Goal: Task Accomplishment & Management: Use online tool/utility

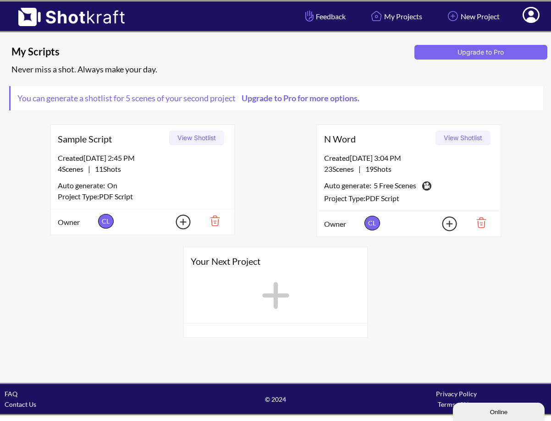
click at [462, 137] on button "View Shotlist" at bounding box center [462, 138] width 55 height 15
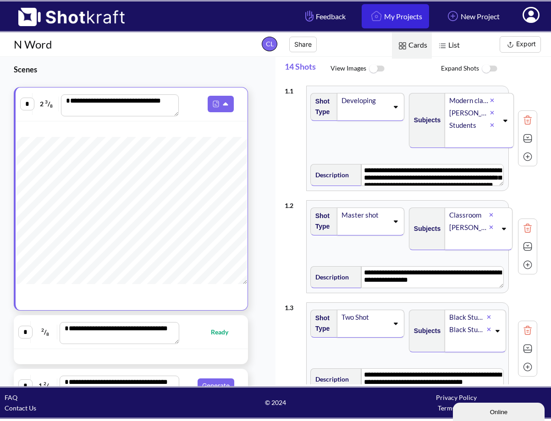
click at [385, 19] on link "My Projects" at bounding box center [394, 16] width 67 height 24
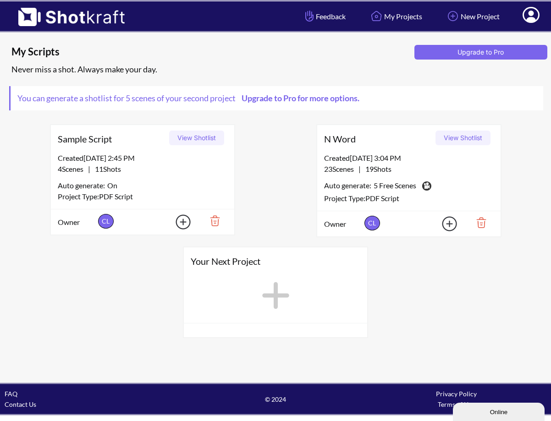
click at [448, 224] on img at bounding box center [443, 223] width 32 height 21
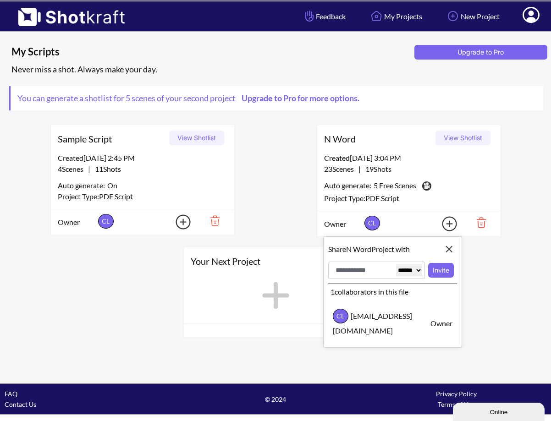
click at [446, 247] on img at bounding box center [449, 249] width 16 height 16
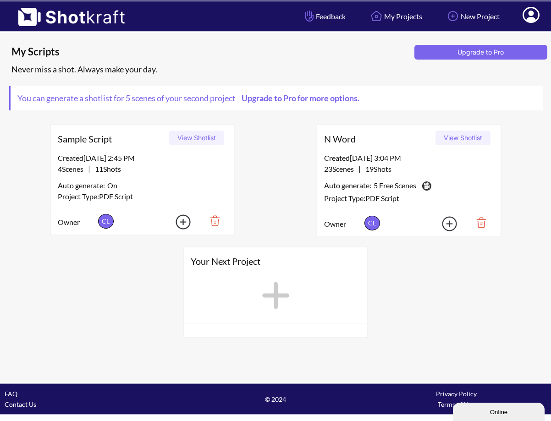
click at [479, 224] on img at bounding box center [478, 223] width 32 height 16
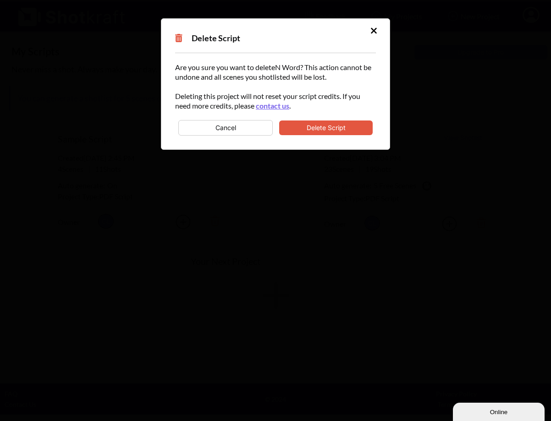
click at [323, 127] on button "Delete Script" at bounding box center [325, 127] width 93 height 15
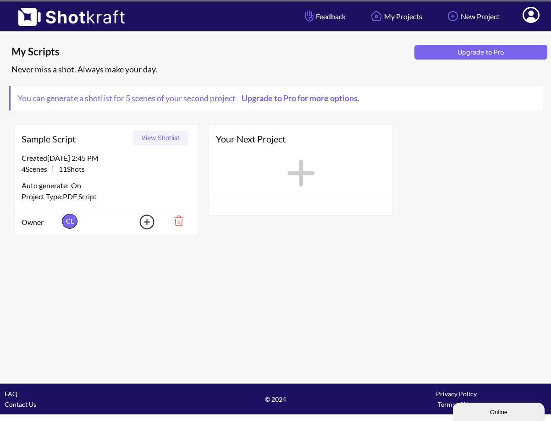
click at [60, 136] on span "Sample Script" at bounding box center [76, 139] width 108 height 14
click at [73, 135] on span "Sample Script" at bounding box center [76, 139] width 108 height 14
click at [60, 187] on span "Auto generate:" at bounding box center [46, 185] width 49 height 11
click at [100, 161] on div "Created 8/24/25 at 2:45 PM" at bounding box center [106, 158] width 169 height 11
click at [299, 177] on icon at bounding box center [300, 173] width 27 height 27
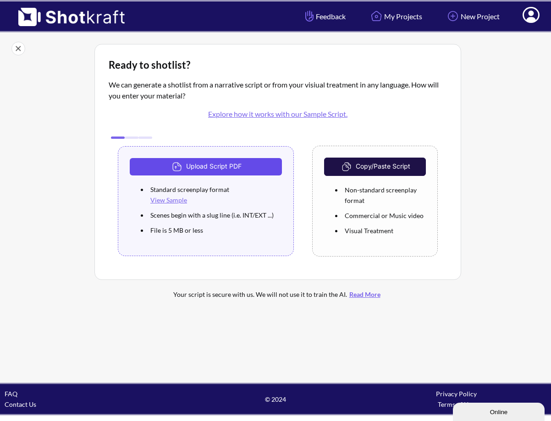
click at [215, 164] on button "Upload Script PDF" at bounding box center [206, 166] width 152 height 17
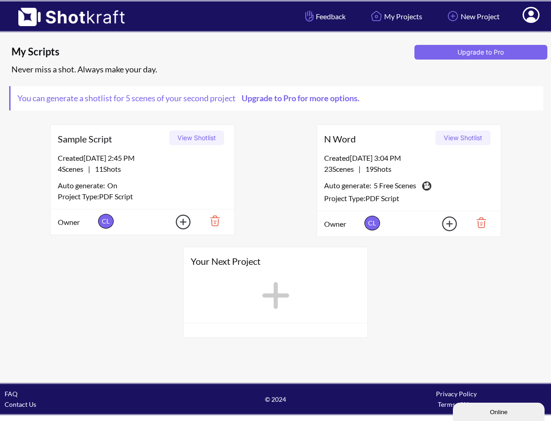
click at [102, 148] on div "Sample Script View Shotlist" at bounding box center [142, 138] width 183 height 27
click at [197, 136] on button "View Shotlist" at bounding box center [196, 138] width 55 height 15
click at [480, 222] on img at bounding box center [478, 223] width 32 height 16
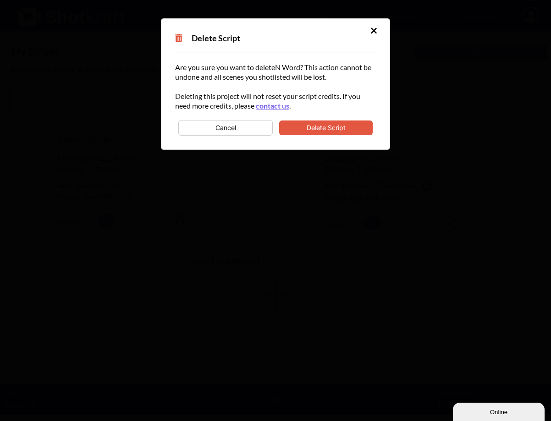
click at [317, 127] on button "Delete Script" at bounding box center [325, 127] width 93 height 15
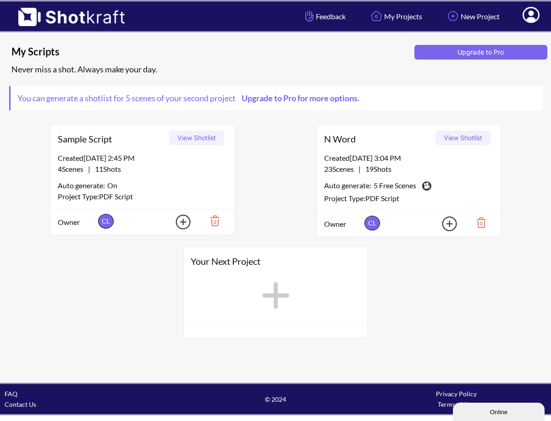
click at [480, 223] on img at bounding box center [478, 223] width 32 height 16
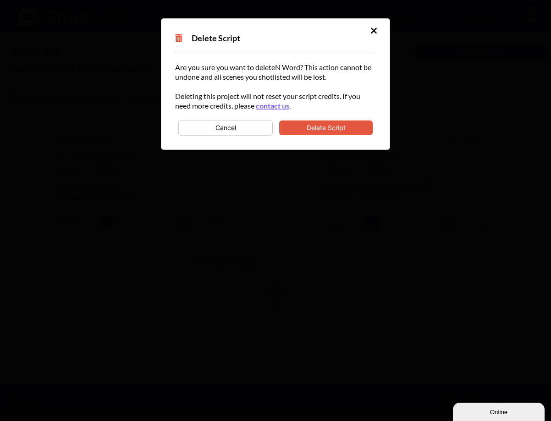
click at [325, 127] on button "Delete Script" at bounding box center [325, 127] width 93 height 15
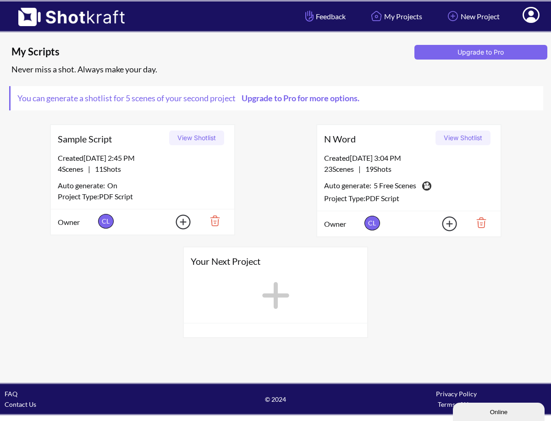
click at [466, 140] on button "View Shotlist" at bounding box center [462, 138] width 55 height 15
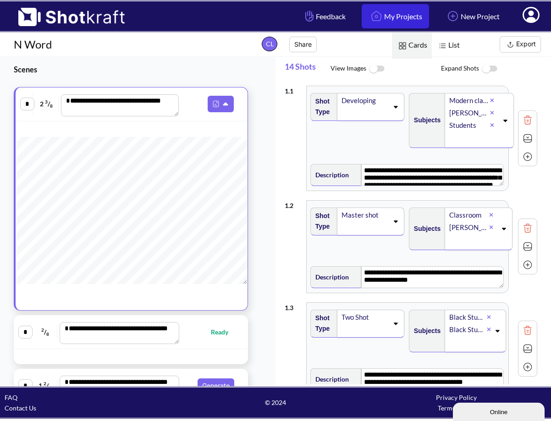
click at [395, 21] on link "My Projects" at bounding box center [394, 16] width 67 height 24
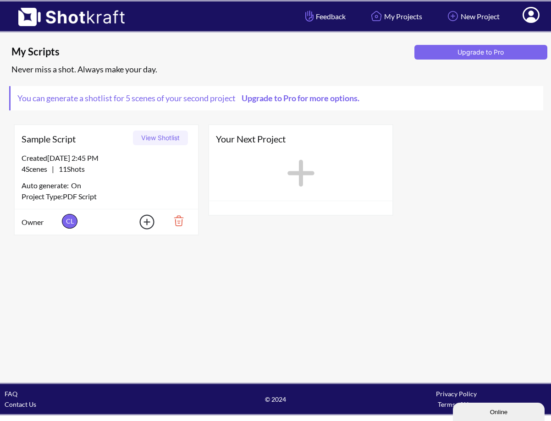
click at [299, 174] on icon at bounding box center [300, 173] width 27 height 27
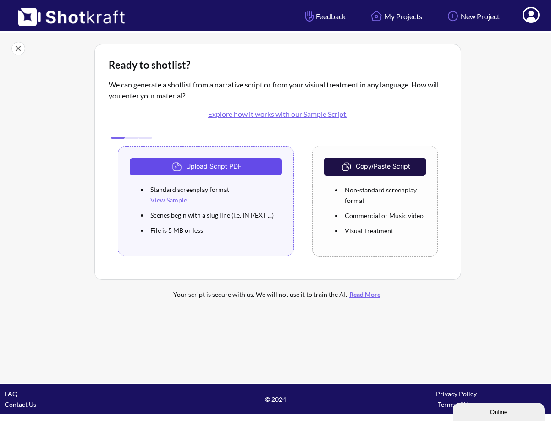
click at [217, 165] on button "Upload Script PDF" at bounding box center [206, 166] width 152 height 17
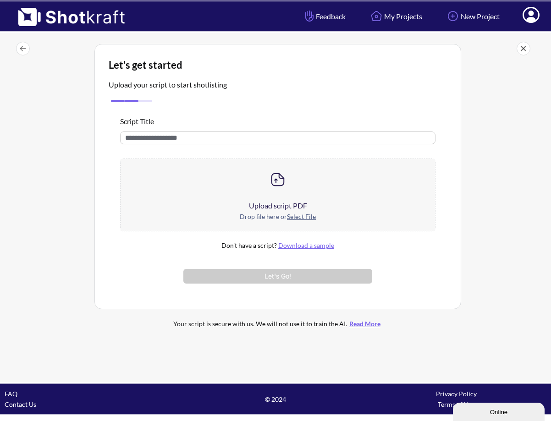
click at [529, 19] on icon at bounding box center [531, 16] width 10 height 11
click at [502, 30] on link "My Profile" at bounding box center [505, 33] width 76 height 15
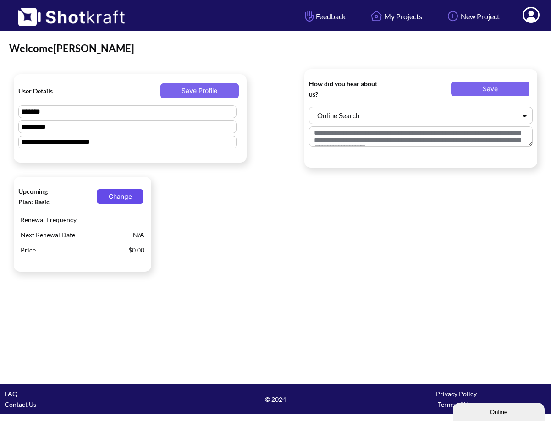
click at [121, 201] on button "Change" at bounding box center [120, 196] width 47 height 15
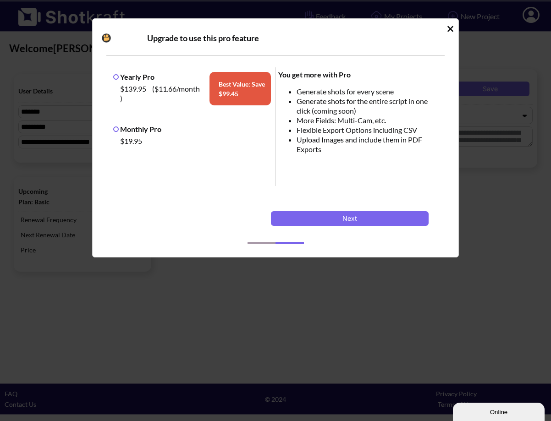
click at [137, 125] on label "Monthly Pro" at bounding box center [137, 129] width 48 height 9
click at [351, 221] on button "Next" at bounding box center [350, 218] width 158 height 15
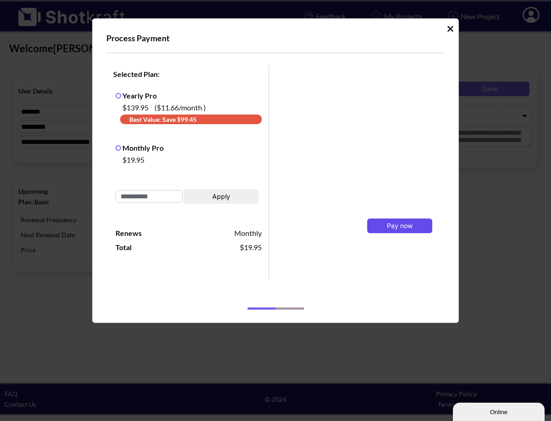
click at [400, 226] on span "Pay now" at bounding box center [400, 226] width 26 height 8
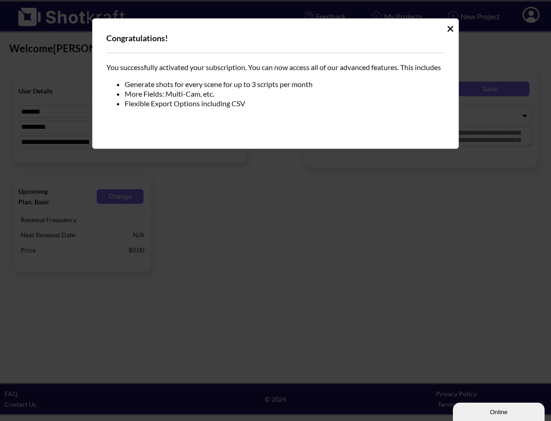
click at [449, 27] on icon "Idle Modal" at bounding box center [450, 29] width 6 height 6
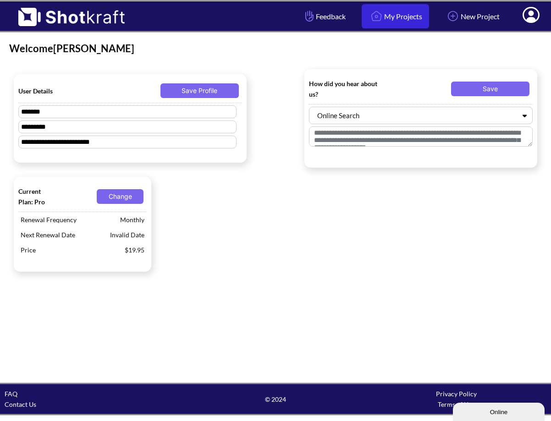
click at [385, 15] on link "My Projects" at bounding box center [394, 16] width 67 height 24
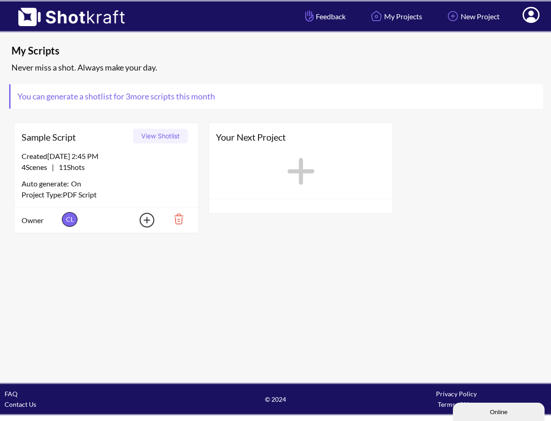
click at [179, 219] on img at bounding box center [175, 219] width 32 height 16
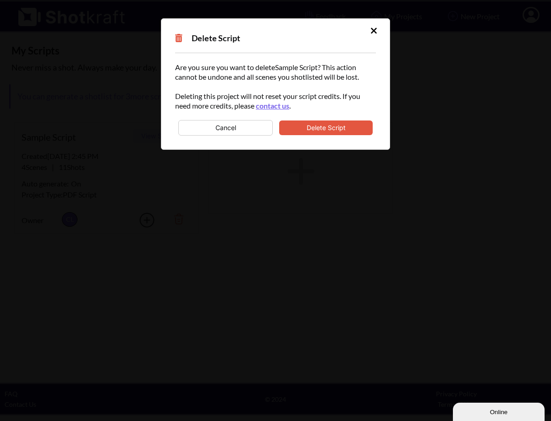
click at [314, 127] on button "Delete Script" at bounding box center [325, 127] width 93 height 15
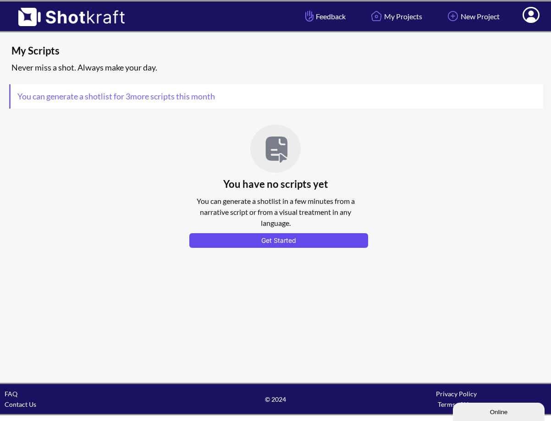
click at [277, 239] on button "Get Started" at bounding box center [278, 240] width 179 height 15
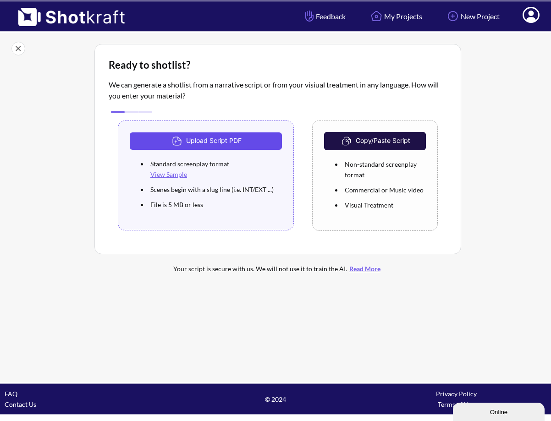
click at [205, 139] on button "Upload Script PDF" at bounding box center [206, 140] width 152 height 17
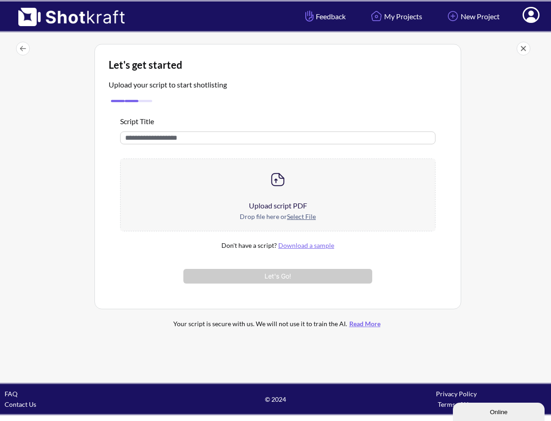
click at [173, 136] on input "text" at bounding box center [277, 137] width 315 height 13
type input "******"
click at [300, 218] on u "Select File" at bounding box center [301, 217] width 29 height 8
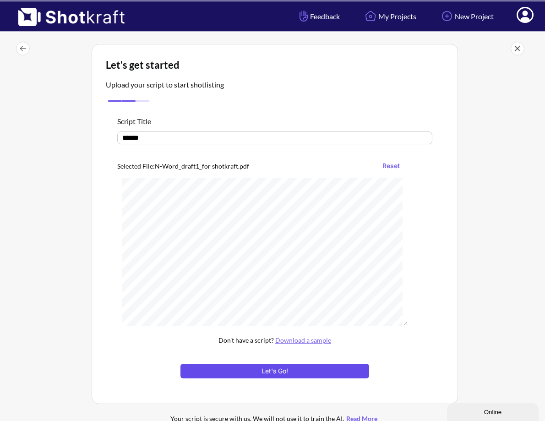
click at [278, 371] on button "Let's Go!" at bounding box center [274, 371] width 189 height 15
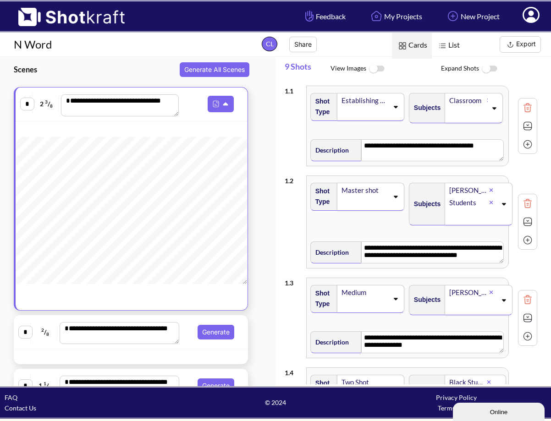
click at [373, 70] on img at bounding box center [376, 69] width 21 height 20
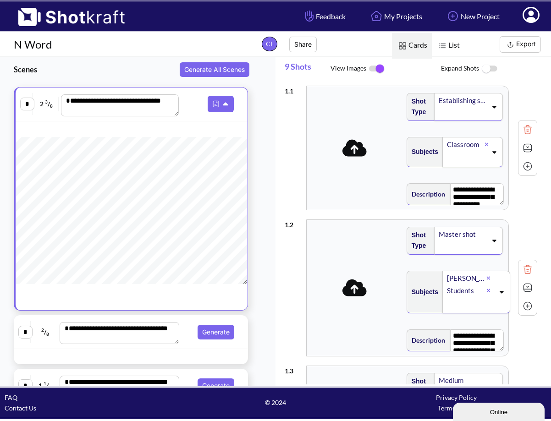
click at [376, 70] on img at bounding box center [376, 68] width 21 height 19
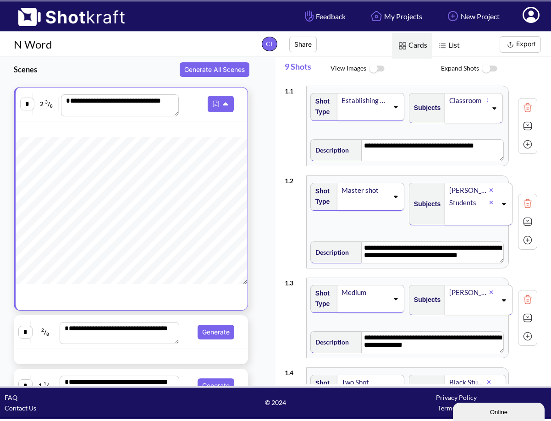
click at [489, 71] on img at bounding box center [489, 69] width 21 height 20
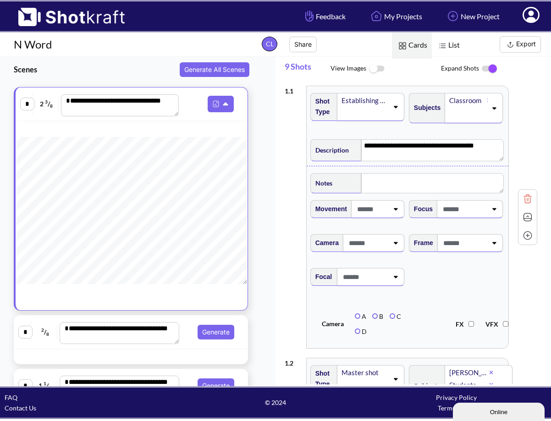
click at [489, 71] on img at bounding box center [489, 68] width 21 height 19
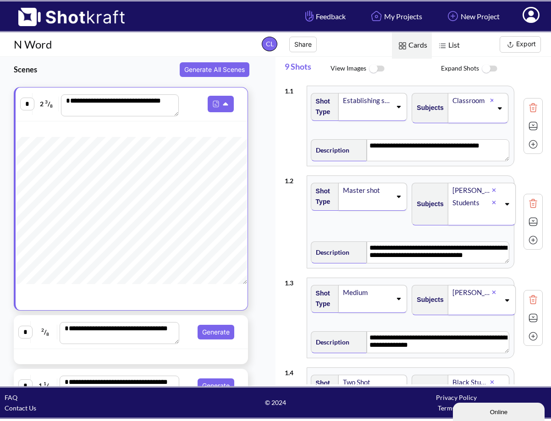
click at [397, 107] on icon at bounding box center [399, 107] width 4 height 2
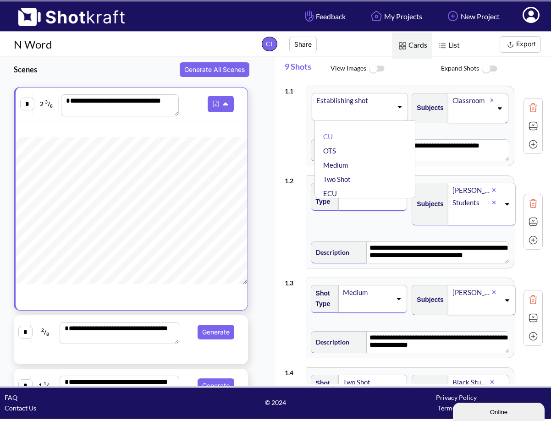
click at [340, 99] on div "Establishing shot" at bounding box center [353, 100] width 77 height 12
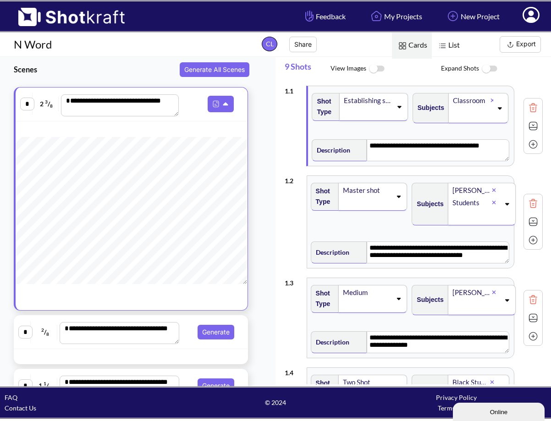
click at [342, 99] on div "Establishing shot" at bounding box center [367, 106] width 51 height 27
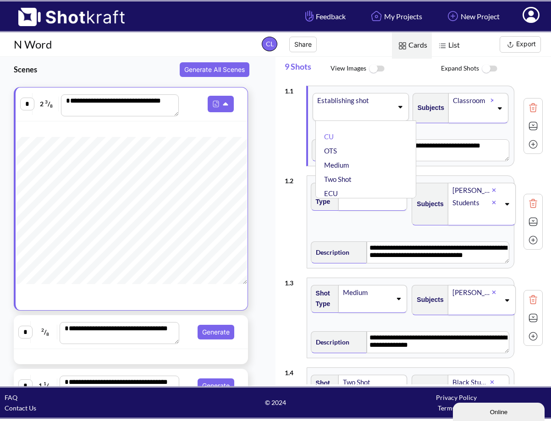
click at [357, 100] on div "Establishing shot" at bounding box center [354, 100] width 76 height 12
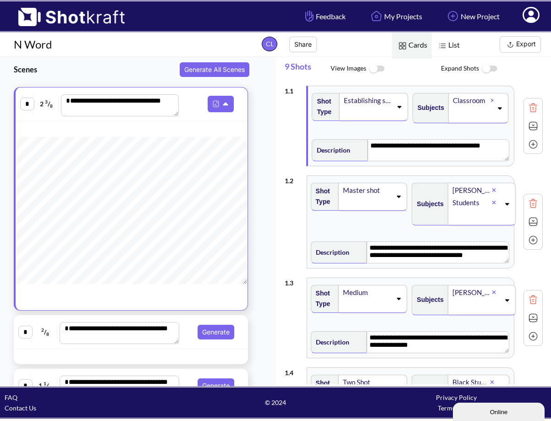
click at [358, 100] on div "Establishing shot" at bounding box center [367, 100] width 49 height 12
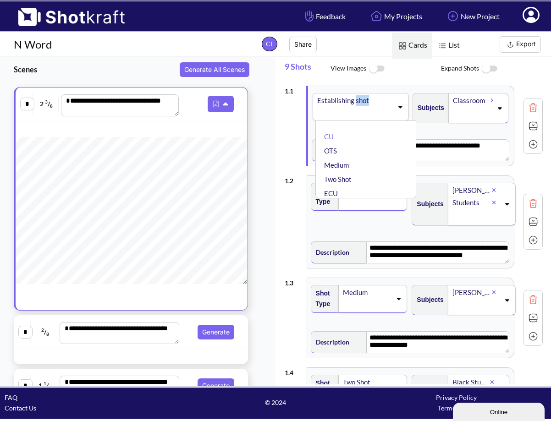
click at [358, 100] on div "Establishing shot" at bounding box center [354, 100] width 76 height 12
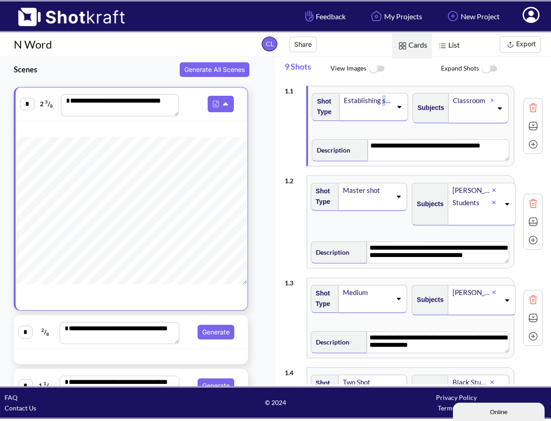
click at [371, 101] on div "Establishing shot" at bounding box center [367, 100] width 49 height 12
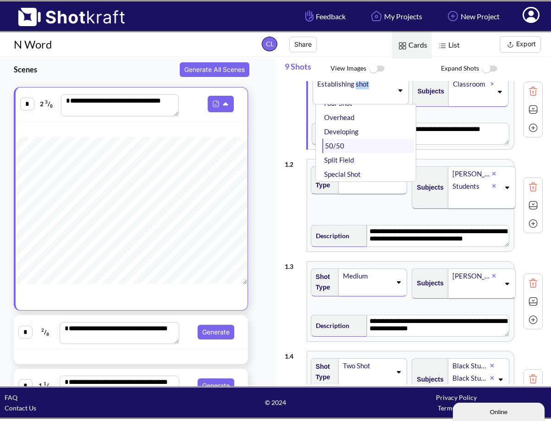
scroll to position [207, 0]
click at [367, 139] on li "Developing" at bounding box center [367, 140] width 91 height 14
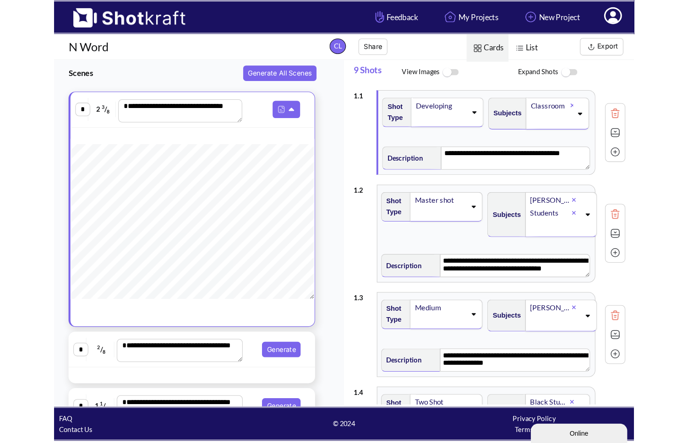
scroll to position [0, 0]
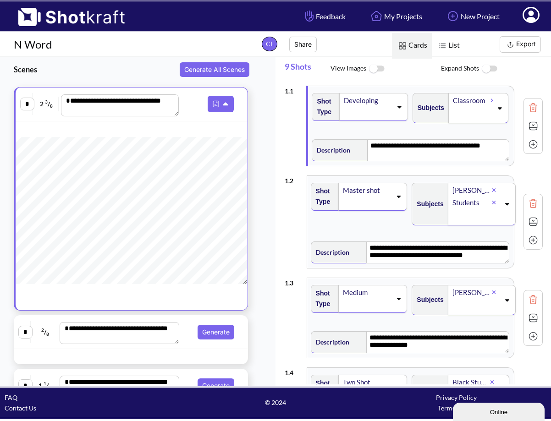
click at [497, 109] on icon at bounding box center [499, 108] width 4 height 2
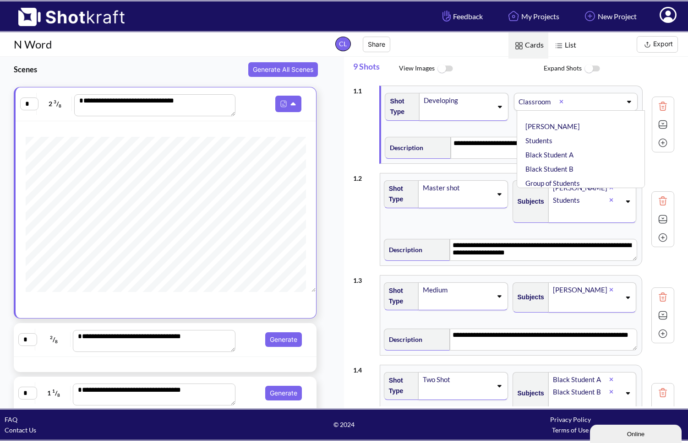
click at [550, 80] on div "9 Shots View Images Expand Shots" at bounding box center [520, 69] width 335 height 24
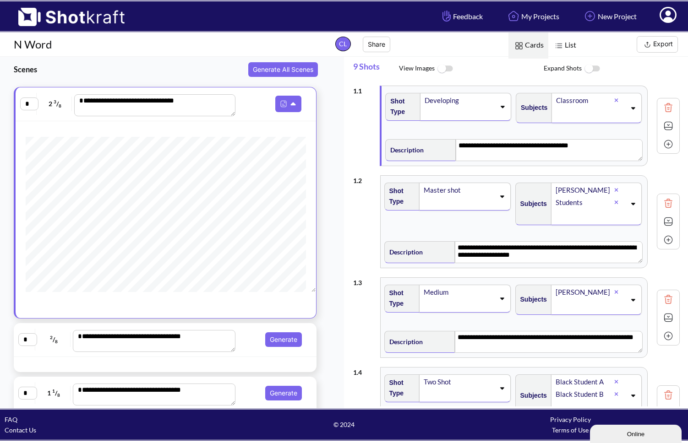
click at [550, 106] on icon at bounding box center [633, 108] width 12 height 6
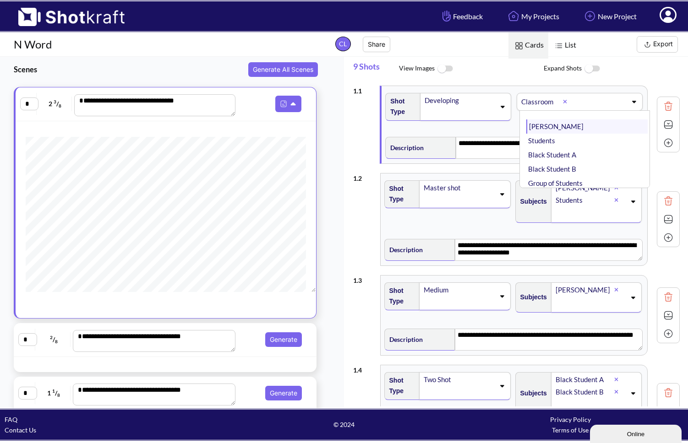
click at [550, 126] on li "[PERSON_NAME]" at bounding box center [586, 127] width 121 height 14
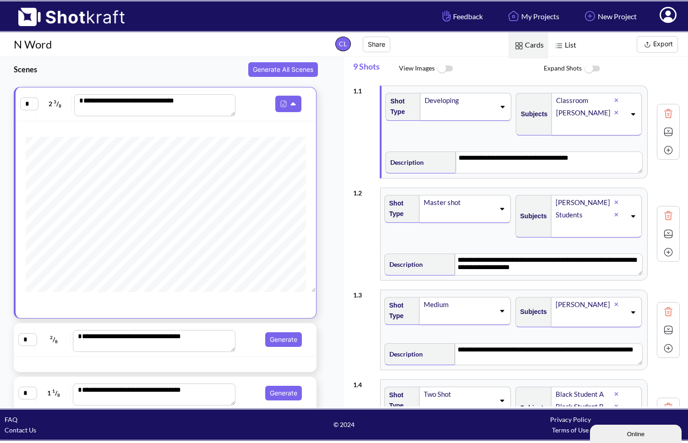
click at [550, 114] on icon at bounding box center [633, 114] width 12 height 6
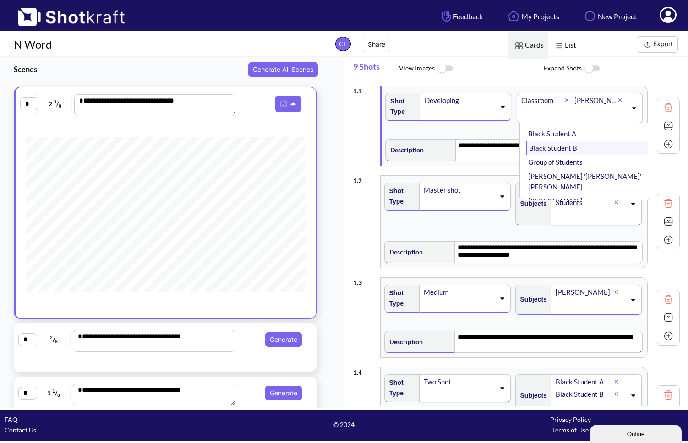
scroll to position [3, 0]
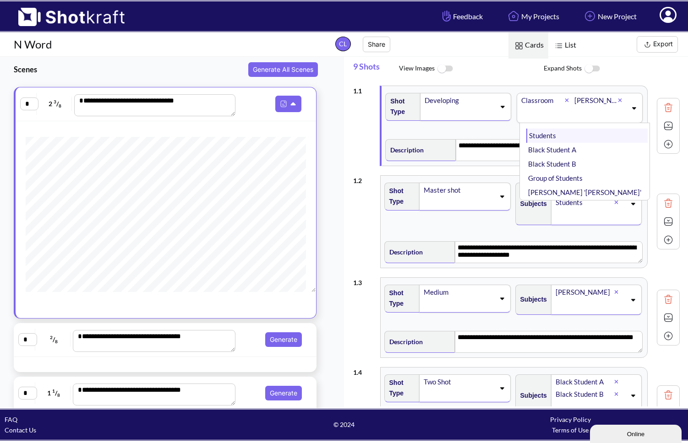
click at [550, 136] on li "Students" at bounding box center [586, 136] width 121 height 14
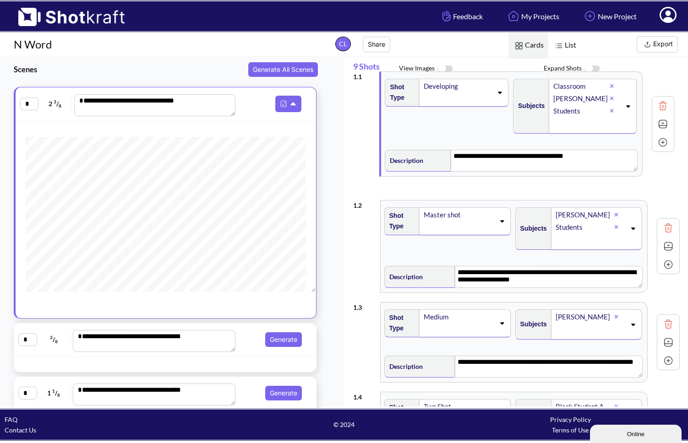
drag, startPoint x: 586, startPoint y: 113, endPoint x: 586, endPoint y: 96, distance: 16.9
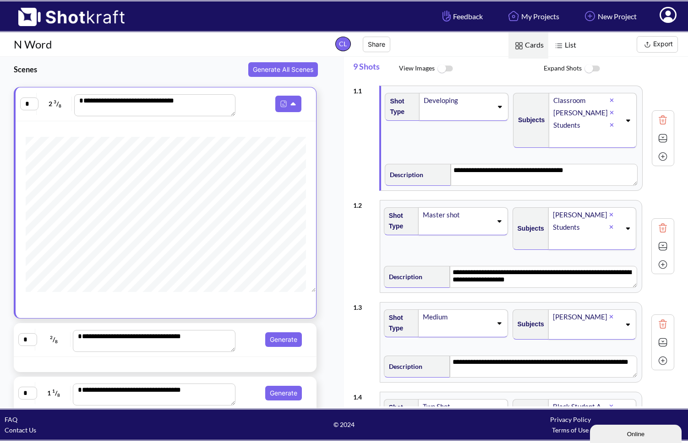
click at [550, 113] on div "[PERSON_NAME]" at bounding box center [580, 113] width 57 height 12
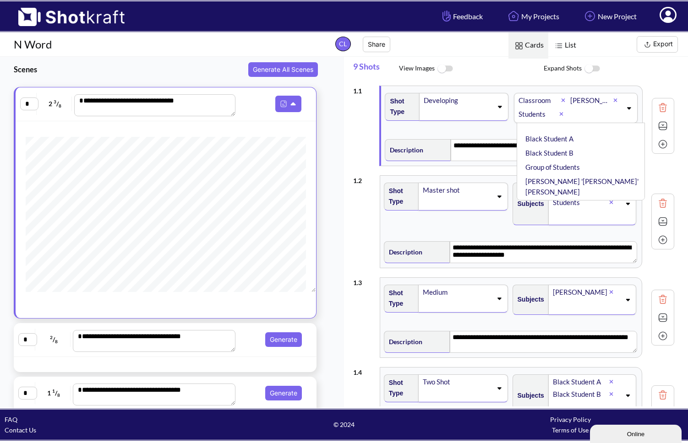
click at [550, 76] on span "Expand Shots" at bounding box center [616, 69] width 145 height 20
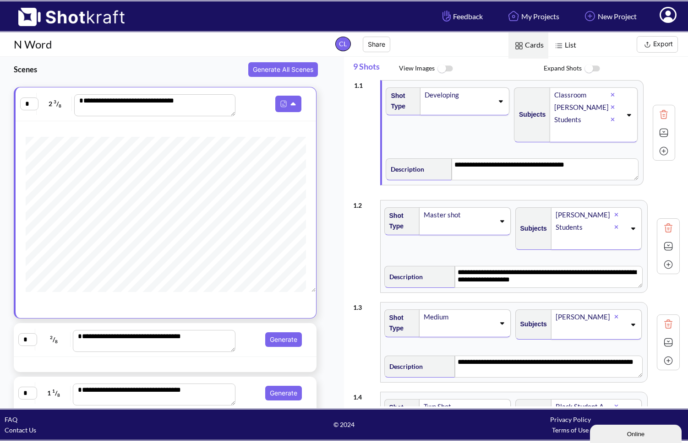
drag, startPoint x: 601, startPoint y: 112, endPoint x: 603, endPoint y: 102, distance: 10.2
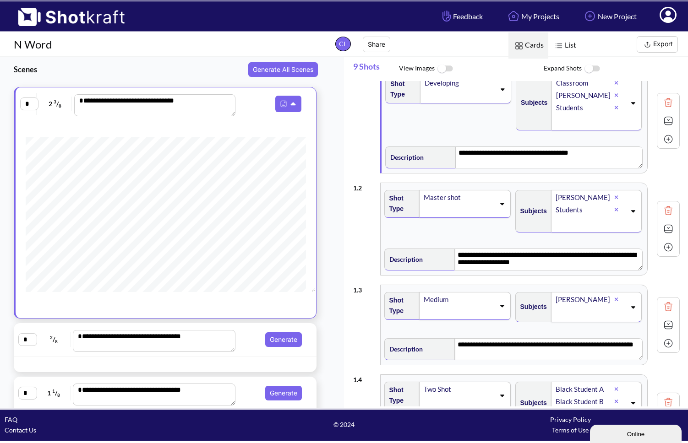
scroll to position [17, 0]
click at [499, 160] on textarea "**********" at bounding box center [549, 158] width 186 height 22
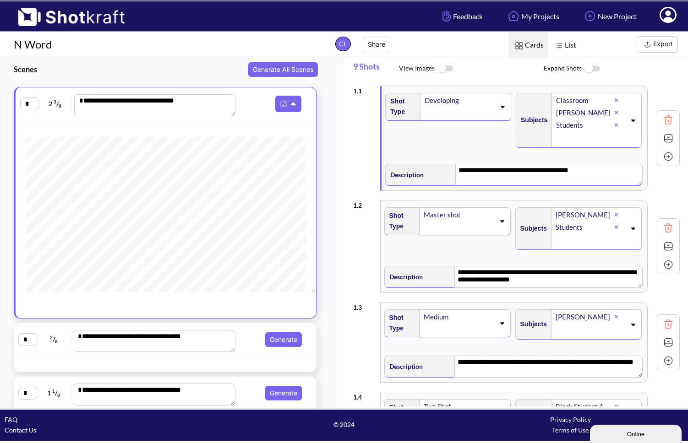
scroll to position [0, 0]
click at [550, 118] on img at bounding box center [668, 120] width 14 height 14
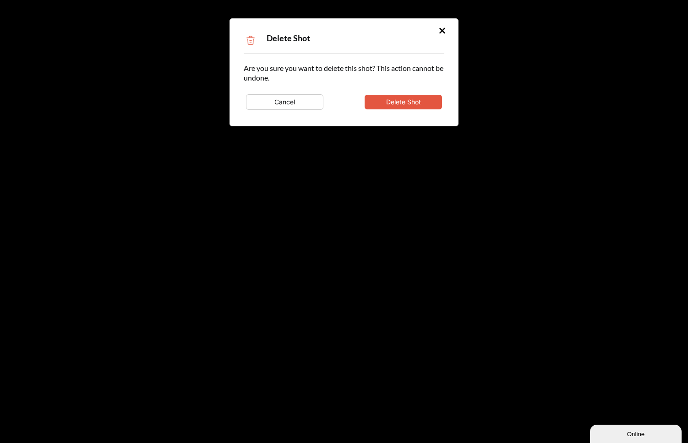
click at [407, 101] on button "Delete Shot" at bounding box center [403, 102] width 77 height 15
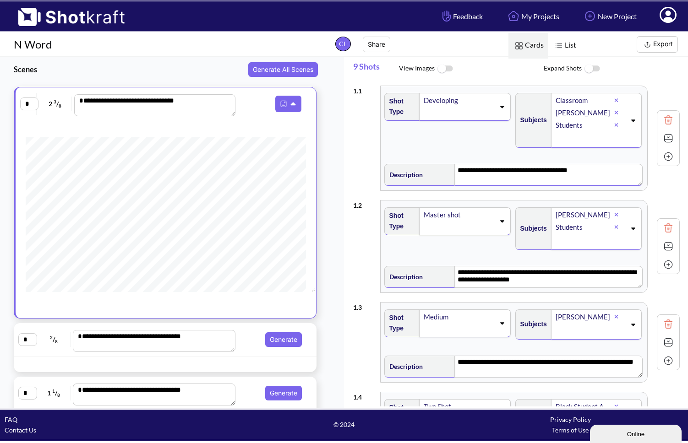
type textarea "**********"
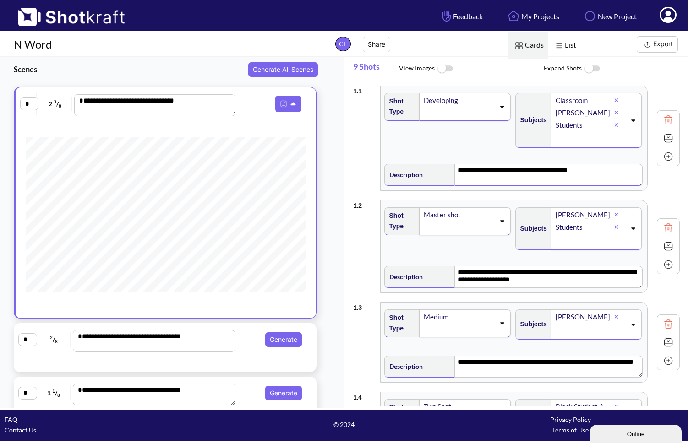
type textarea "**********"
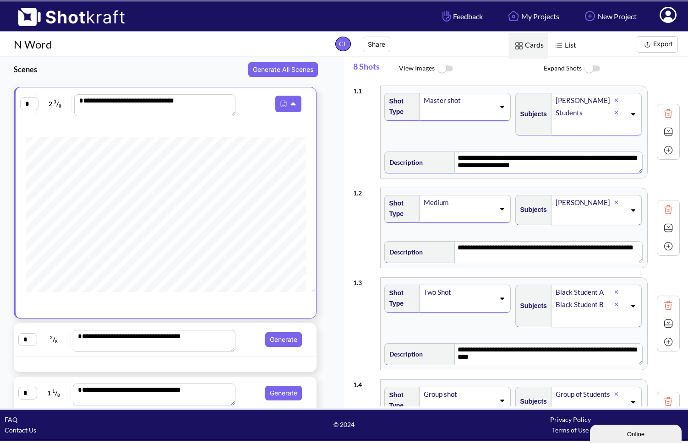
click at [451, 100] on div "Master shot" at bounding box center [459, 100] width 72 height 12
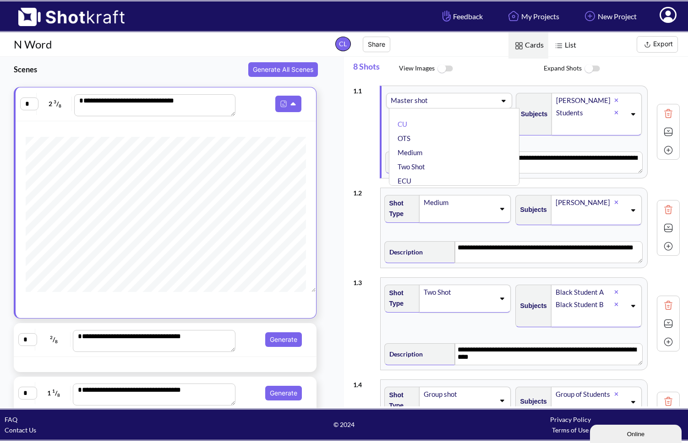
click at [442, 100] on span at bounding box center [468, 100] width 55 height 13
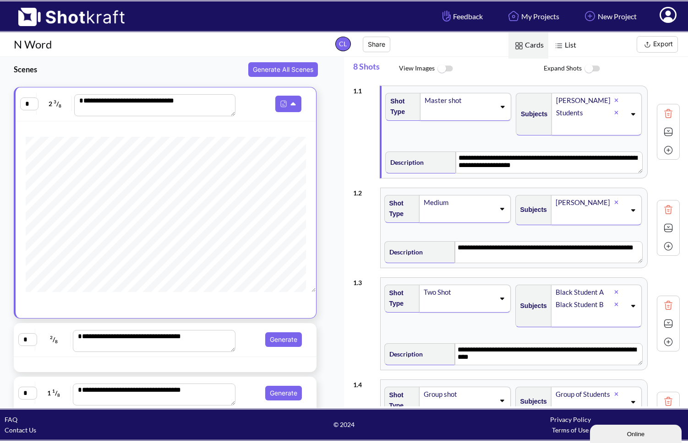
click at [409, 115] on span "Shot Type" at bounding box center [401, 107] width 30 height 26
click at [550, 131] on img at bounding box center [668, 132] width 14 height 14
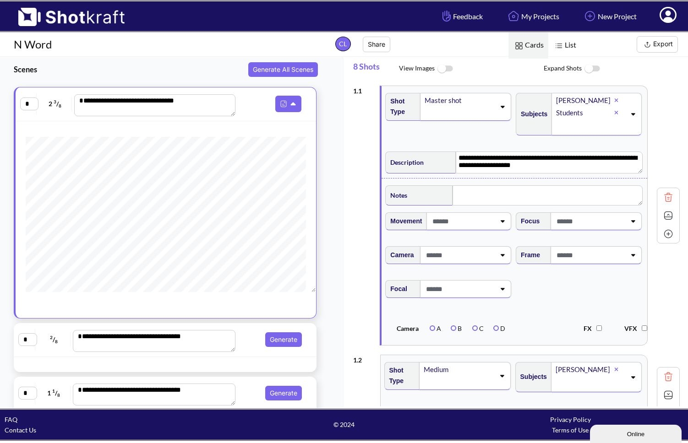
click at [550, 215] on img at bounding box center [668, 216] width 14 height 14
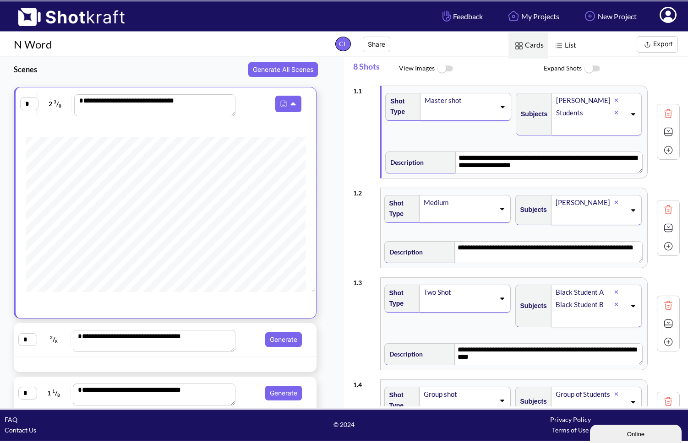
click at [550, 115] on icon at bounding box center [633, 115] width 4 height 2
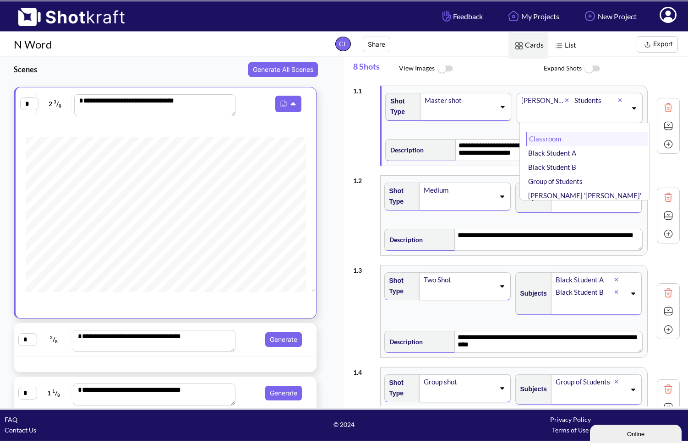
click at [544, 142] on li "Classroom" at bounding box center [586, 139] width 121 height 14
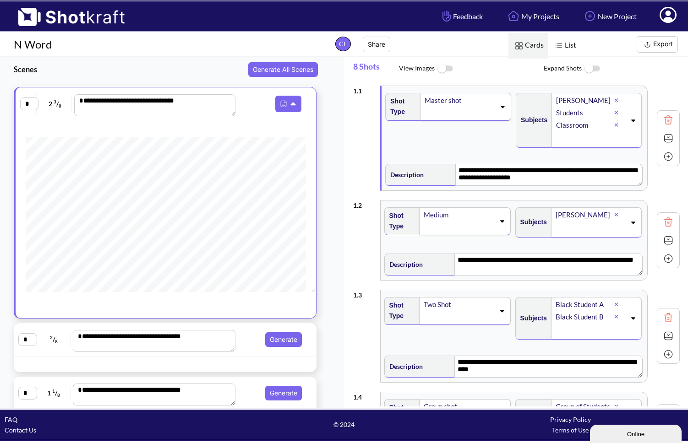
click at [447, 99] on div "Master shot" at bounding box center [459, 100] width 71 height 12
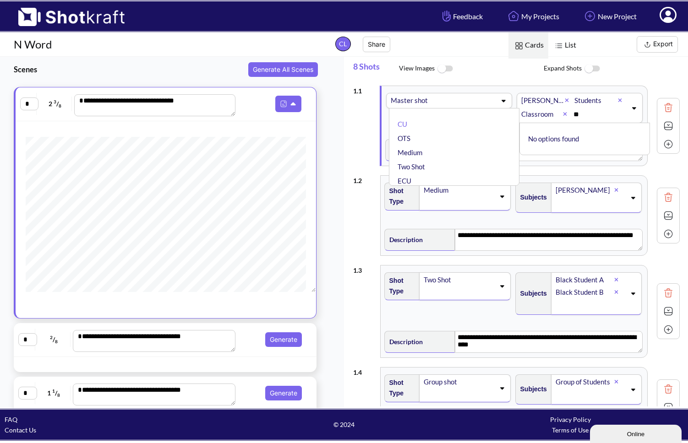
type input "*"
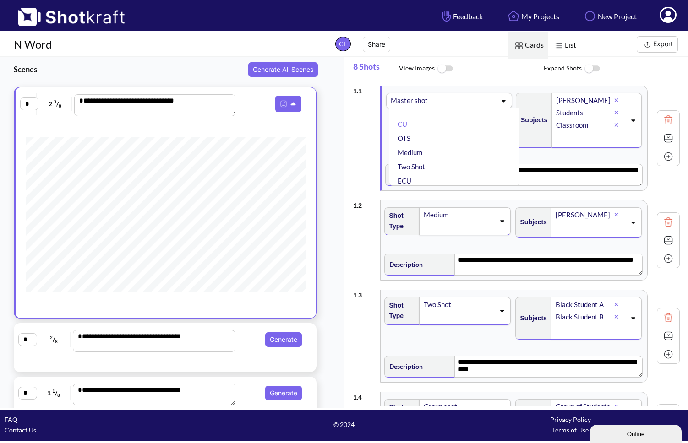
click at [449, 115] on ul "CU OTS Medium Two Shot ECU Wide Master shot ✔ Cowboy Insert POV Full Shot Estab…" at bounding box center [456, 146] width 125 height 63
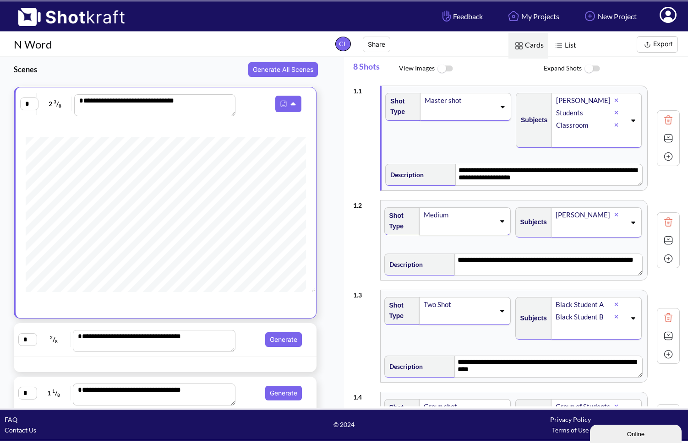
click at [465, 109] on span at bounding box center [459, 113] width 71 height 13
click at [433, 125] on li "CU" at bounding box center [456, 124] width 121 height 14
click at [441, 112] on span at bounding box center [459, 113] width 71 height 13
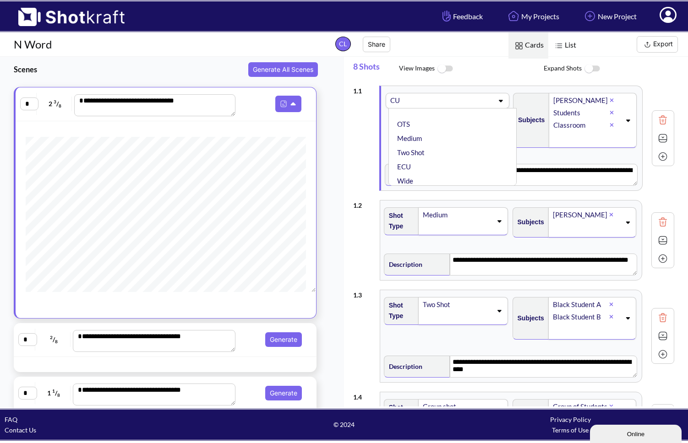
click at [550, 150] on div "Subjects [PERSON_NAME] Students Classroom" at bounding box center [576, 123] width 128 height 71
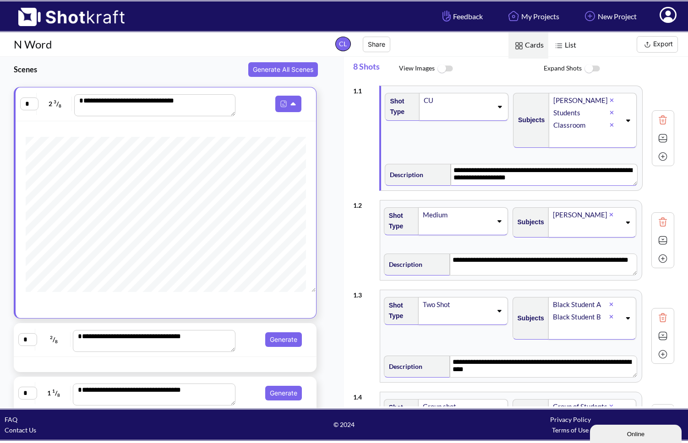
click at [550, 174] on textarea "**********" at bounding box center [544, 175] width 186 height 22
click at [445, 105] on div "CU" at bounding box center [458, 100] width 70 height 12
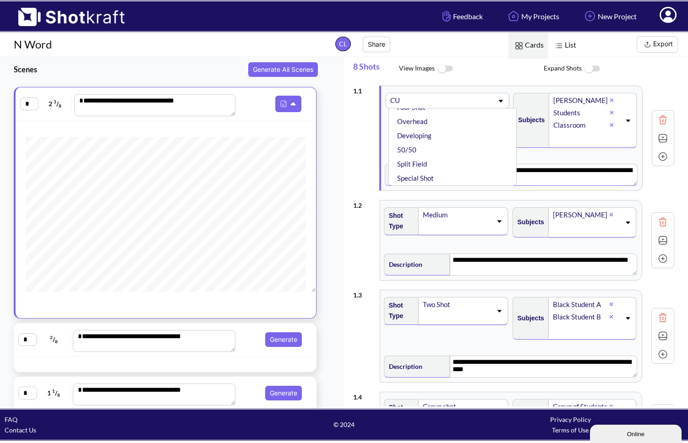
scroll to position [202, 0]
click at [435, 137] on li "Developing" at bounding box center [454, 136] width 119 height 14
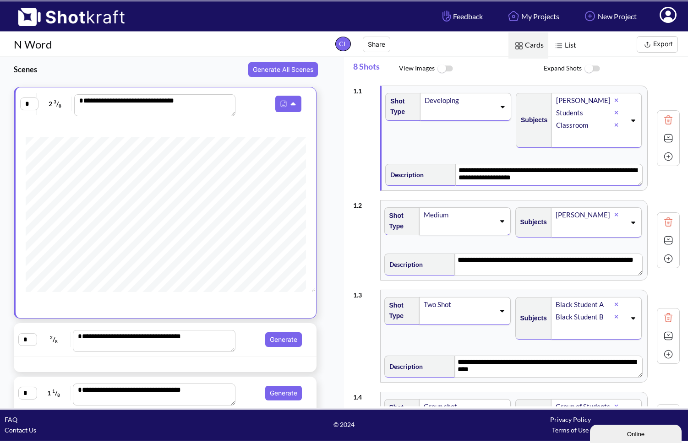
click at [550, 141] on img at bounding box center [668, 138] width 14 height 14
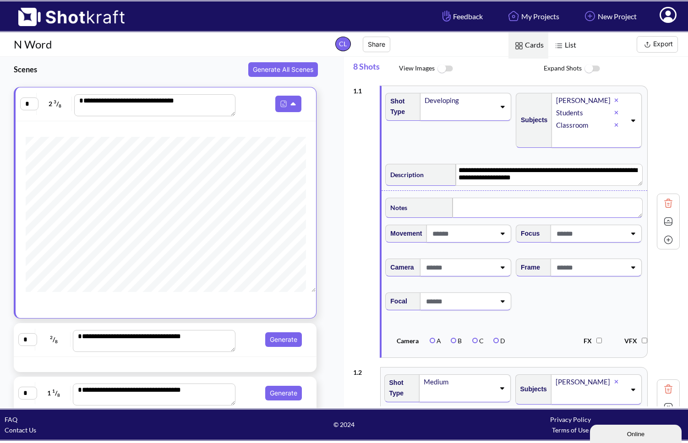
click at [467, 207] on textarea at bounding box center [548, 208] width 190 height 20
click at [460, 237] on span at bounding box center [462, 235] width 65 height 15
type textarea "**********"
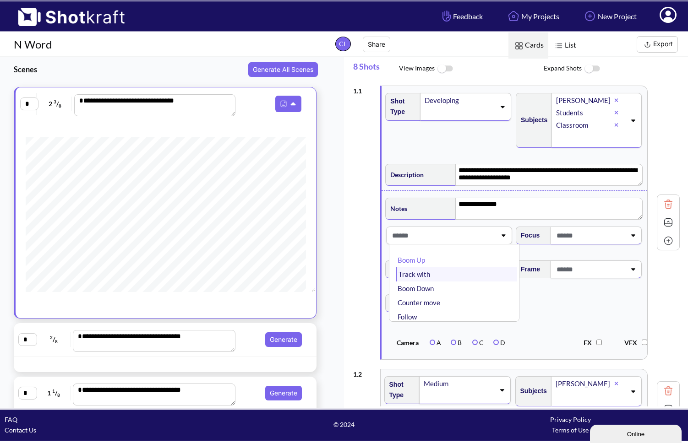
click at [434, 273] on li "Track with" at bounding box center [456, 274] width 121 height 14
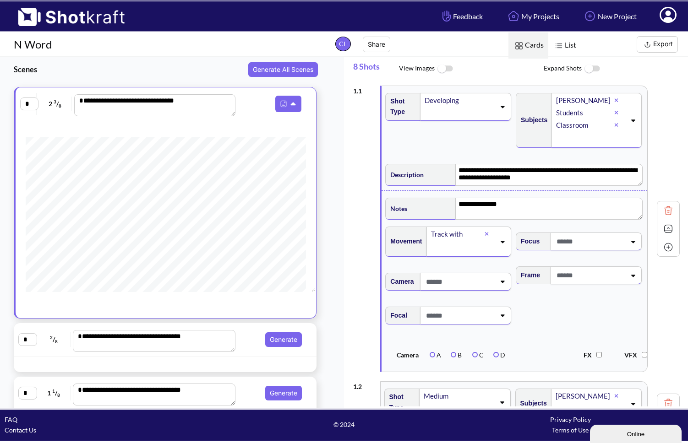
click at [550, 245] on span at bounding box center [589, 241] width 71 height 15
drag, startPoint x: 573, startPoint y: 245, endPoint x: 566, endPoint y: 278, distance: 33.4
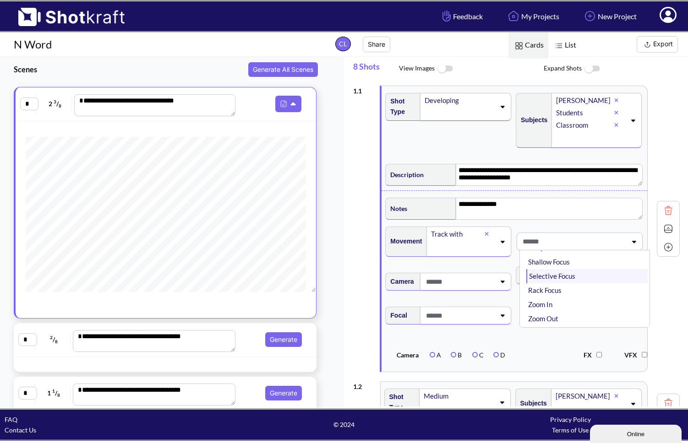
click at [550, 278] on li "Selective Focus" at bounding box center [586, 276] width 121 height 14
click at [442, 282] on span at bounding box center [459, 281] width 71 height 15
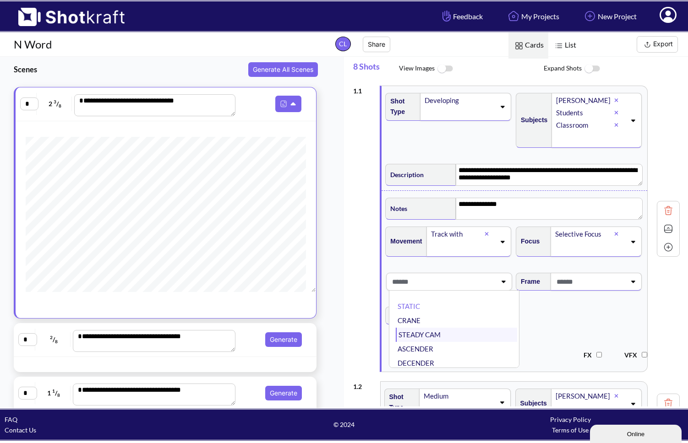
drag, startPoint x: 442, startPoint y: 282, endPoint x: 441, endPoint y: 340, distance: 57.7
click at [433, 335] on li "STEADY CAM" at bounding box center [456, 335] width 121 height 14
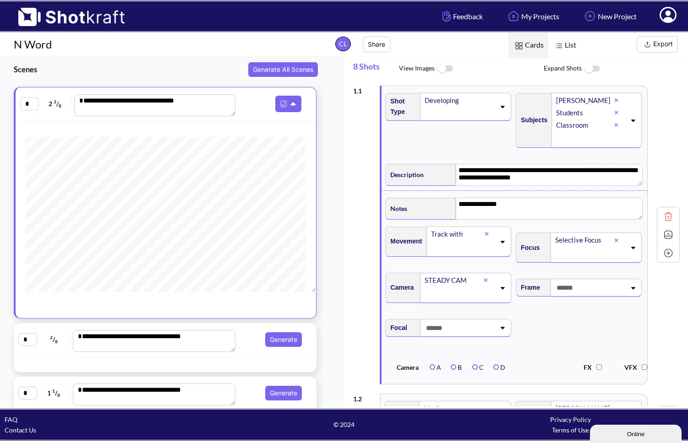
click at [550, 289] on span at bounding box center [589, 287] width 71 height 15
click at [543, 341] on li "Low Angle" at bounding box center [586, 341] width 121 height 14
click at [501, 205] on textarea "**********" at bounding box center [549, 209] width 186 height 22
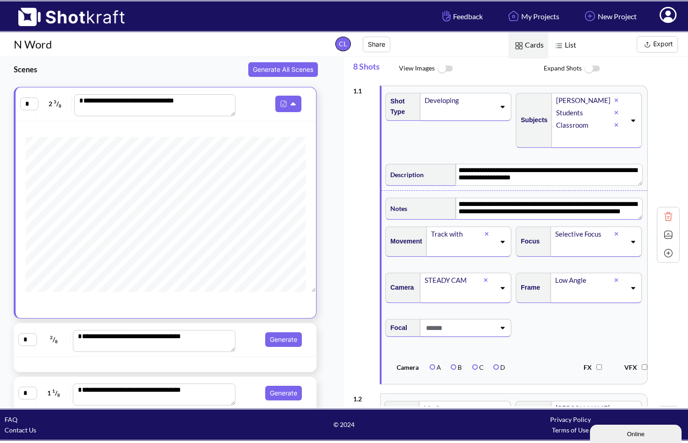
scroll to position [6, 0]
click at [550, 207] on textarea "**********" at bounding box center [549, 209] width 186 height 22
click at [510, 215] on textarea "**********" at bounding box center [549, 209] width 186 height 22
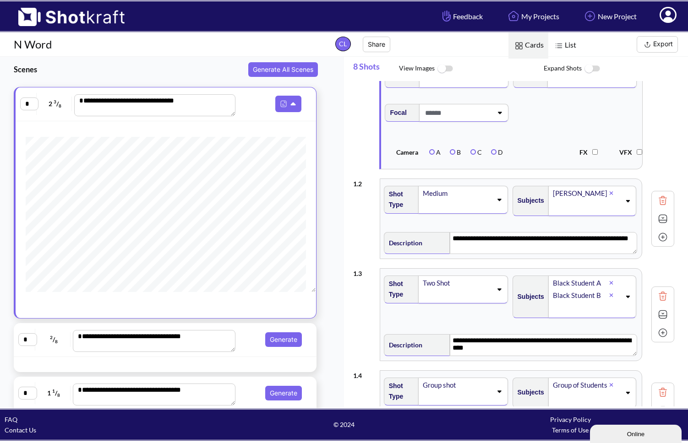
scroll to position [228, 0]
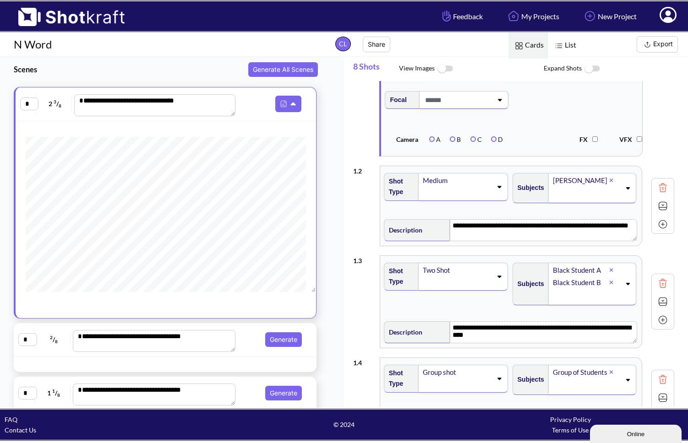
click at [550, 188] on img at bounding box center [663, 188] width 14 height 14
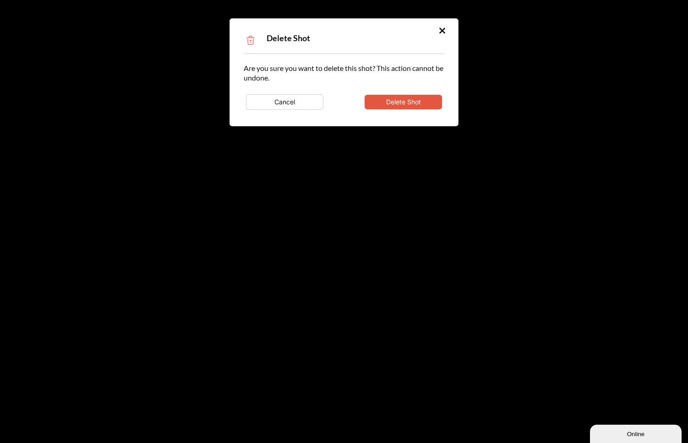
type textarea "**********"
click at [405, 99] on button "Delete Shot" at bounding box center [403, 102] width 77 height 15
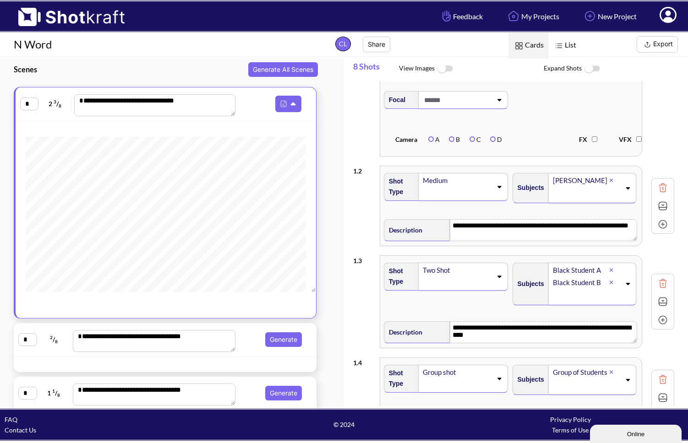
type textarea "**********"
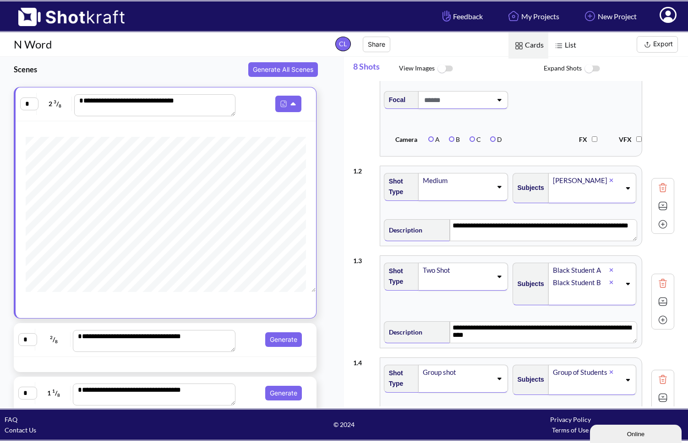
type textarea "**********"
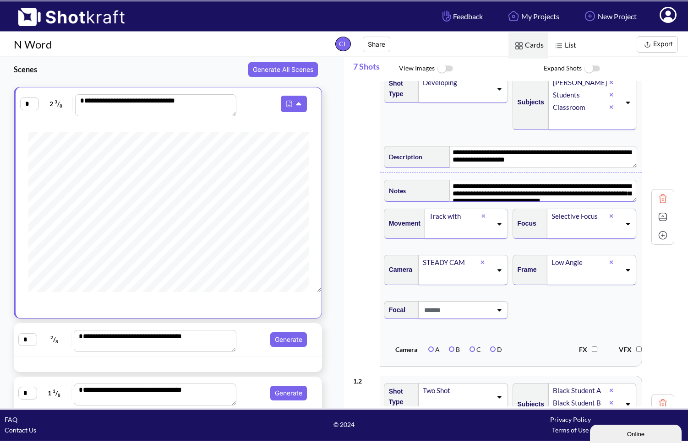
scroll to position [49, 0]
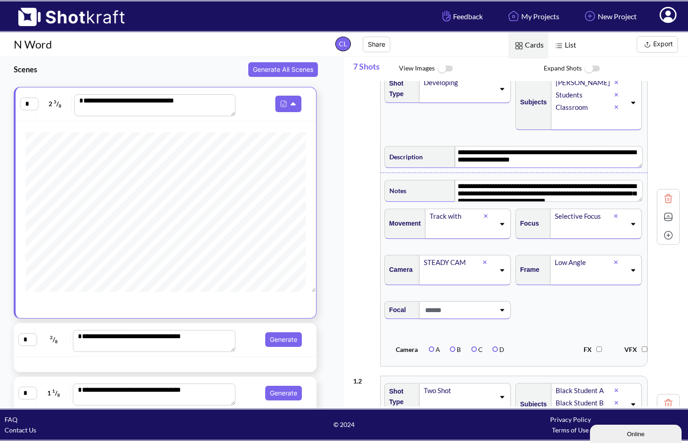
click at [550, 163] on textarea "**********" at bounding box center [548, 157] width 187 height 22
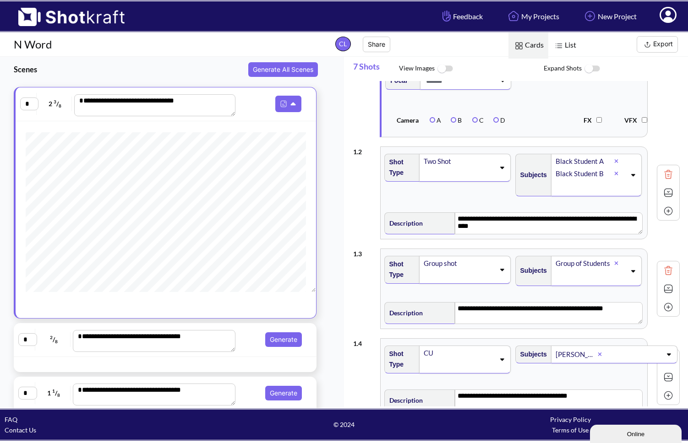
scroll to position [260, 0]
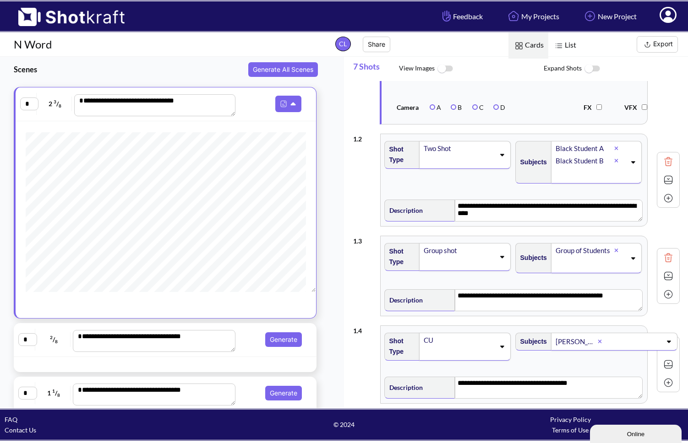
click at [500, 257] on icon at bounding box center [502, 257] width 4 height 2
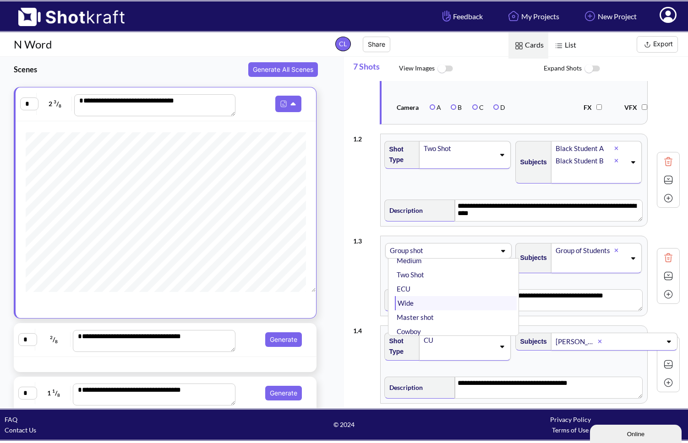
scroll to position [36, 0]
click at [429, 282] on li "Two Shot" at bounding box center [456, 281] width 122 height 14
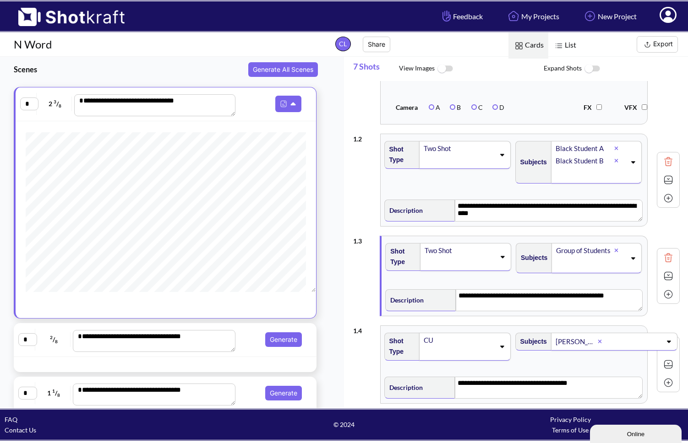
click at [550, 257] on icon at bounding box center [633, 258] width 12 height 6
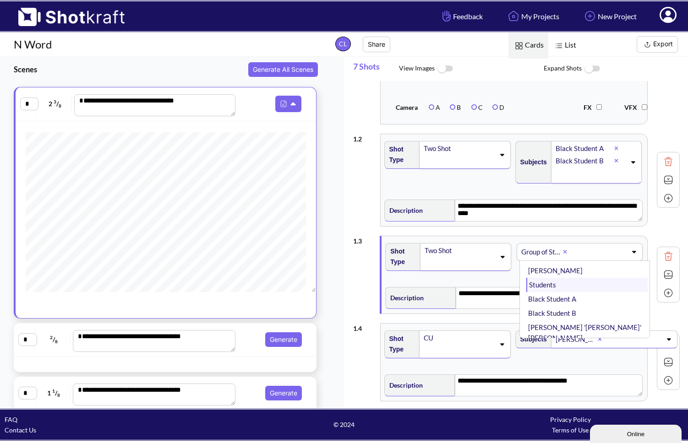
scroll to position [21, 0]
click at [550, 299] on li "Black Student A" at bounding box center [586, 298] width 121 height 14
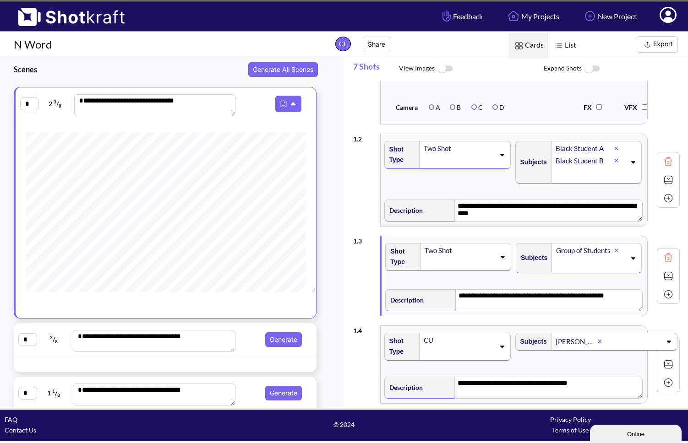
scroll to position [0, 0]
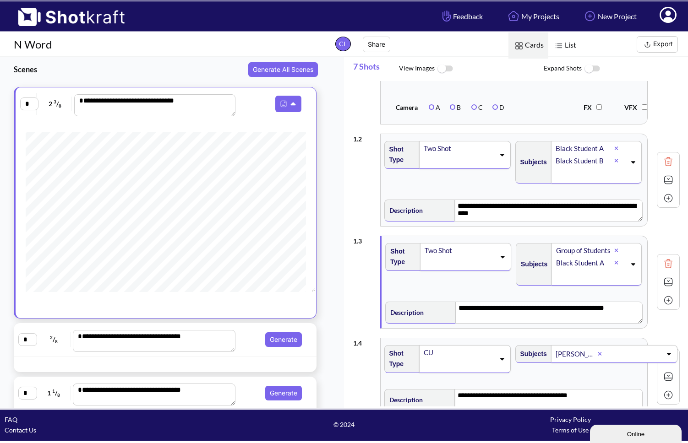
type textarea "**********"
click at [550, 249] on icon at bounding box center [616, 250] width 4 height 5
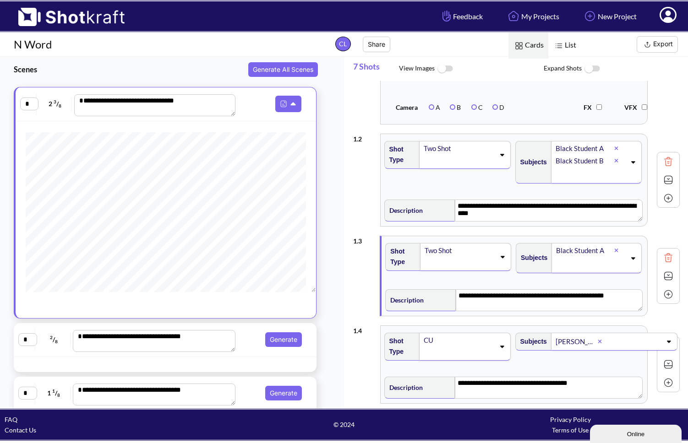
click at [550, 258] on icon at bounding box center [633, 258] width 12 height 6
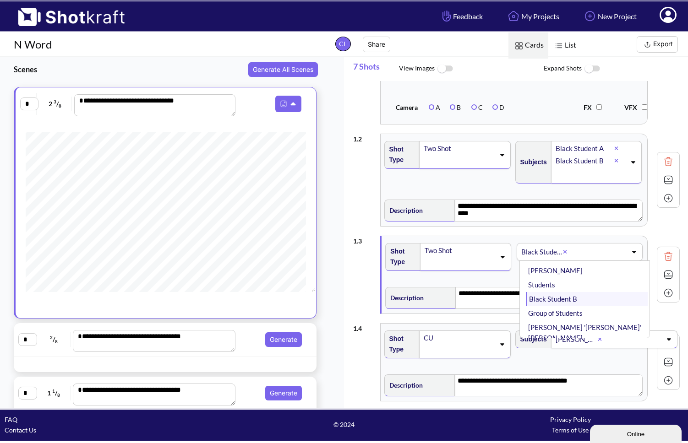
scroll to position [21, 0]
click at [550, 305] on li "Black Student B" at bounding box center [586, 299] width 121 height 14
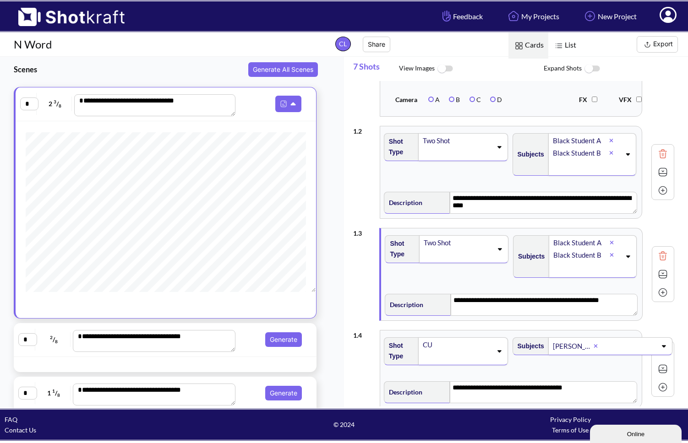
scroll to position [269, 0]
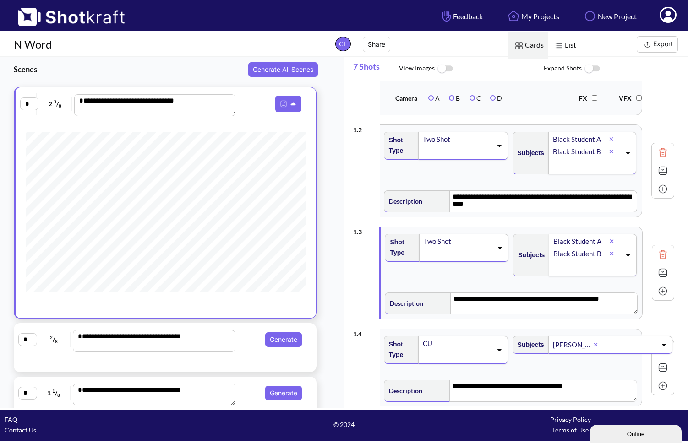
click at [550, 252] on icon at bounding box center [612, 253] width 4 height 5
click at [550, 240] on icon at bounding box center [612, 241] width 4 height 5
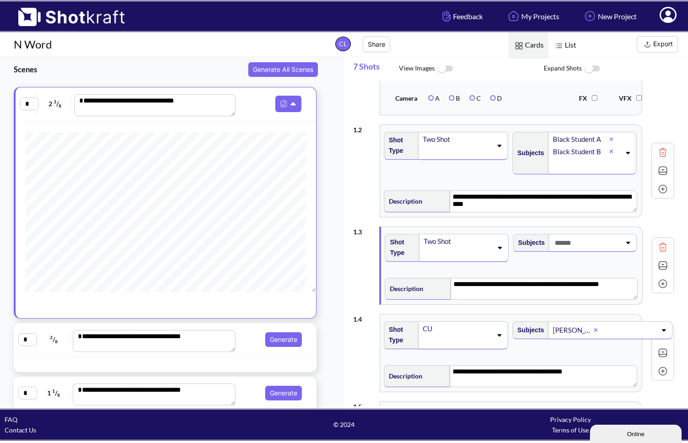
click at [550, 242] on icon at bounding box center [628, 243] width 12 height 6
click at [550, 270] on li "Classroom" at bounding box center [583, 268] width 119 height 14
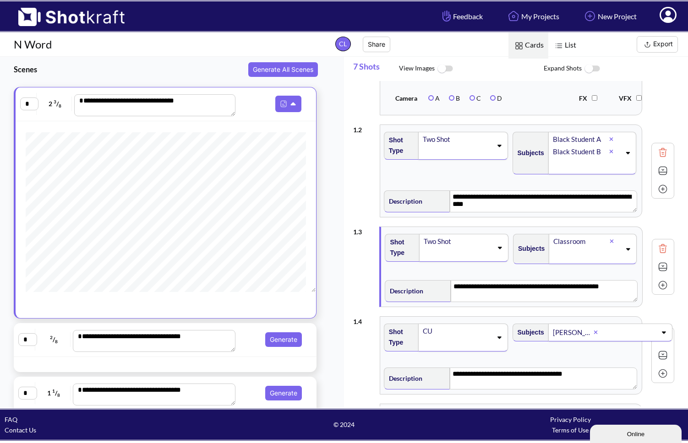
scroll to position [0, 0]
click at [499, 248] on icon at bounding box center [500, 248] width 4 height 2
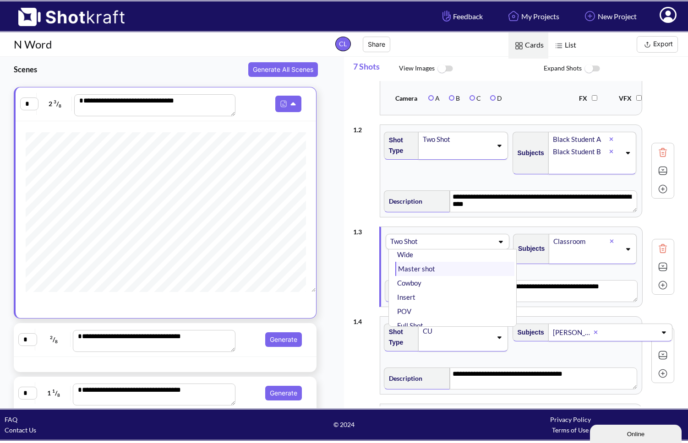
scroll to position [0, 0]
click at [456, 271] on li "Master shot" at bounding box center [454, 269] width 119 height 14
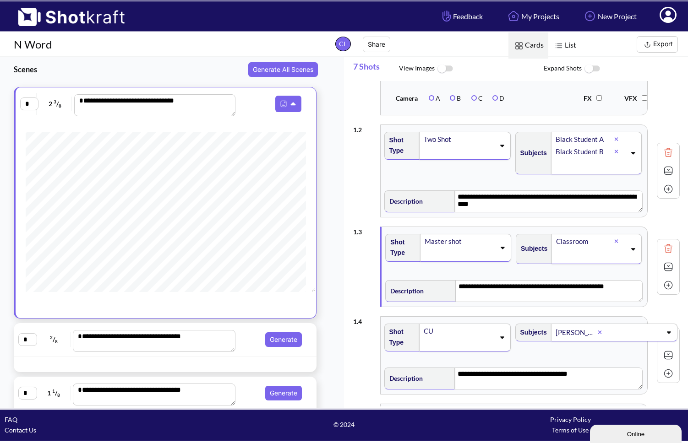
scroll to position [315, 0]
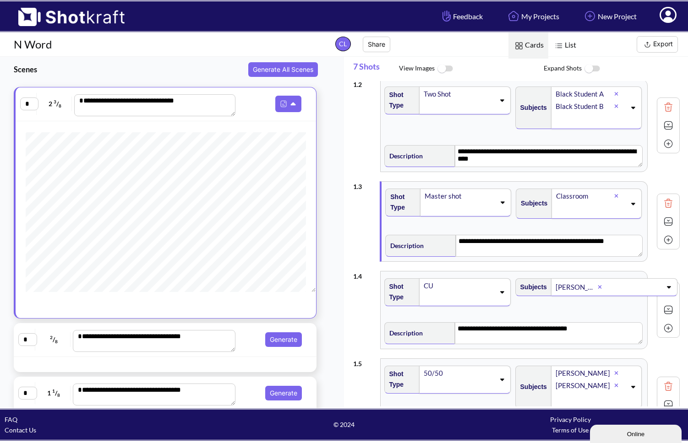
click at [500, 293] on icon at bounding box center [502, 293] width 4 height 2
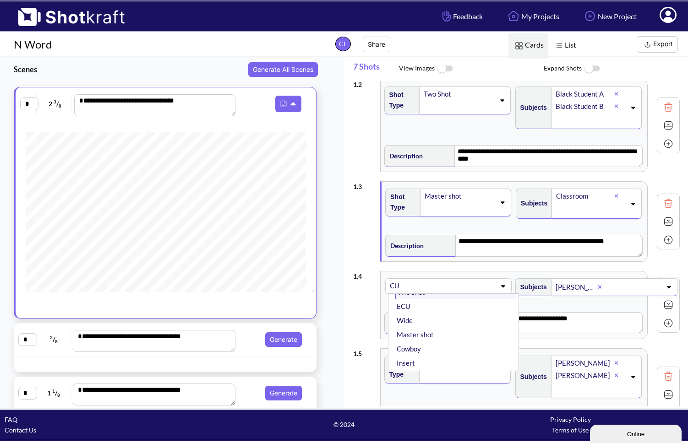
scroll to position [50, 0]
click at [429, 329] on li "Master shot" at bounding box center [456, 330] width 122 height 14
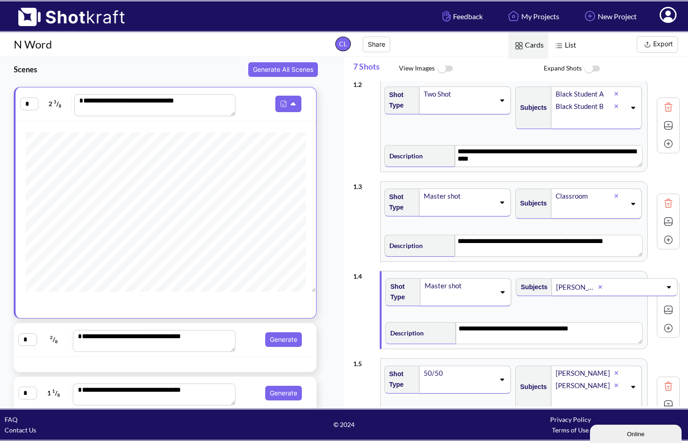
click at [499, 204] on icon at bounding box center [502, 202] width 12 height 6
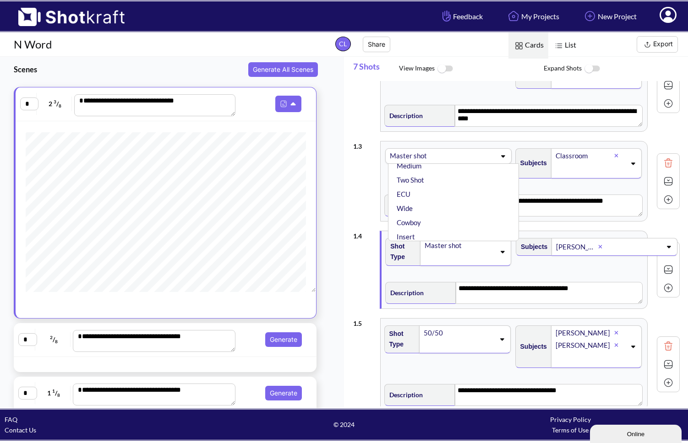
scroll to position [44, 0]
click at [441, 209] on li "Wide" at bounding box center [456, 207] width 122 height 14
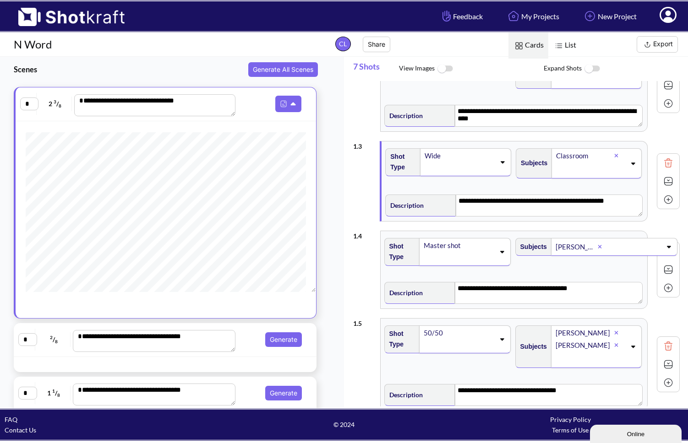
click at [550, 199] on img at bounding box center [668, 200] width 14 height 14
type textarea "**********"
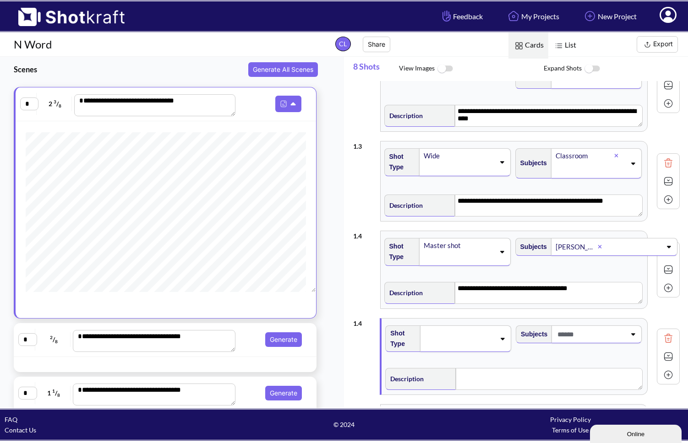
type textarea "**********"
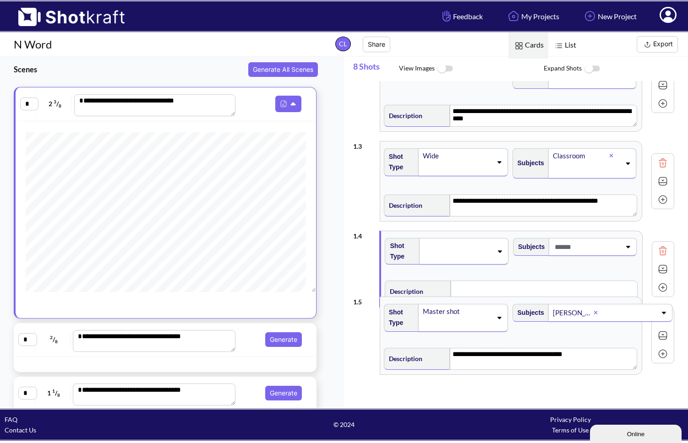
scroll to position [356, 0]
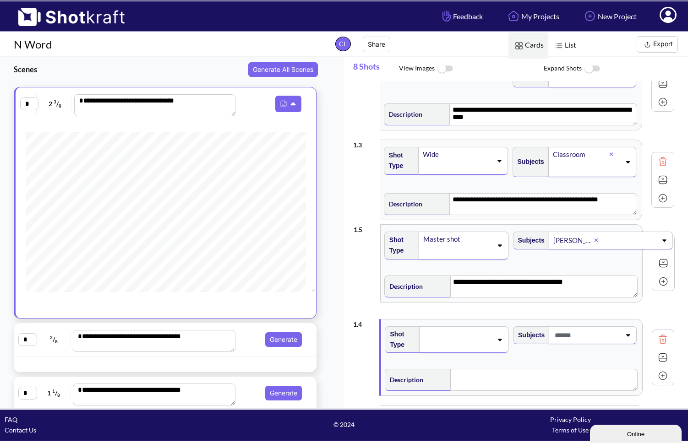
drag, startPoint x: 414, startPoint y: 360, endPoint x: 415, endPoint y: 262, distance: 98.0
click at [415, 262] on div "**********" at bounding box center [513, 159] width 321 height 868
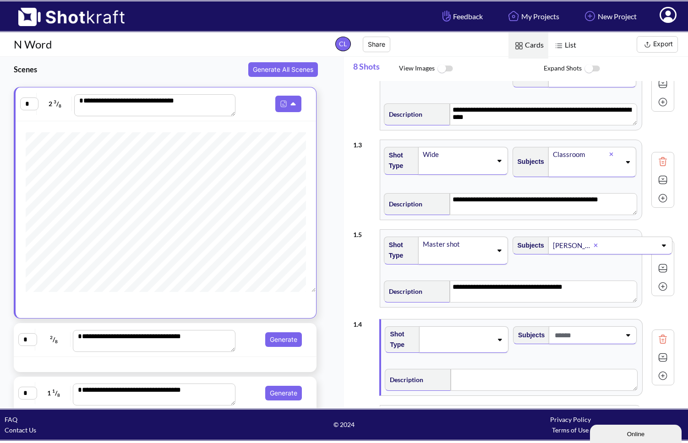
type textarea "**********"
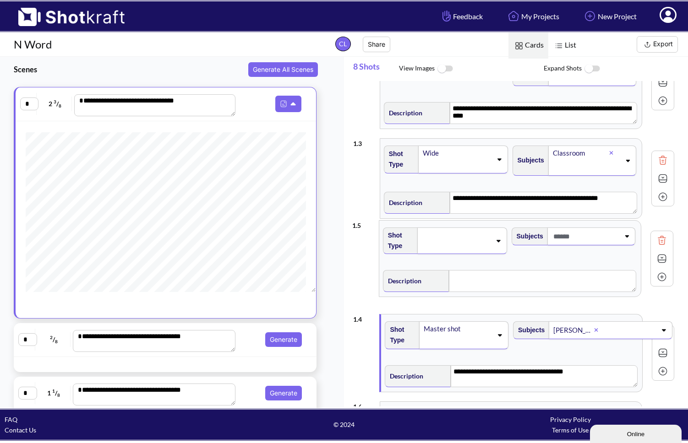
drag, startPoint x: 489, startPoint y: 365, endPoint x: 487, endPoint y: 263, distance: 102.2
click at [487, 263] on div "**********" at bounding box center [513, 157] width 321 height 869
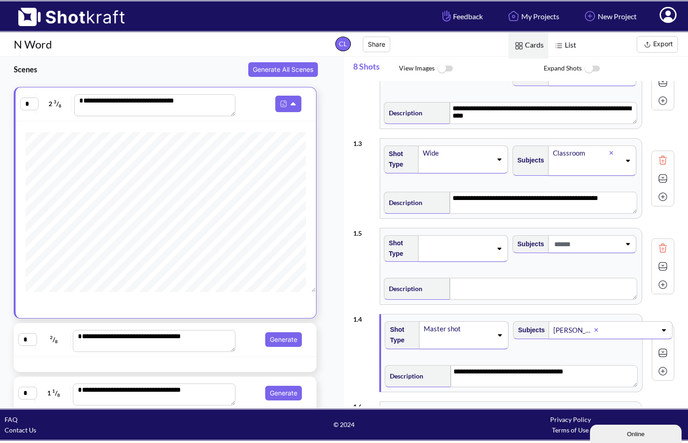
type textarea "**********"
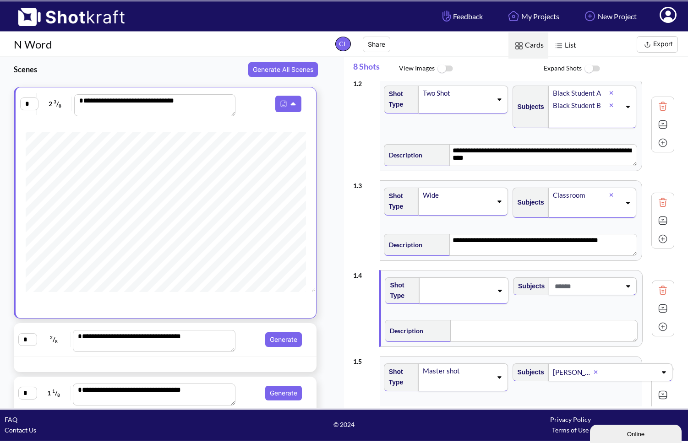
scroll to position [314, 0]
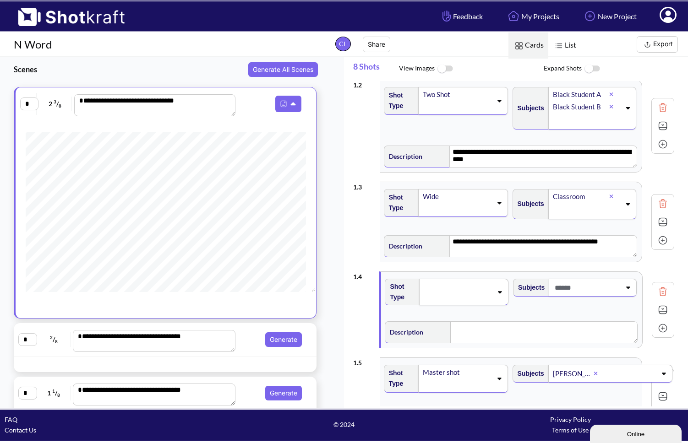
click at [477, 294] on span at bounding box center [458, 292] width 70 height 13
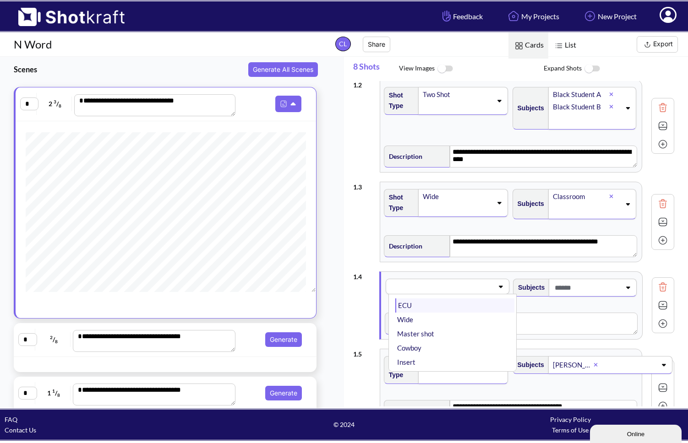
scroll to position [62, 0]
click at [464, 331] on li "Master shot" at bounding box center [454, 333] width 119 height 14
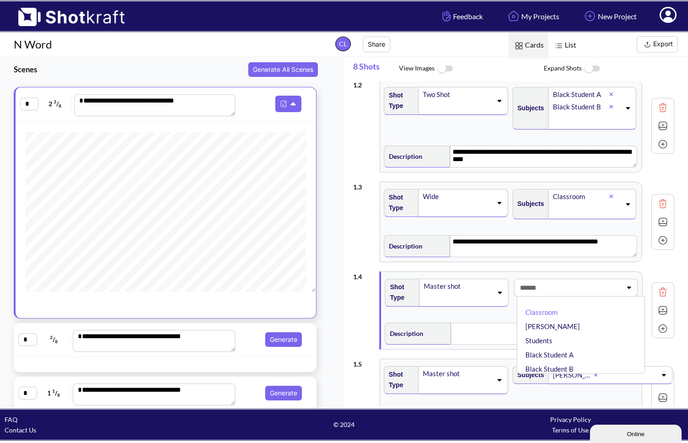
click at [550, 288] on span at bounding box center [570, 287] width 104 height 15
click at [550, 288] on span at bounding box center [586, 287] width 68 height 15
drag, startPoint x: 574, startPoint y: 288, endPoint x: 570, endPoint y: 313, distance: 25.2
click at [550, 297] on div "Classroom [PERSON_NAME] Students Black Student A Black Student B Group of Stude…" at bounding box center [576, 288] width 124 height 18
click at [550, 289] on icon at bounding box center [628, 287] width 12 height 6
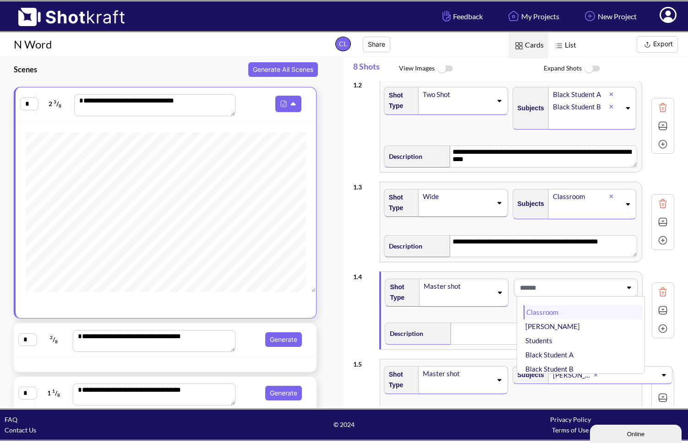
click at [550, 317] on li "Classroom" at bounding box center [583, 312] width 119 height 14
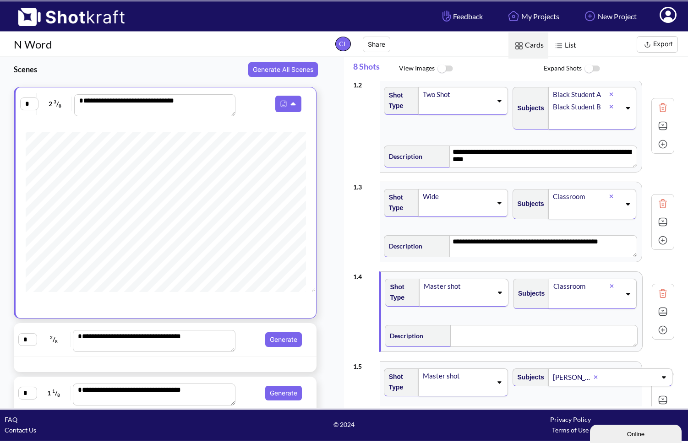
click at [550, 293] on icon at bounding box center [628, 294] width 12 height 6
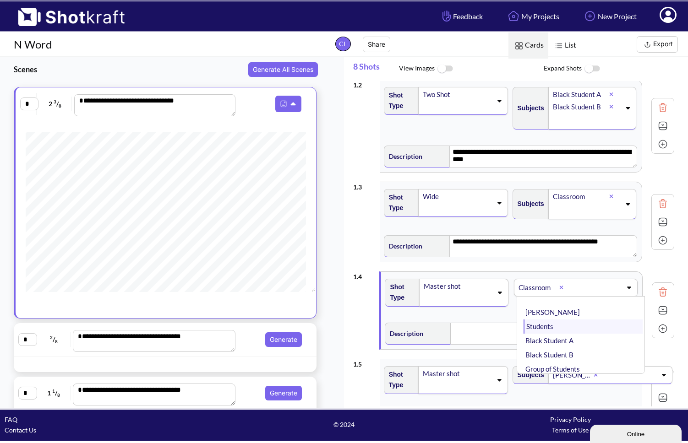
click at [550, 328] on li "Students" at bounding box center [583, 327] width 119 height 14
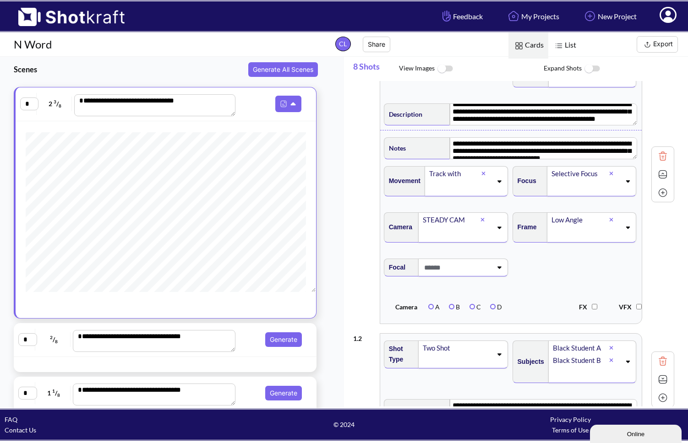
scroll to position [55, 0]
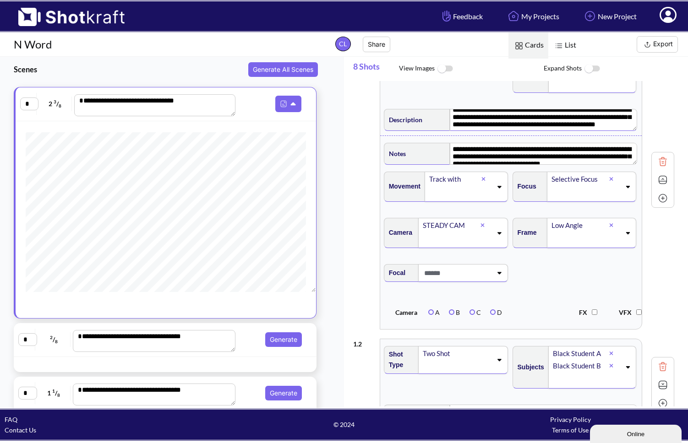
click at [540, 124] on textarea "**********" at bounding box center [543, 120] width 187 height 22
type textarea "**********"
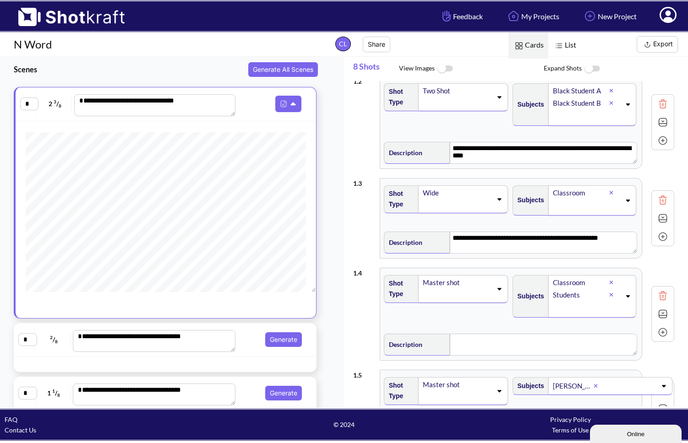
scroll to position [275, 0]
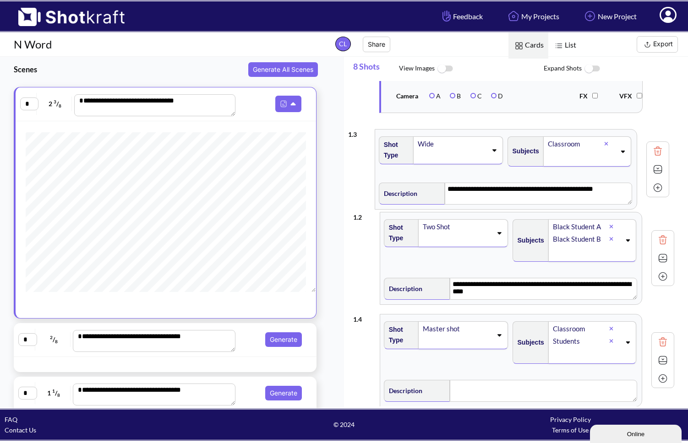
drag, startPoint x: 397, startPoint y: 248, endPoint x: 394, endPoint y: 144, distance: 104.5
click at [394, 144] on div "**********" at bounding box center [513, 250] width 321 height 882
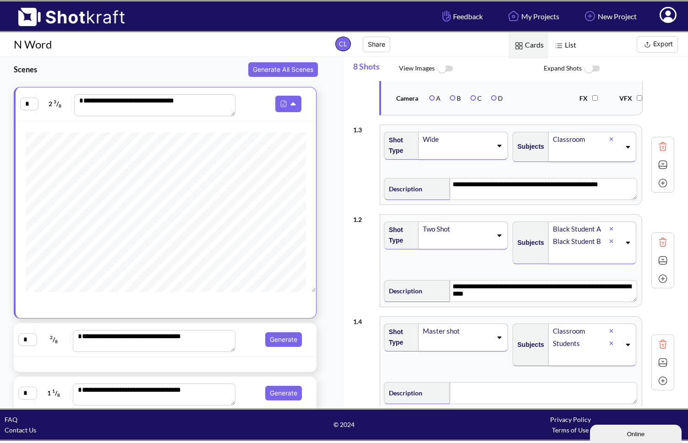
type textarea "**********"
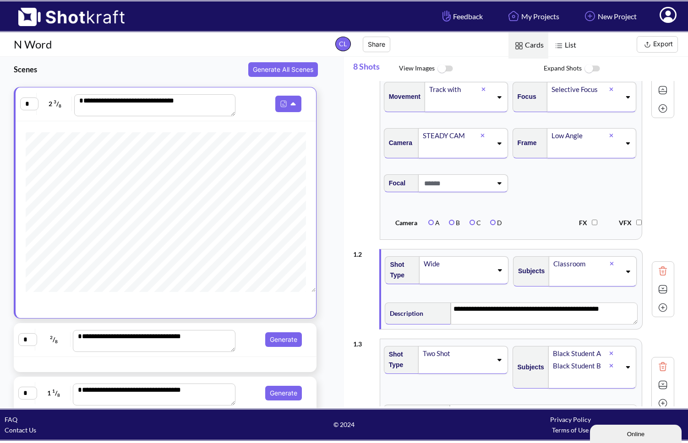
scroll to position [177, 0]
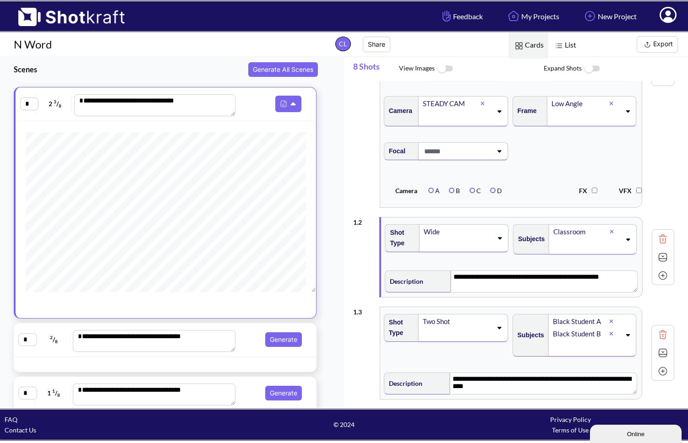
click at [550, 239] on icon at bounding box center [628, 239] width 12 height 6
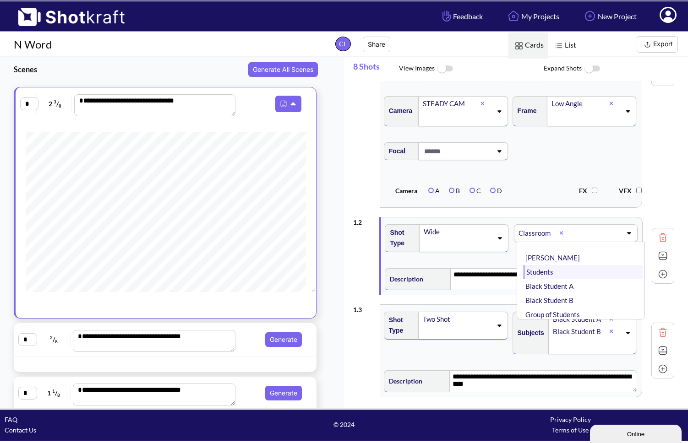
click at [550, 271] on li "Students" at bounding box center [583, 272] width 119 height 14
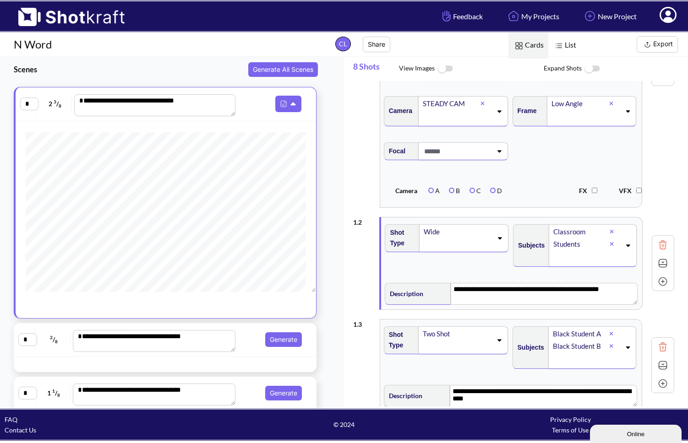
type textarea "**********"
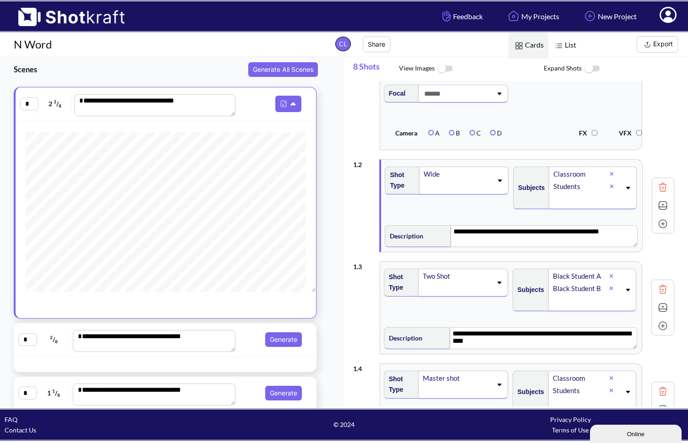
scroll to position [235, 0]
click at [550, 202] on img at bounding box center [663, 205] width 14 height 14
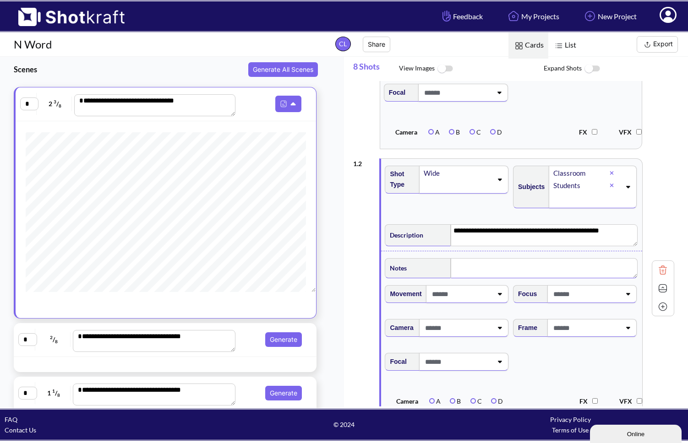
click at [474, 266] on textarea at bounding box center [544, 268] width 186 height 20
type textarea "*"
type textarea "**********"
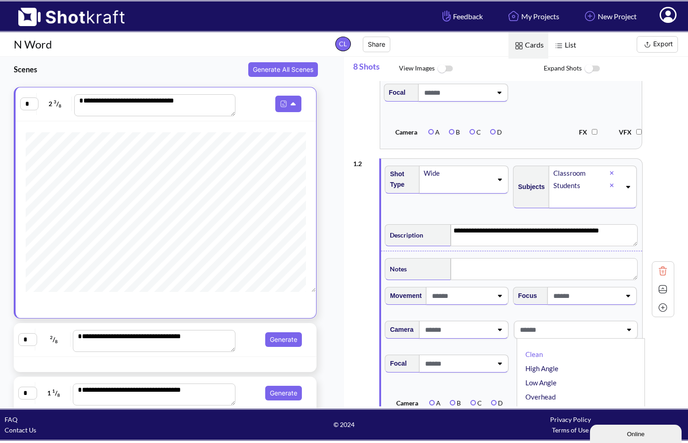
click at [550, 330] on span at bounding box center [570, 329] width 104 height 15
type textarea "**********"
click at [550, 330] on span at bounding box center [570, 329] width 104 height 15
drag, startPoint x: 570, startPoint y: 330, endPoint x: 559, endPoint y: 365, distance: 37.2
click at [550, 339] on div "Clean High Angle Low Angle Overhead Stacked Talk Space Balanced Center Punch Di…" at bounding box center [576, 330] width 124 height 18
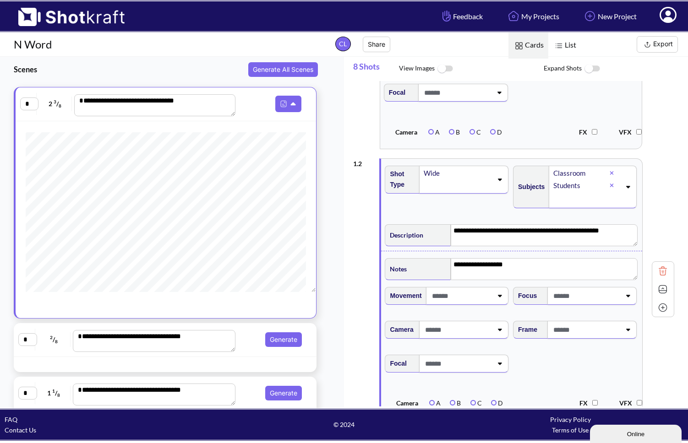
click at [550, 329] on icon at bounding box center [628, 330] width 12 height 6
click at [550, 368] on li "High Angle" at bounding box center [583, 369] width 119 height 14
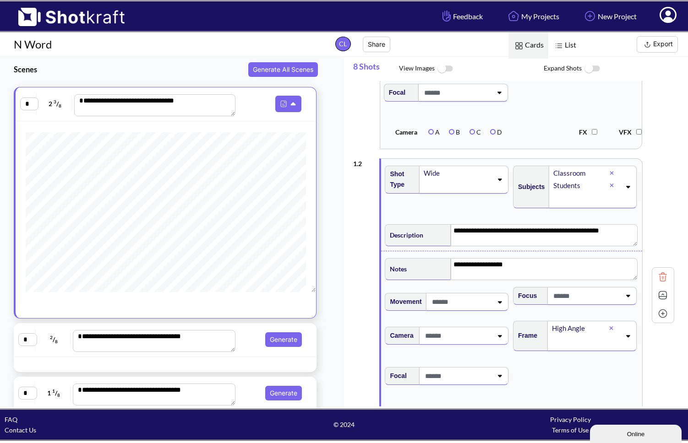
click at [500, 337] on icon at bounding box center [500, 336] width 4 height 2
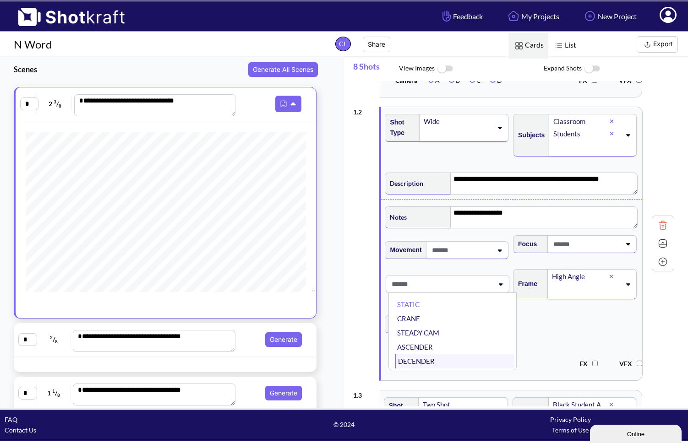
scroll to position [0, 0]
click at [478, 310] on li "STATIC" at bounding box center [454, 308] width 119 height 14
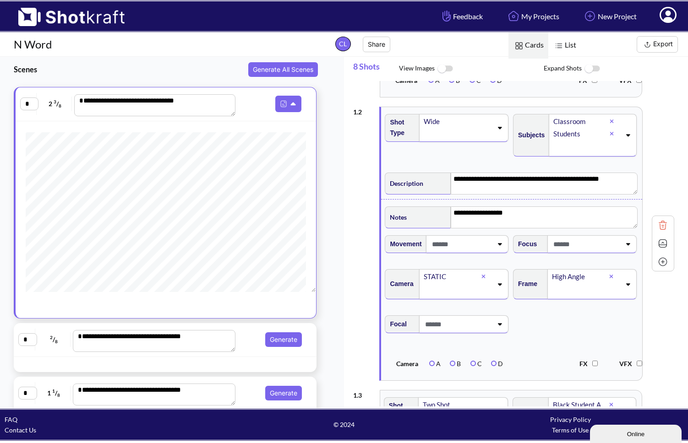
click at [501, 246] on icon at bounding box center [499, 244] width 12 height 6
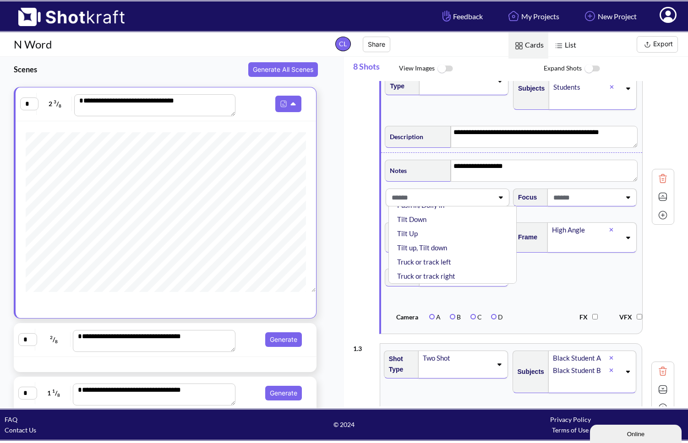
scroll to position [159, 0]
click at [543, 279] on span "Focal" at bounding box center [511, 283] width 256 height 38
click at [550, 197] on icon at bounding box center [628, 198] width 4 height 2
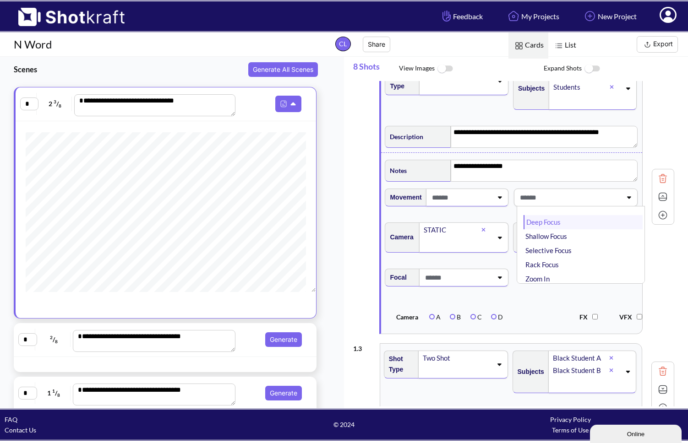
click at [550, 223] on li "Deep Focus" at bounding box center [583, 222] width 119 height 14
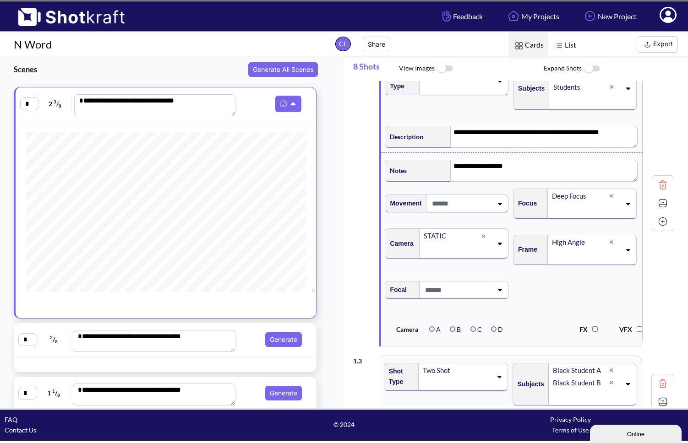
click at [550, 203] on icon at bounding box center [628, 204] width 4 height 2
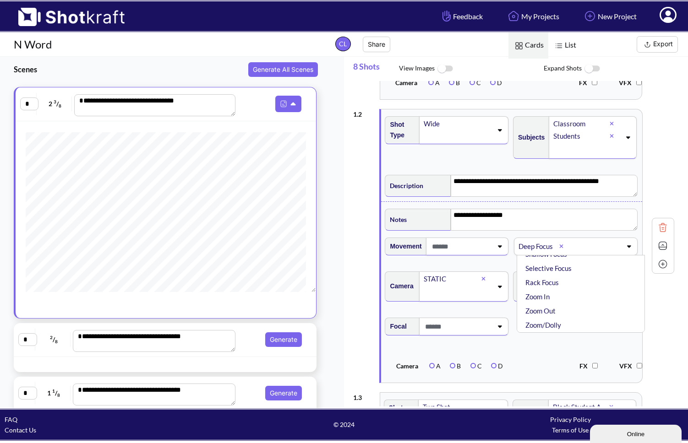
scroll to position [286, 0]
click at [550, 283] on li "Rack Focus" at bounding box center [583, 282] width 119 height 14
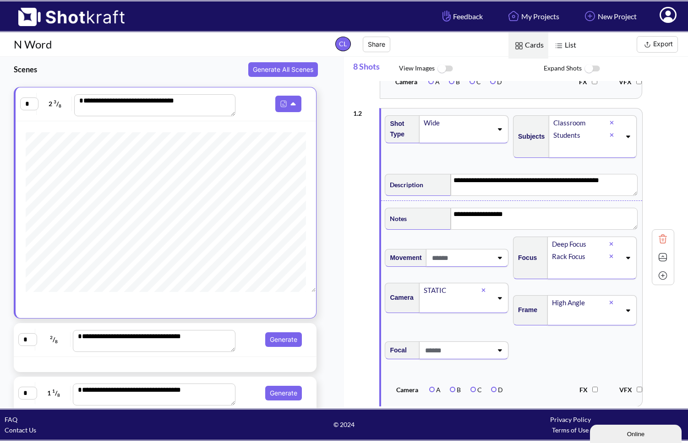
click at [550, 255] on icon at bounding box center [611, 256] width 4 height 5
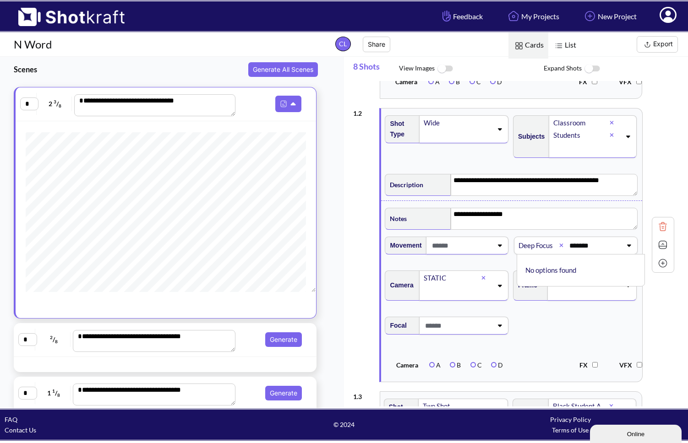
type input "********"
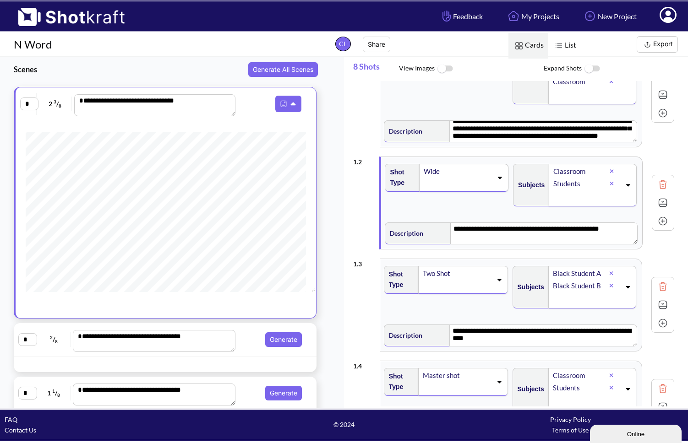
scroll to position [44, 0]
click at [550, 204] on img at bounding box center [663, 203] width 14 height 14
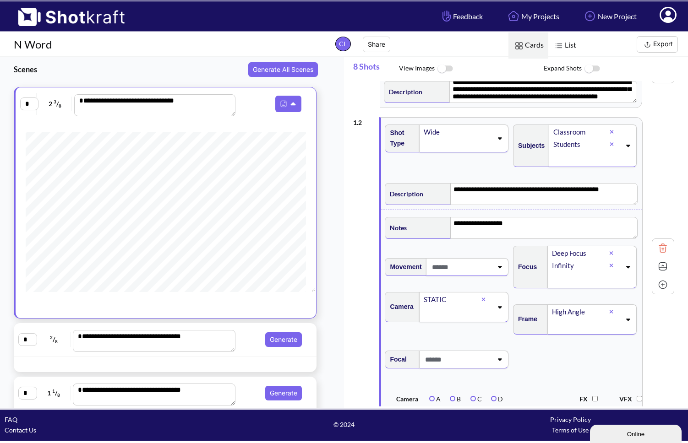
scroll to position [83, 0]
click at [550, 251] on icon at bounding box center [611, 252] width 4 height 5
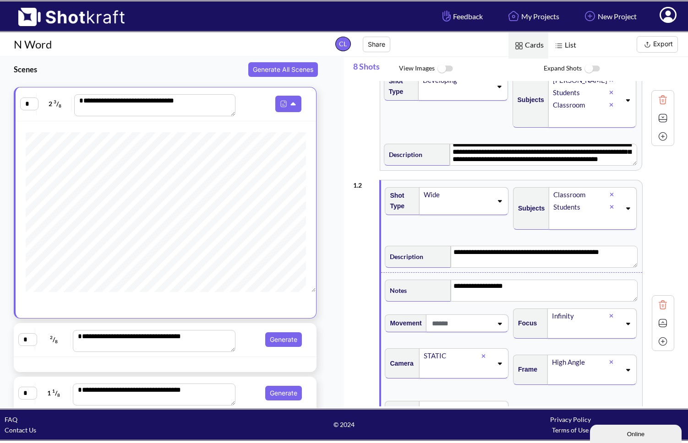
scroll to position [2, 0]
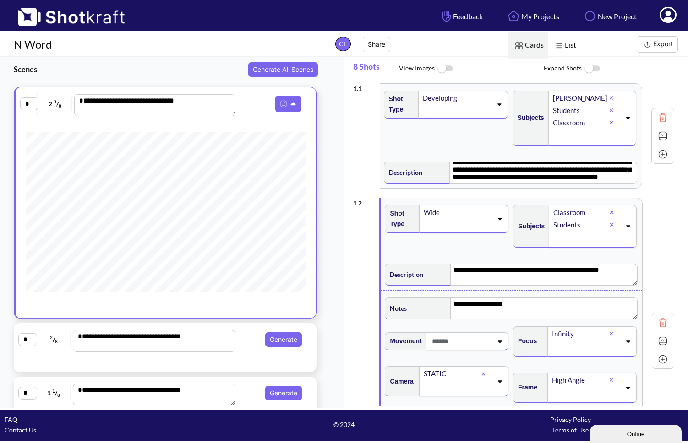
click at [550, 340] on img at bounding box center [663, 341] width 14 height 14
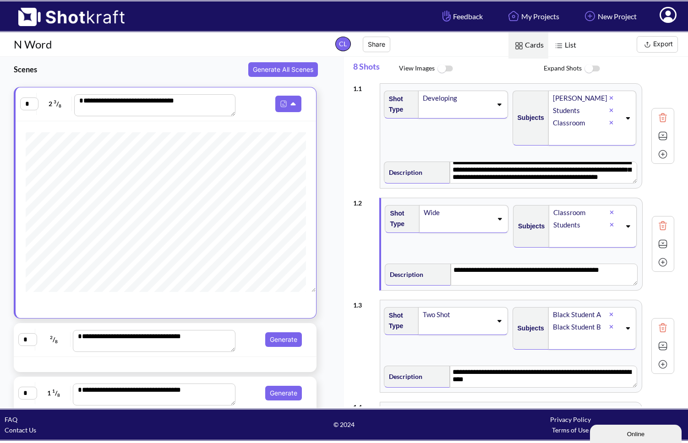
click at [550, 136] on img at bounding box center [663, 136] width 14 height 14
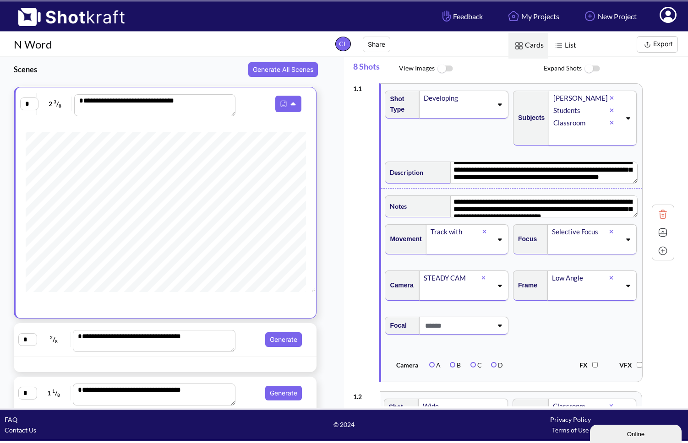
click at [550, 136] on div "**********" at bounding box center [513, 233] width 321 height 308
click at [550, 233] on img at bounding box center [663, 233] width 14 height 14
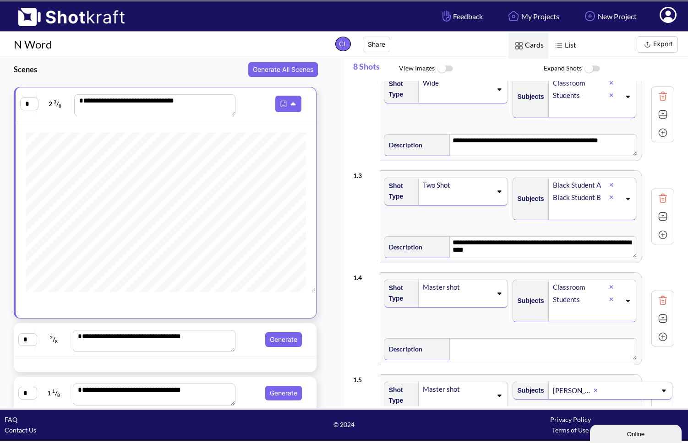
scroll to position [133, 0]
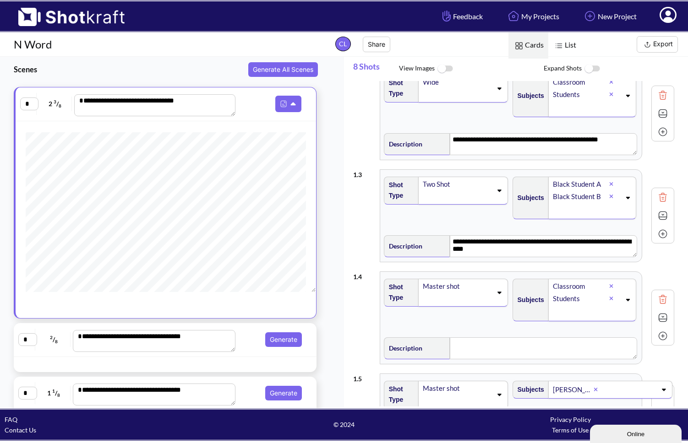
click at [550, 216] on img at bounding box center [663, 216] width 14 height 14
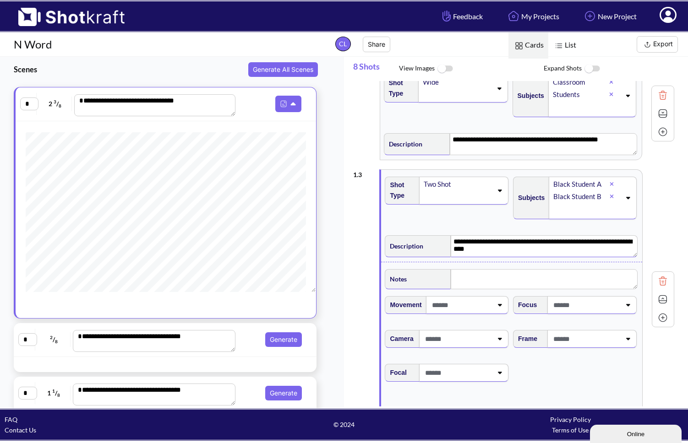
click at [480, 253] on textarea "**********" at bounding box center [544, 246] width 186 height 22
click at [550, 308] on icon at bounding box center [628, 305] width 12 height 6
click at [545, 375] on li "Infinity" at bounding box center [583, 372] width 119 height 14
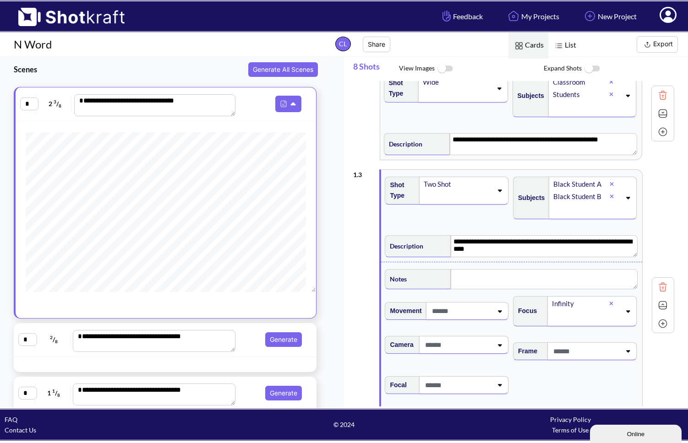
click at [550, 354] on icon at bounding box center [628, 351] width 12 height 6
click at [550, 381] on li "Stacked" at bounding box center [583, 381] width 119 height 14
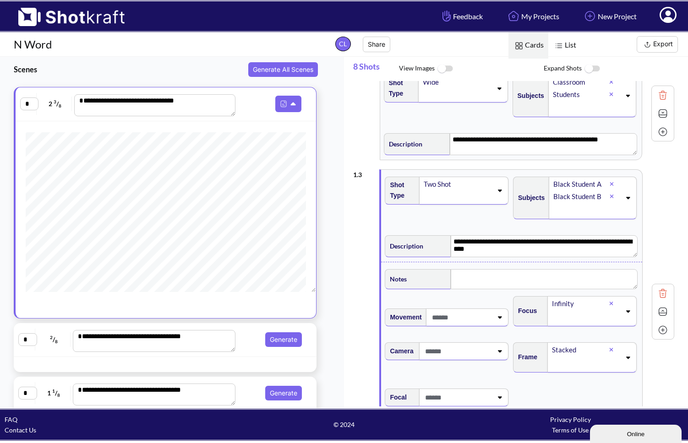
click at [498, 354] on icon at bounding box center [499, 351] width 12 height 6
click at [495, 377] on li "STATIC" at bounding box center [454, 376] width 119 height 14
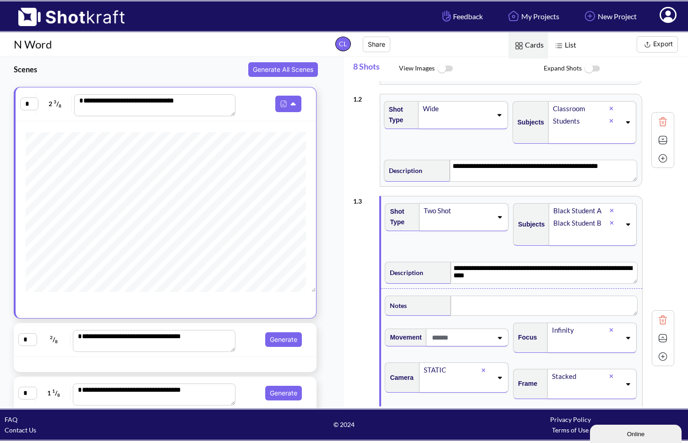
scroll to position [88, 0]
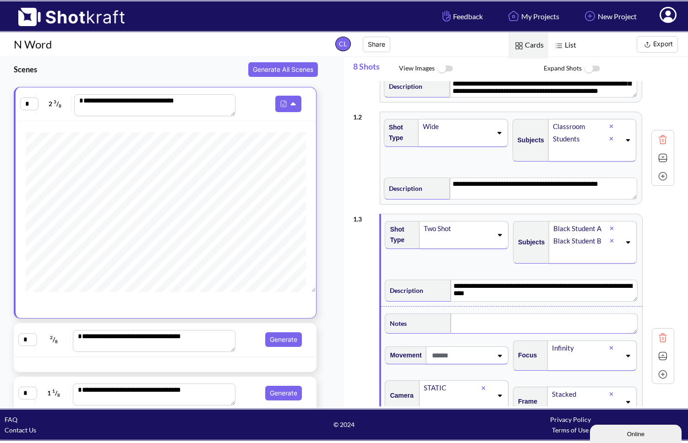
click at [472, 320] on textarea at bounding box center [544, 324] width 186 height 20
type textarea "*"
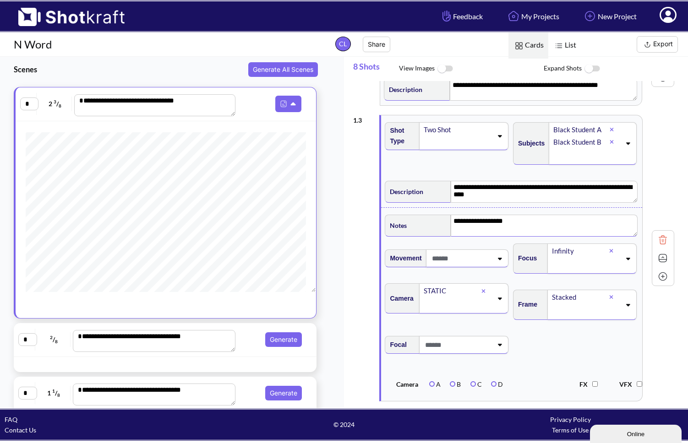
scroll to position [189, 0]
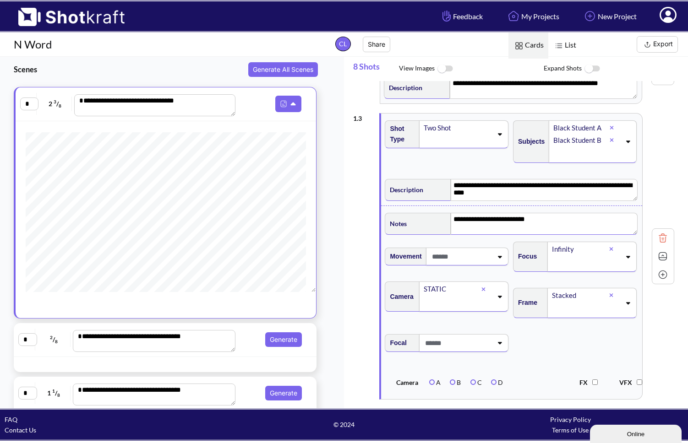
type textarea "**********"
click at [550, 255] on img at bounding box center [663, 257] width 14 height 14
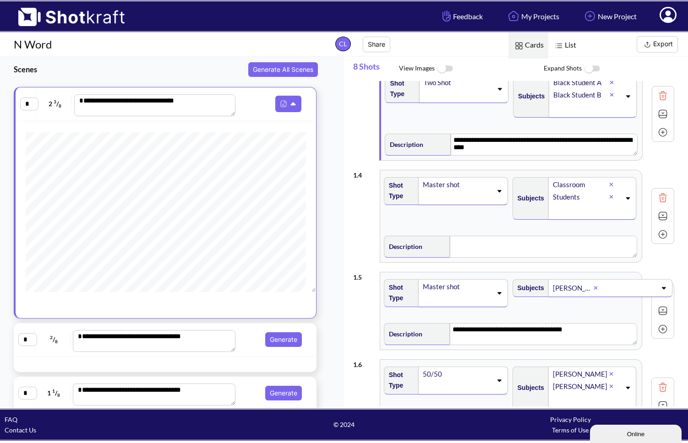
scroll to position [207, 0]
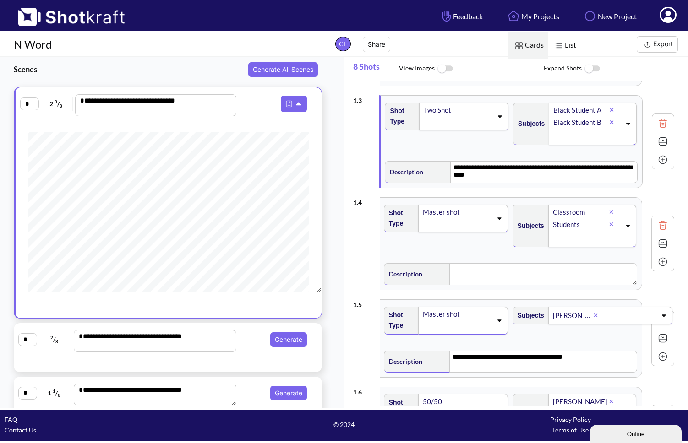
click at [248, 355] on div "**********" at bounding box center [168, 340] width 308 height 34
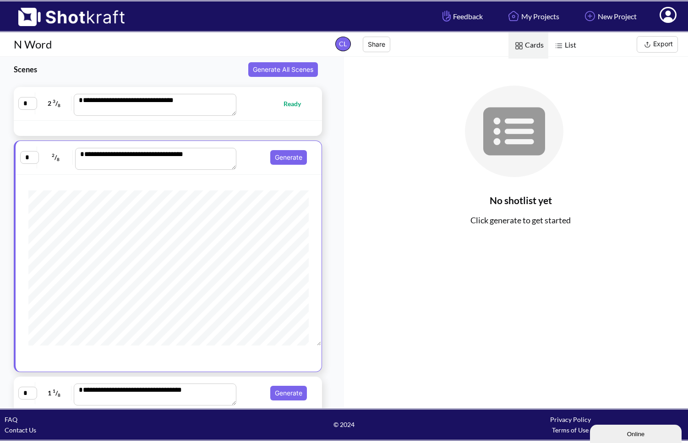
click at [259, 107] on span "Ready" at bounding box center [274, 103] width 71 height 11
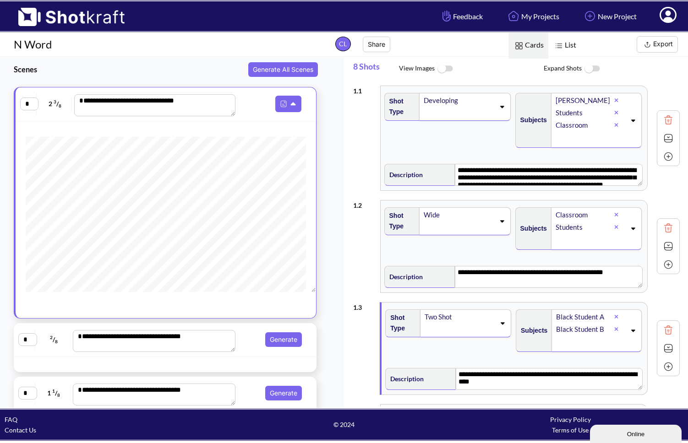
click at [402, 142] on div "Shot Type Developing" at bounding box center [448, 123] width 131 height 71
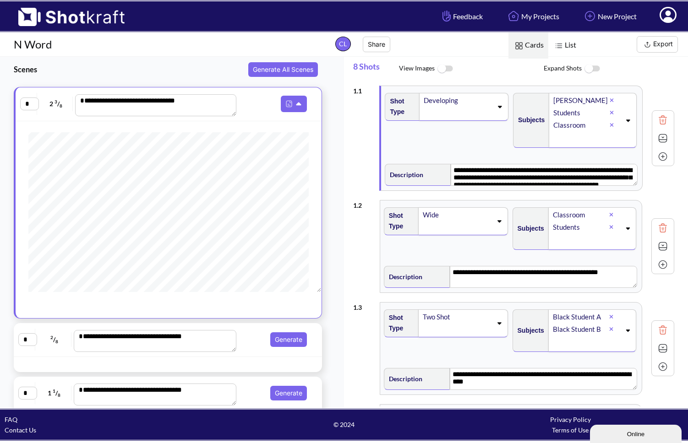
scroll to position [147, 0]
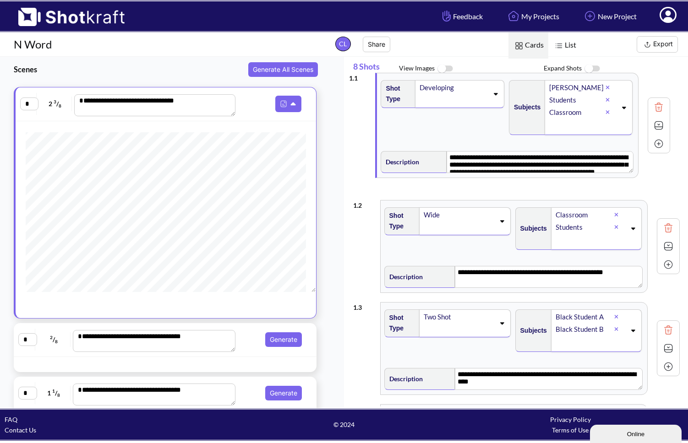
drag, startPoint x: 381, startPoint y: 180, endPoint x: 377, endPoint y: 171, distance: 9.6
click at [377, 171] on div "**********" at bounding box center [516, 418] width 327 height 674
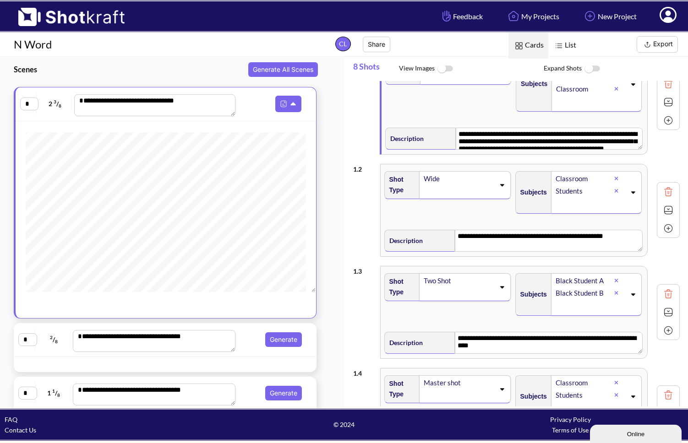
scroll to position [38, 0]
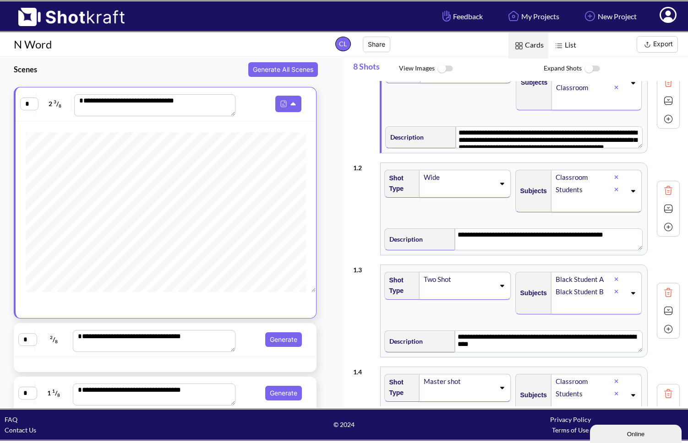
click at [370, 218] on div "**********" at bounding box center [516, 209] width 327 height 102
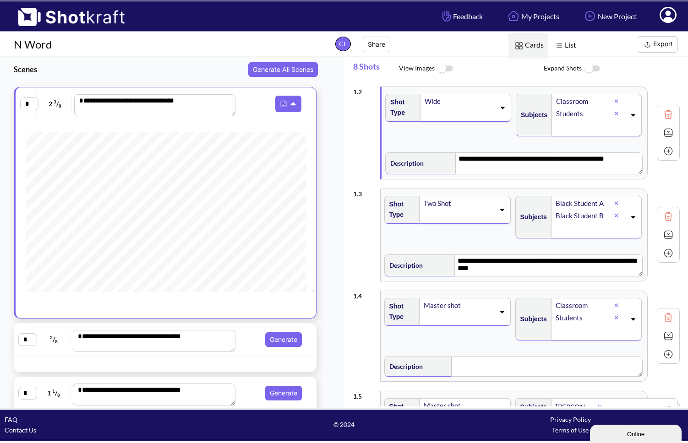
scroll to position [133, 0]
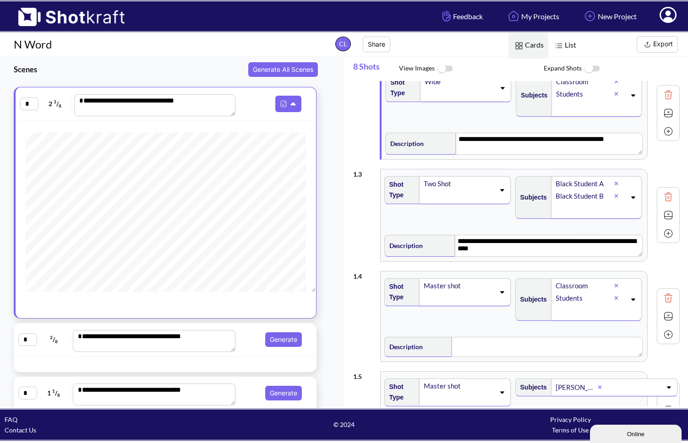
click at [369, 218] on div "**********" at bounding box center [516, 215] width 327 height 102
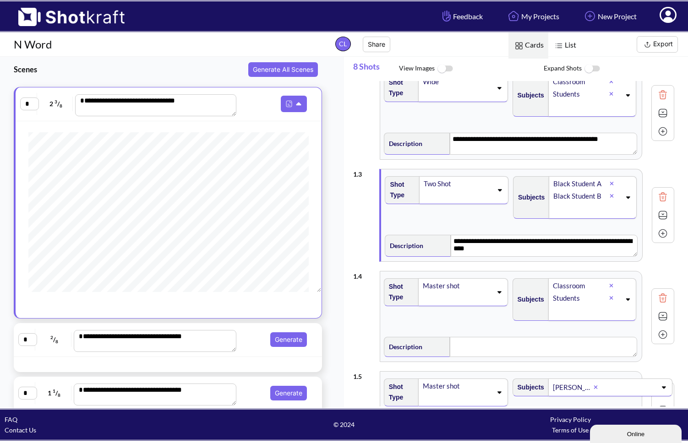
scroll to position [99, 0]
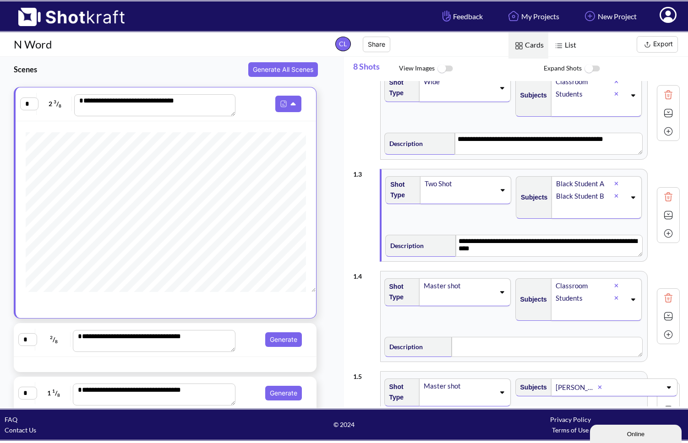
click at [550, 216] on img at bounding box center [668, 215] width 14 height 14
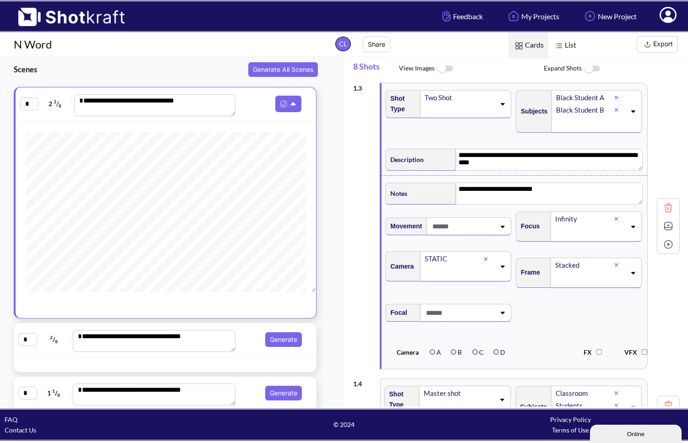
scroll to position [220, 0]
click at [550, 190] on textarea "**********" at bounding box center [549, 193] width 186 height 22
type textarea "**********"
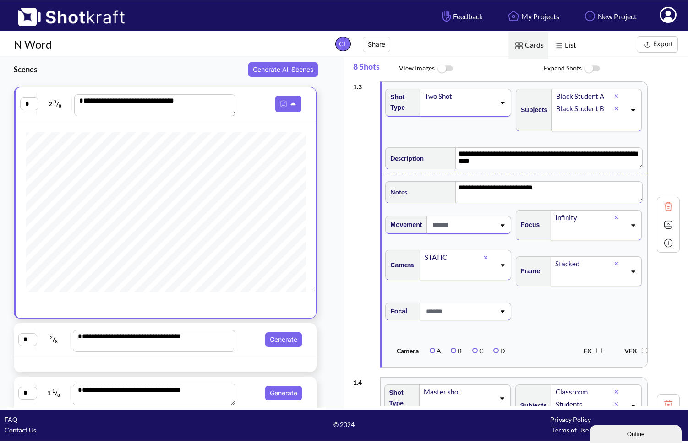
scroll to position [221, 0]
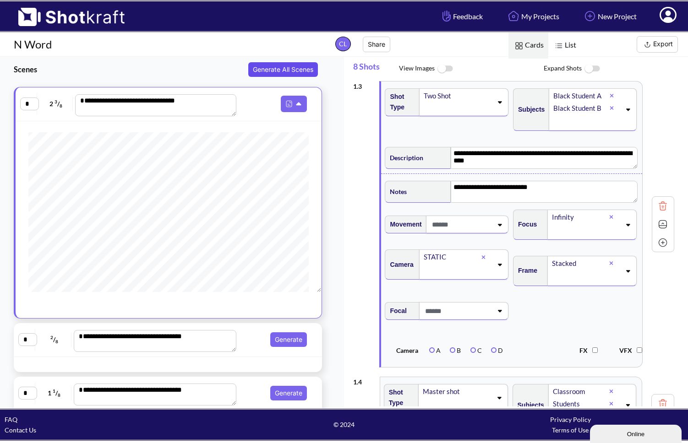
click at [284, 67] on button "Generate All Scenes" at bounding box center [283, 69] width 70 height 15
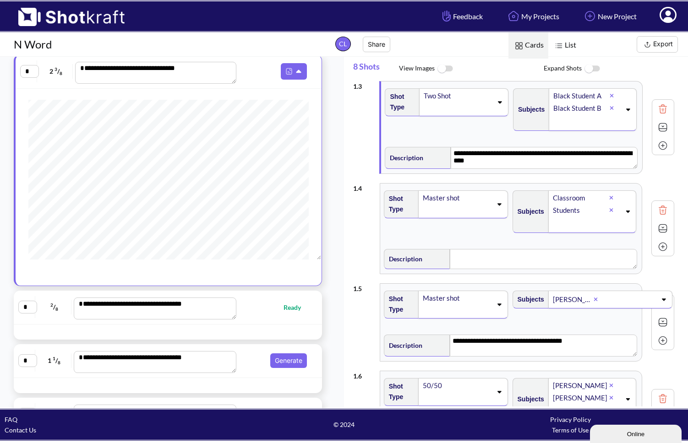
scroll to position [18, 0]
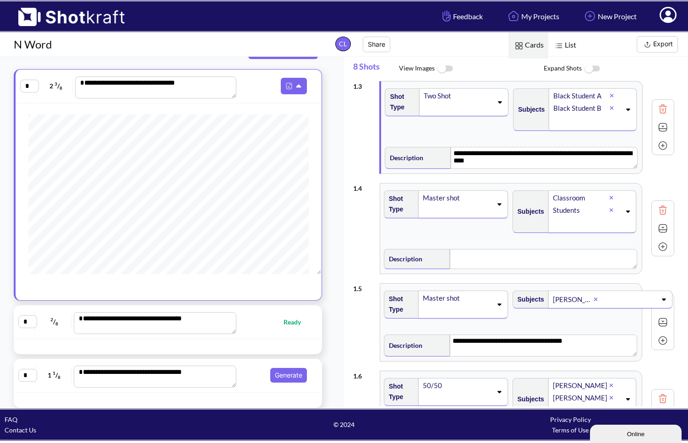
click at [269, 323] on span "Ready" at bounding box center [274, 322] width 71 height 11
type textarea "**********"
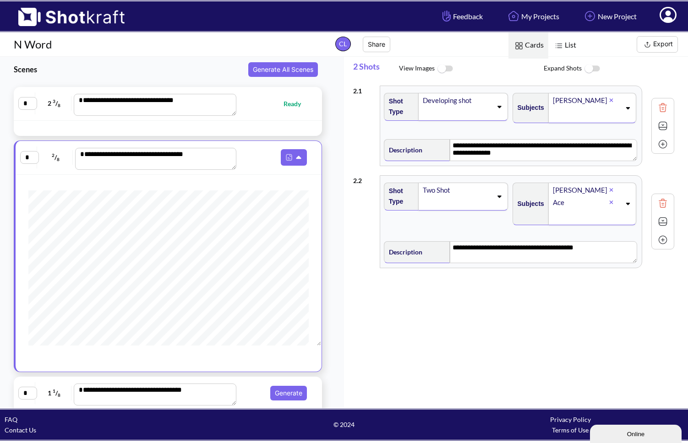
scroll to position [0, 0]
click at [263, 108] on span "Ready" at bounding box center [274, 103] width 71 height 11
type textarea "**********"
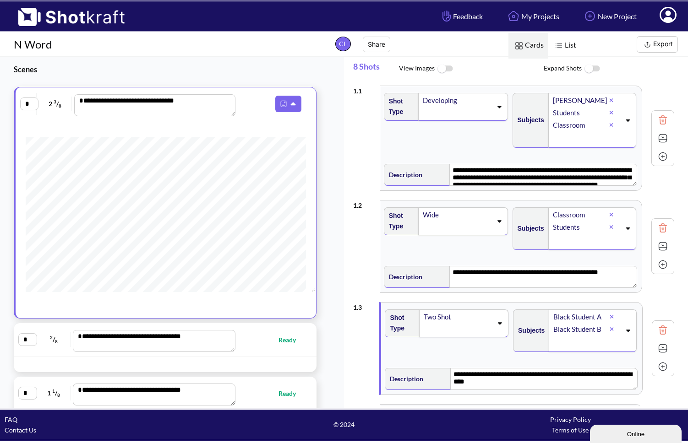
click at [550, 44] on button "Export" at bounding box center [657, 44] width 41 height 16
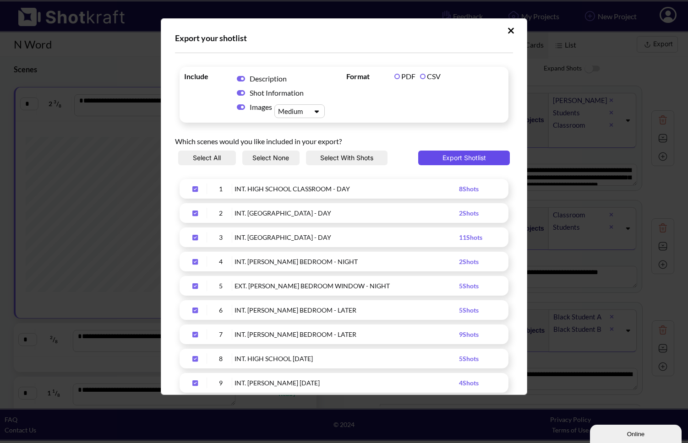
click at [457, 159] on button "Export Shotlist" at bounding box center [464, 158] width 92 height 15
click at [503, 30] on button "Upload Script" at bounding box center [511, 30] width 16 height 15
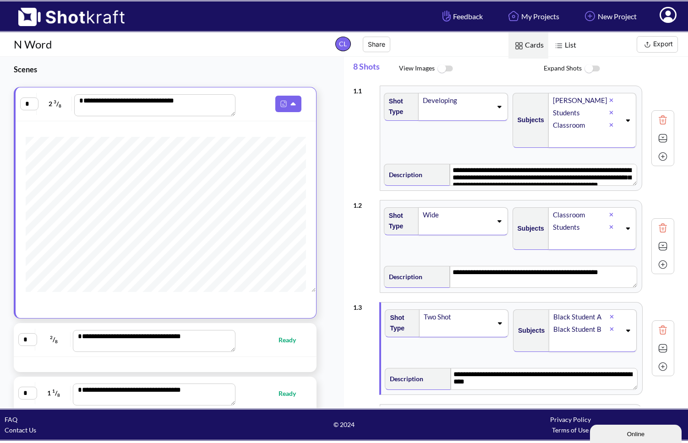
click at [445, 68] on img at bounding box center [445, 69] width 21 height 20
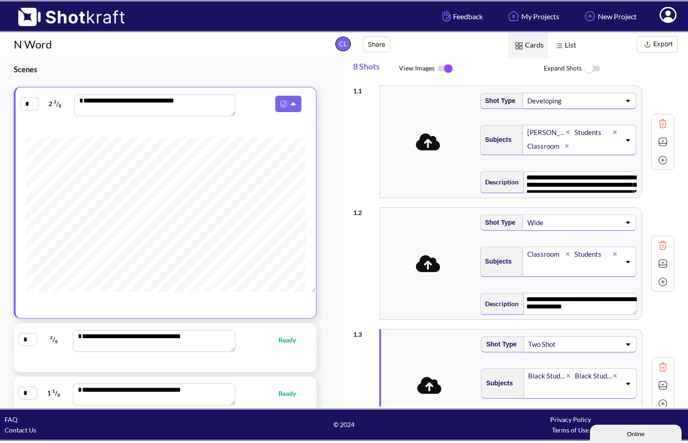
click at [446, 67] on img at bounding box center [445, 68] width 21 height 19
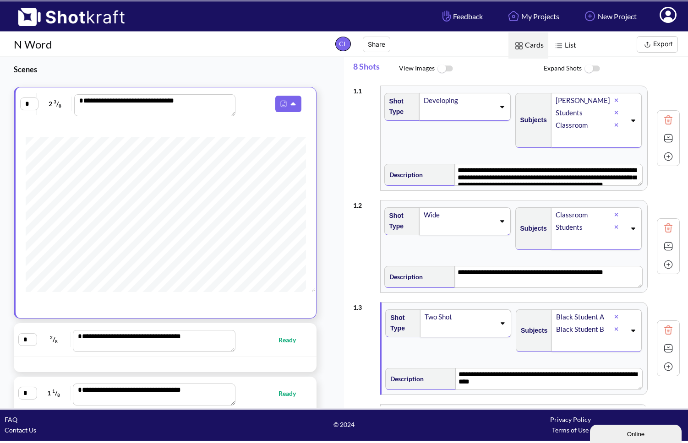
click at [455, 99] on div "Developing" at bounding box center [459, 100] width 72 height 12
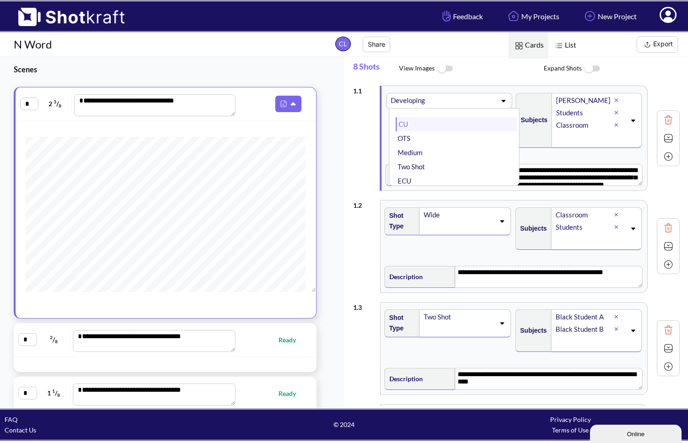
click at [489, 122] on li "CU" at bounding box center [456, 124] width 121 height 14
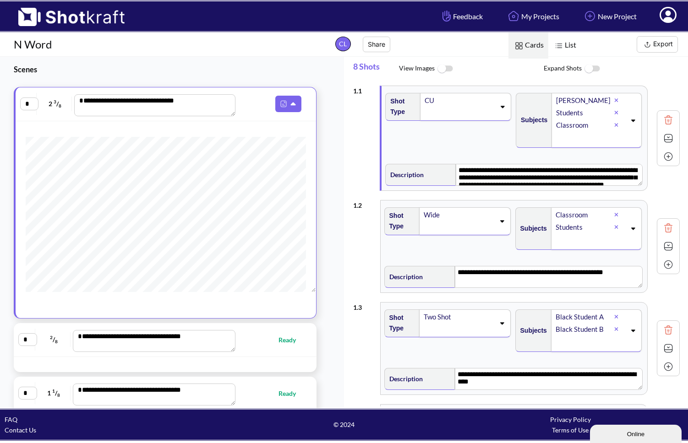
click at [501, 107] on icon at bounding box center [503, 107] width 4 height 2
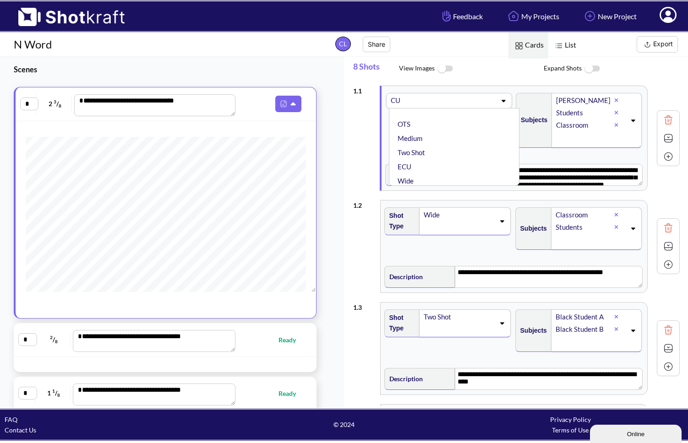
click at [431, 101] on div "CU" at bounding box center [415, 100] width 51 height 12
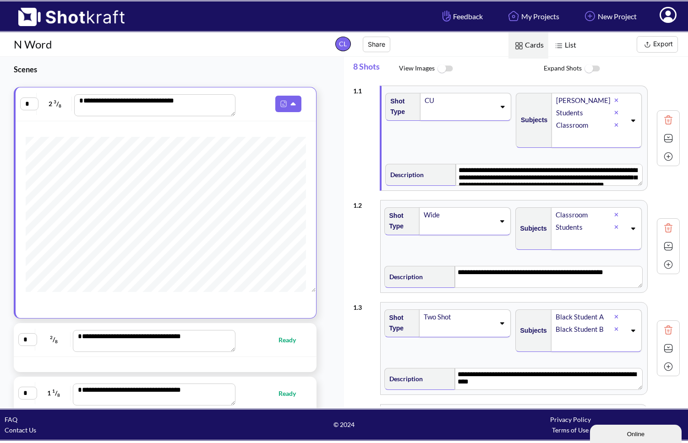
click at [441, 100] on div "CU" at bounding box center [459, 100] width 71 height 12
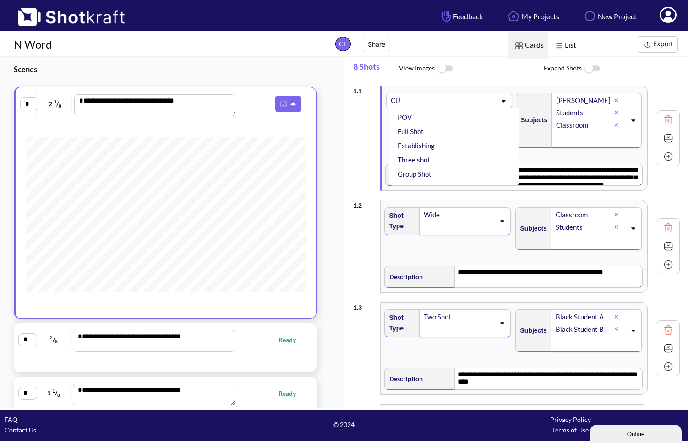
scroll to position [202, 0]
click at [437, 176] on li "Special Shot" at bounding box center [456, 178] width 121 height 14
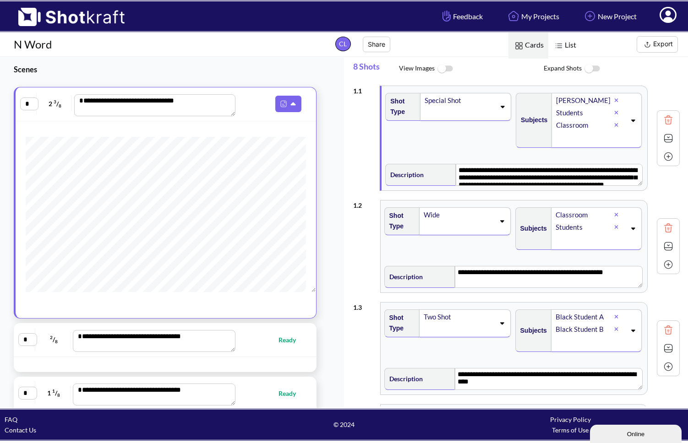
click at [498, 108] on icon at bounding box center [502, 107] width 12 height 6
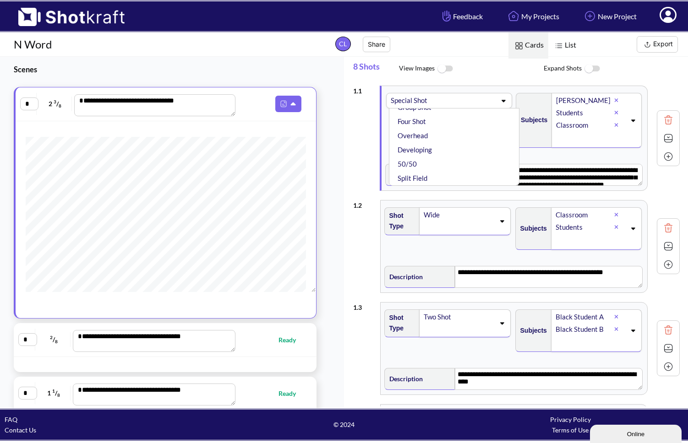
scroll to position [15, 0]
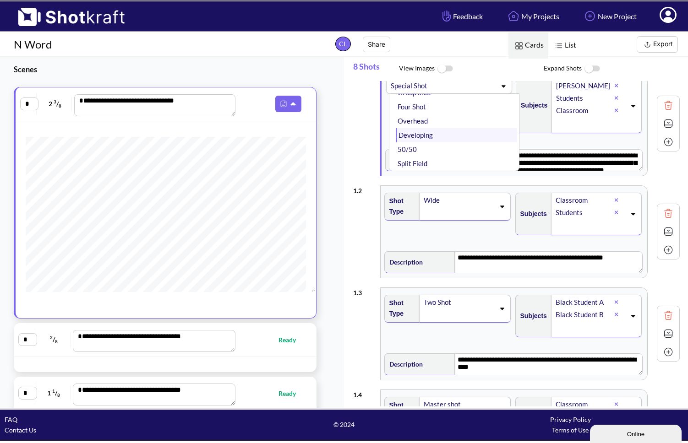
click at [423, 139] on li "Developing" at bounding box center [456, 135] width 121 height 14
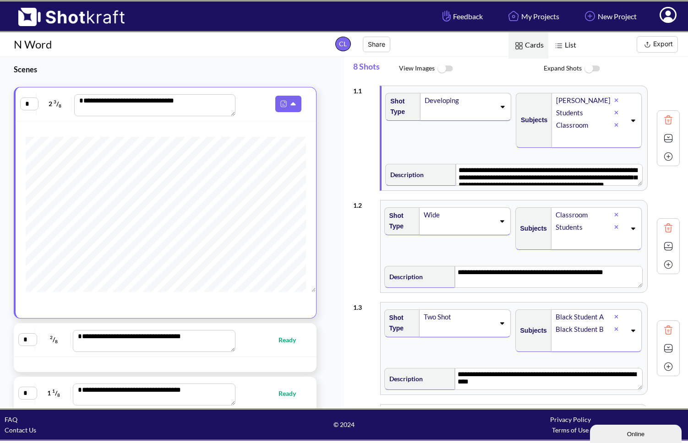
scroll to position [0, 0]
click at [550, 123] on icon at bounding box center [616, 124] width 4 height 5
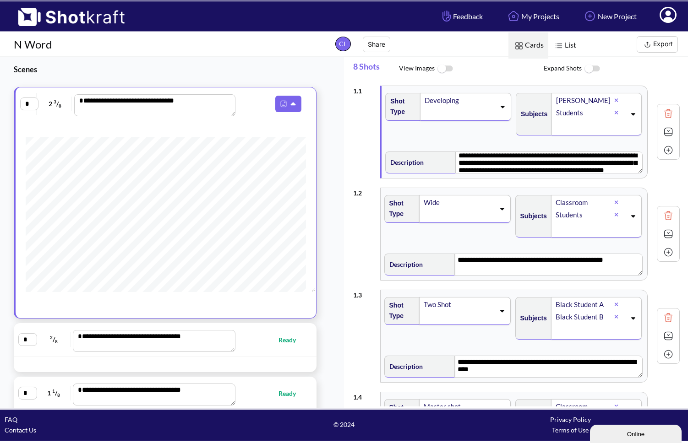
scroll to position [3, 0]
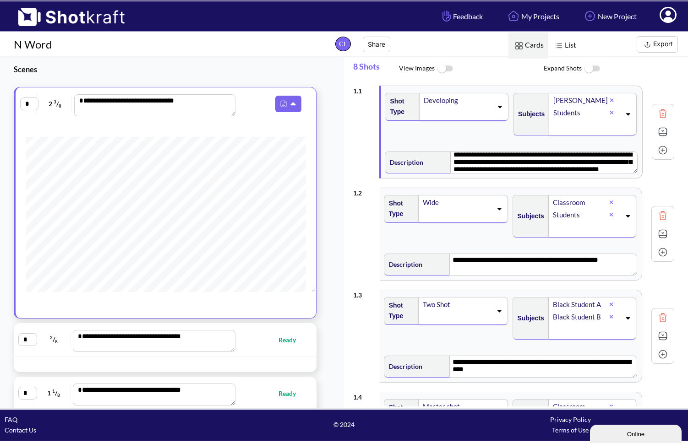
click at [550, 115] on icon at bounding box center [628, 115] width 4 height 2
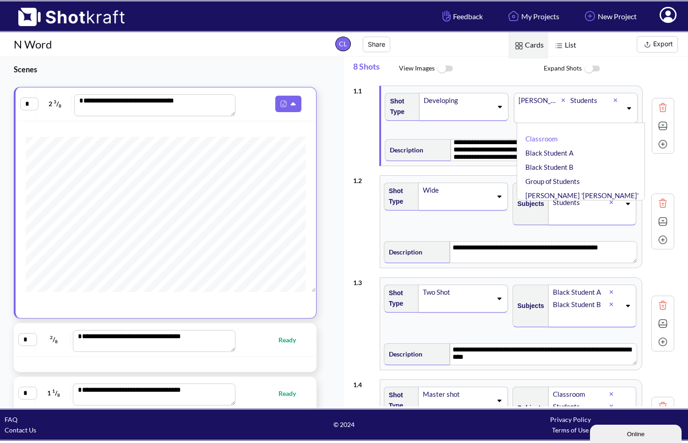
click at [550, 109] on icon at bounding box center [629, 108] width 4 height 2
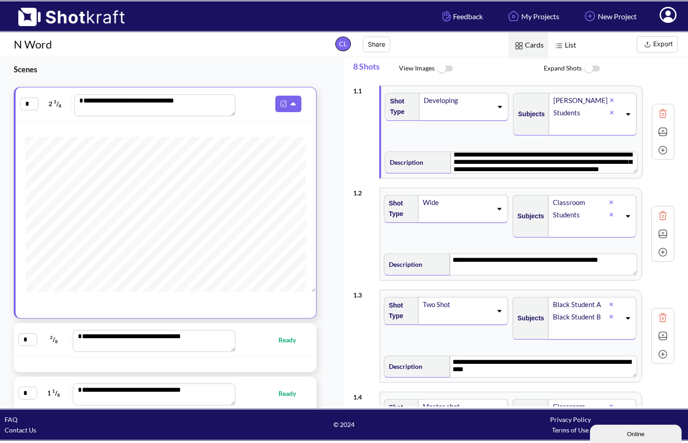
click at [550, 126] on span at bounding box center [586, 126] width 68 height 15
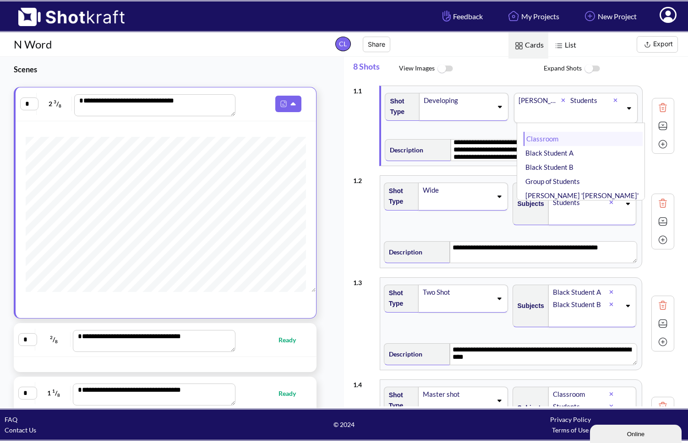
click at [550, 141] on li "Classroom" at bounding box center [583, 139] width 119 height 14
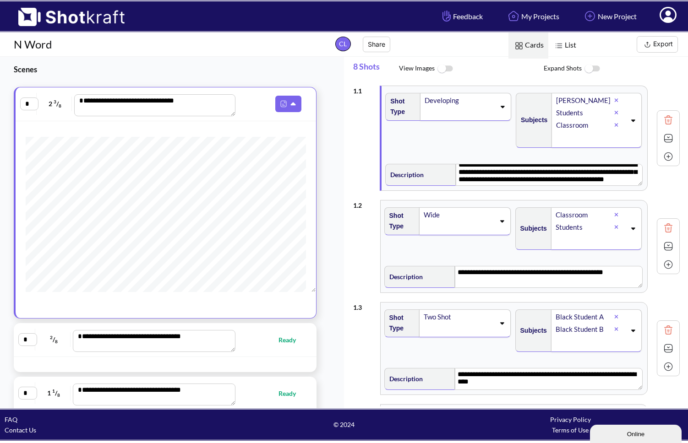
scroll to position [16, 0]
click at [528, 174] on textarea "**********" at bounding box center [549, 175] width 186 height 22
click at [550, 139] on img at bounding box center [668, 138] width 14 height 14
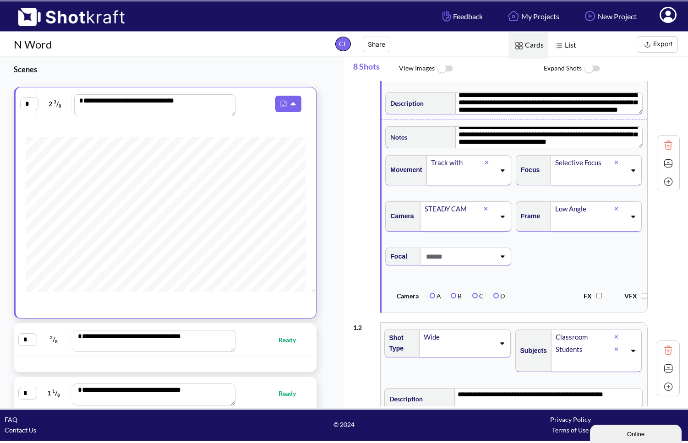
scroll to position [73, 0]
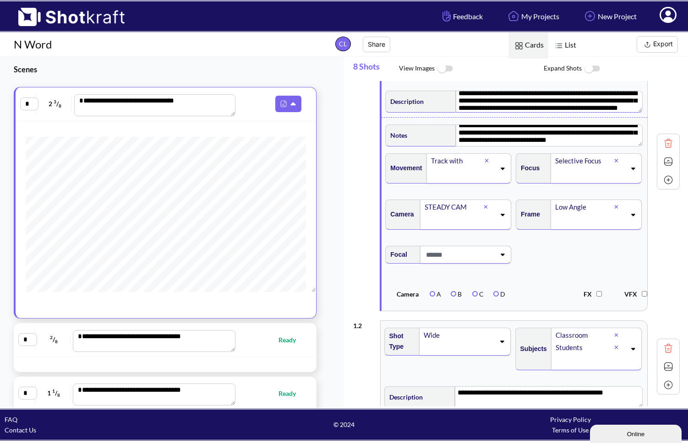
click at [550, 168] on icon at bounding box center [633, 168] width 12 height 6
click at [546, 168] on div "Selective Focus" at bounding box center [541, 168] width 43 height 12
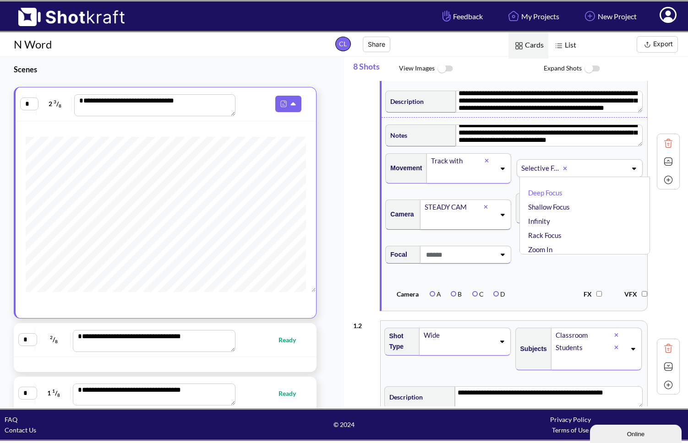
click at [0, 0] on span "Focus" at bounding box center [0, 0] width 0 height 0
type textarea "**********"
type input "**********"
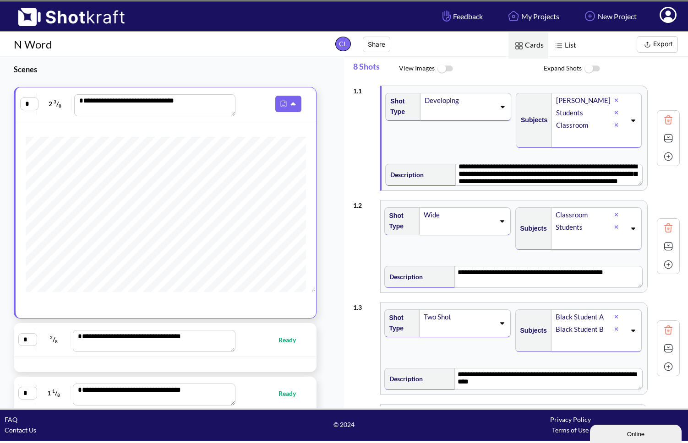
click at [550, 136] on img at bounding box center [668, 138] width 14 height 14
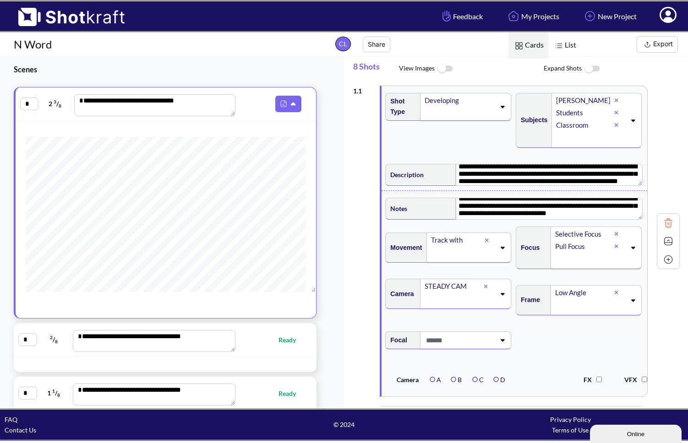
click at [550, 231] on icon at bounding box center [616, 233] width 4 height 5
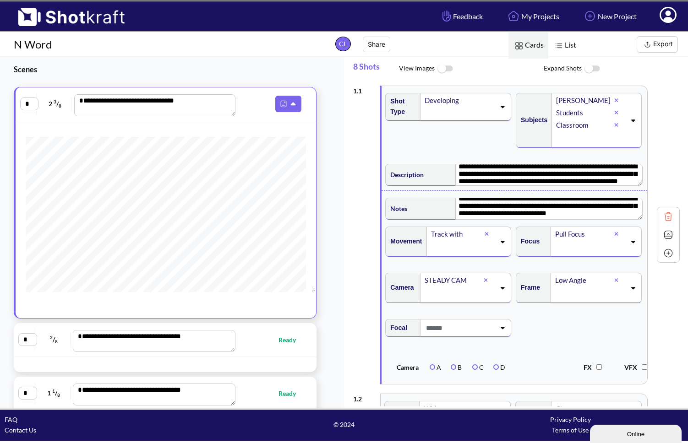
click at [550, 238] on img at bounding box center [668, 235] width 14 height 14
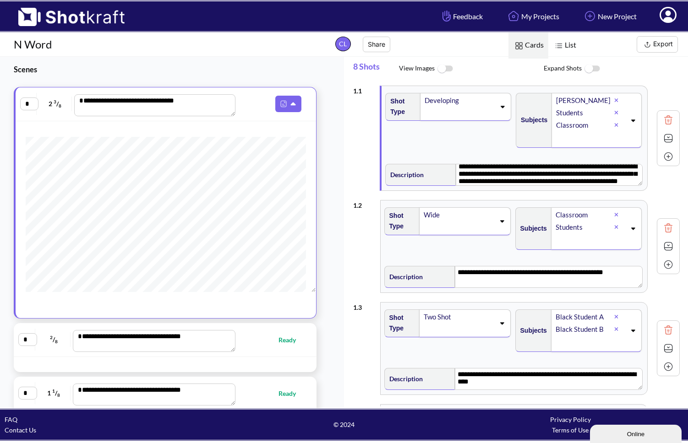
click at [441, 254] on div "Shot Type Wide" at bounding box center [448, 232] width 131 height 59
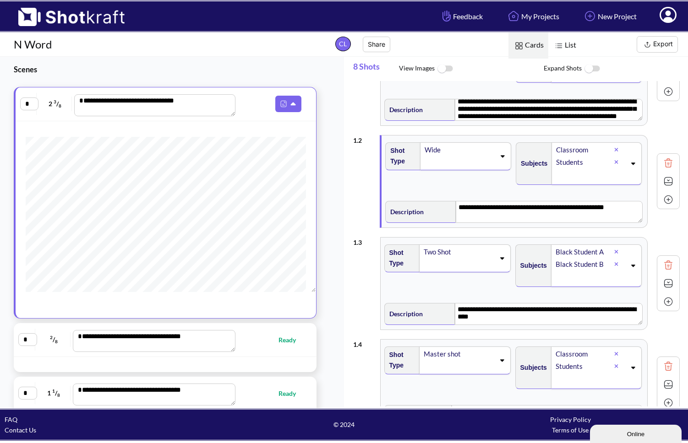
scroll to position [93, 0]
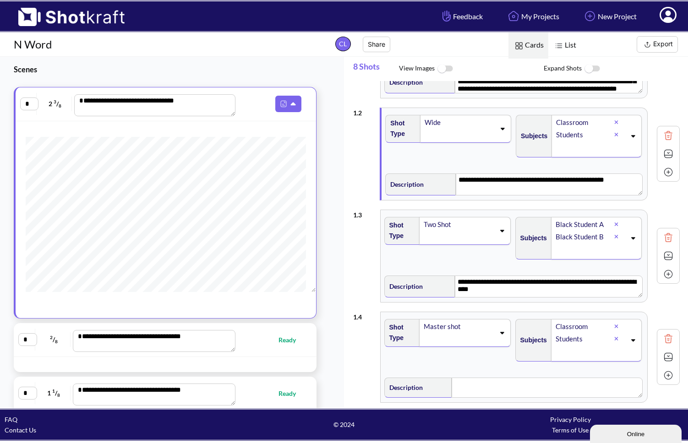
click at [456, 258] on div "Shot Type Two Shot" at bounding box center [448, 242] width 131 height 59
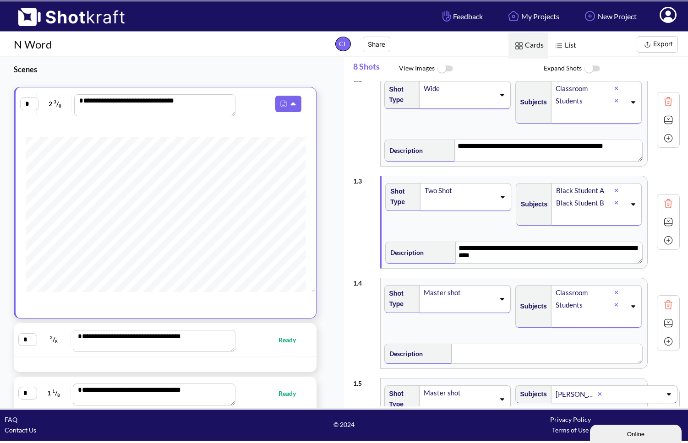
scroll to position [127, 0]
click at [495, 257] on textarea "**********" at bounding box center [549, 252] width 186 height 22
click at [550, 221] on img at bounding box center [668, 222] width 14 height 14
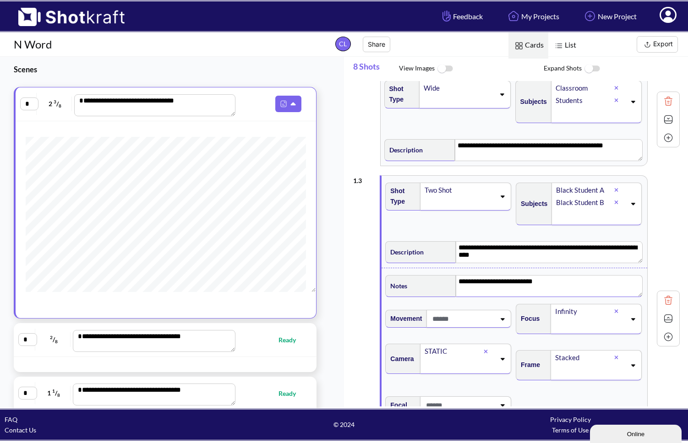
click at [541, 281] on textarea "**********" at bounding box center [549, 286] width 186 height 22
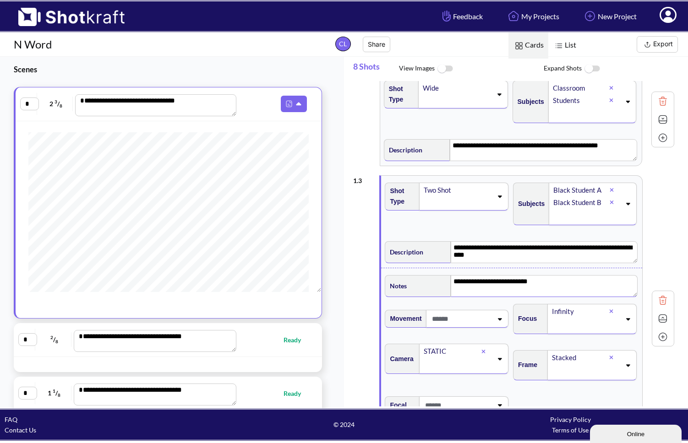
scroll to position [125, 0]
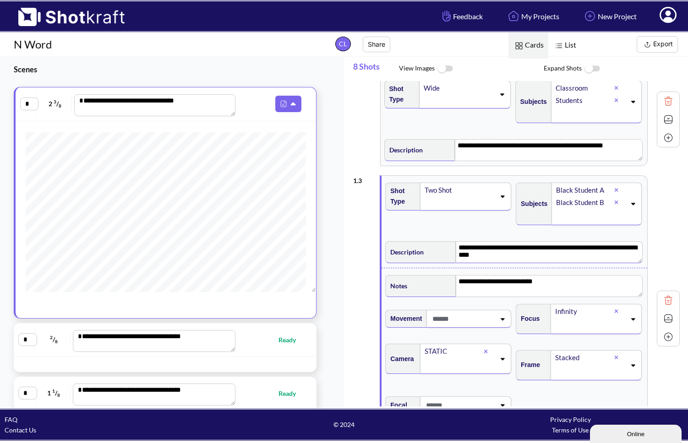
click at [494, 256] on textarea "**********" at bounding box center [549, 252] width 186 height 22
drag, startPoint x: 498, startPoint y: 256, endPoint x: 428, endPoint y: 243, distance: 71.9
click at [428, 243] on div "**********" at bounding box center [513, 251] width 257 height 24
type textarea "*"
type textarea "**********"
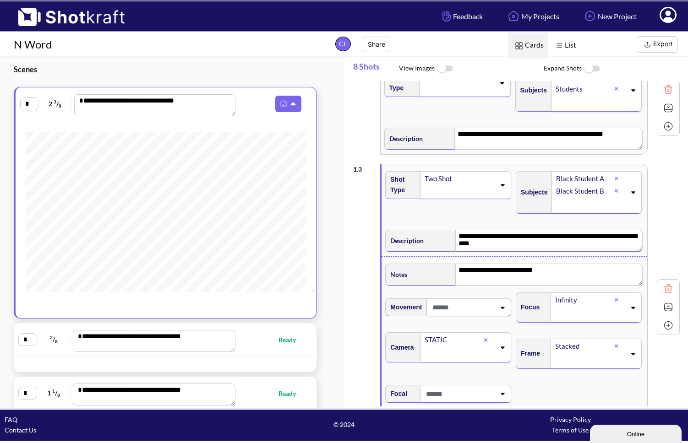
scroll to position [153, 0]
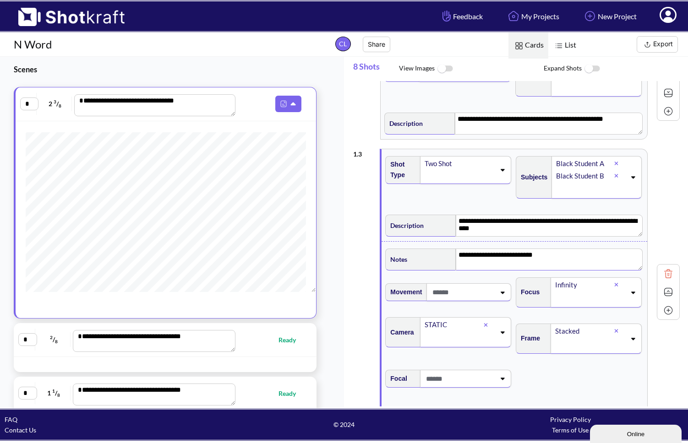
click at [550, 255] on textarea "**********" at bounding box center [549, 260] width 186 height 22
drag, startPoint x: 507, startPoint y: 256, endPoint x: 434, endPoint y: 252, distance: 73.8
click at [434, 252] on div "**********" at bounding box center [513, 258] width 257 height 24
click at [540, 255] on textarea "**********" at bounding box center [549, 260] width 186 height 22
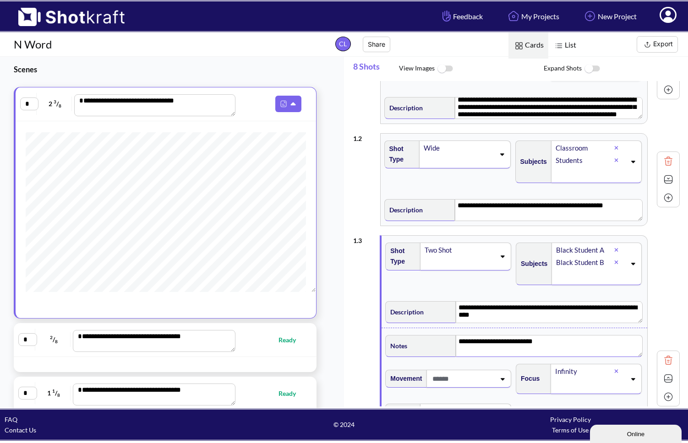
scroll to position [65, 0]
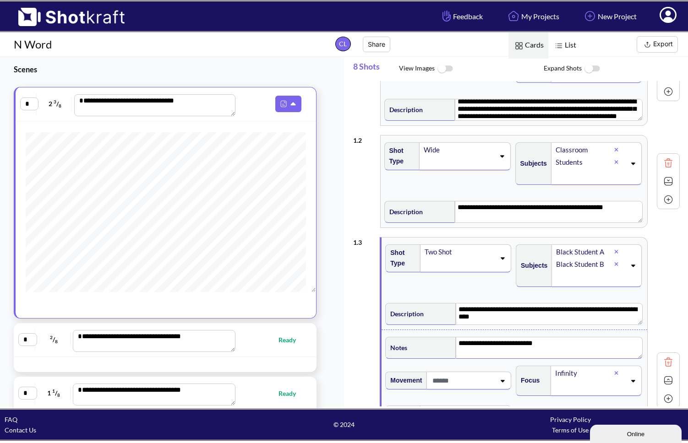
click at [550, 181] on img at bounding box center [668, 182] width 14 height 14
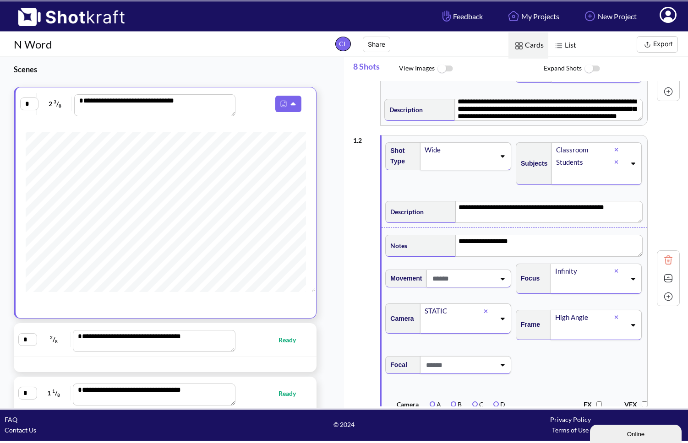
scroll to position [93, 0]
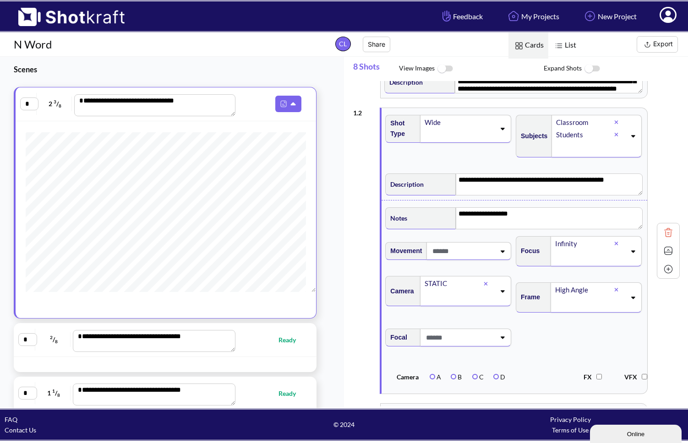
click at [550, 253] on img at bounding box center [668, 251] width 14 height 14
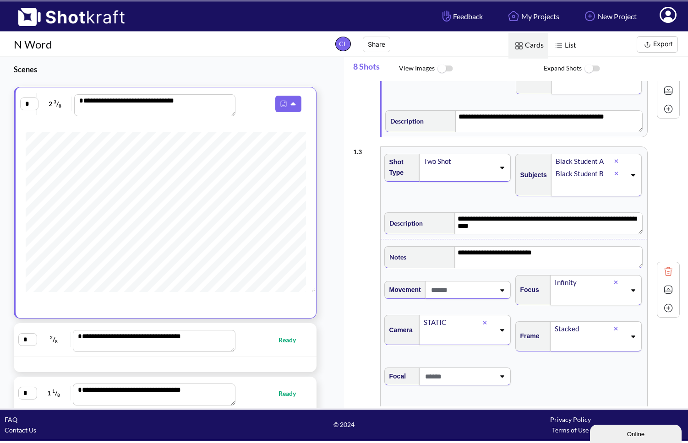
scroll to position [157, 0]
click at [550, 290] on img at bounding box center [668, 289] width 14 height 14
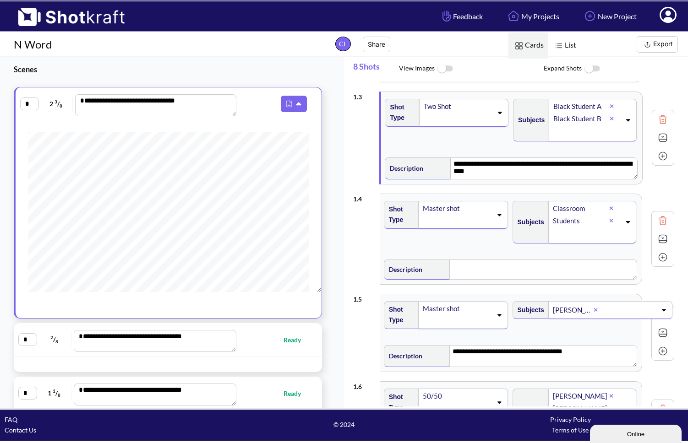
scroll to position [178, 0]
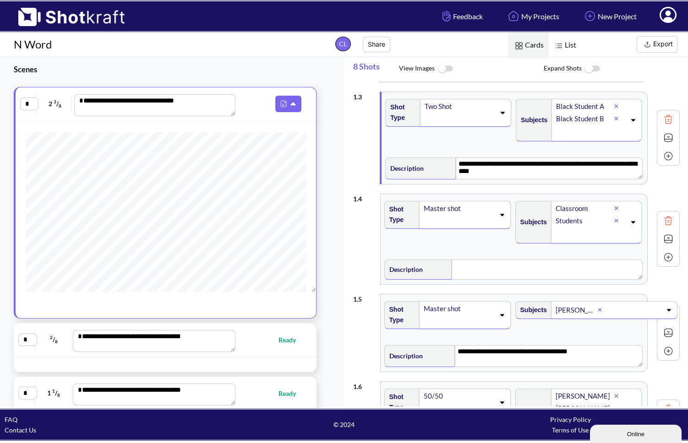
click at [550, 136] on img at bounding box center [668, 138] width 14 height 14
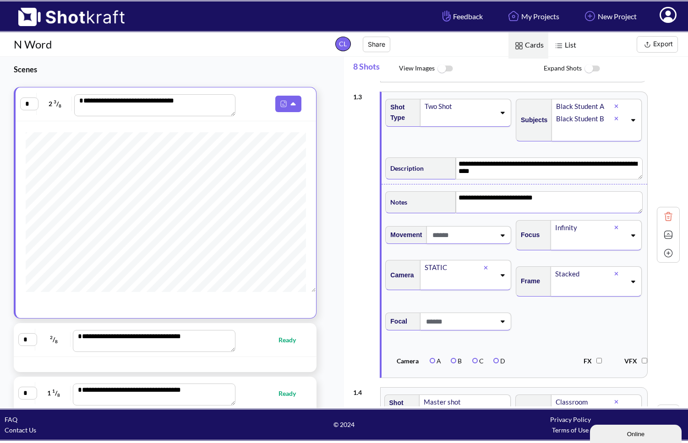
click at [550, 197] on textarea "**********" at bounding box center [549, 202] width 186 height 22
drag, startPoint x: 551, startPoint y: 197, endPoint x: 431, endPoint y: 202, distance: 120.5
click at [431, 202] on div "**********" at bounding box center [513, 201] width 257 height 24
click at [550, 187] on div "**********" at bounding box center [514, 201] width 261 height 29
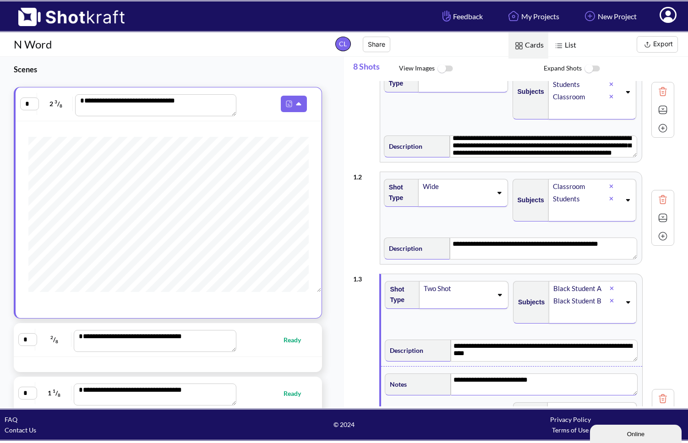
scroll to position [0, 0]
